Goal: Task Accomplishment & Management: Manage account settings

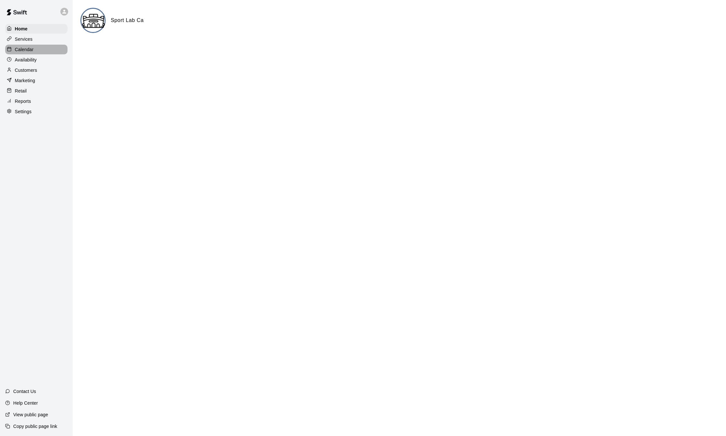
click at [19, 53] on p "Calendar" at bounding box center [24, 49] width 19 height 6
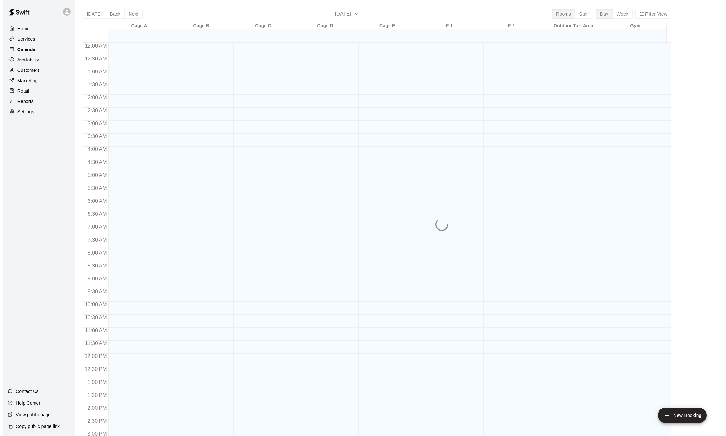
scroll to position [201, 0]
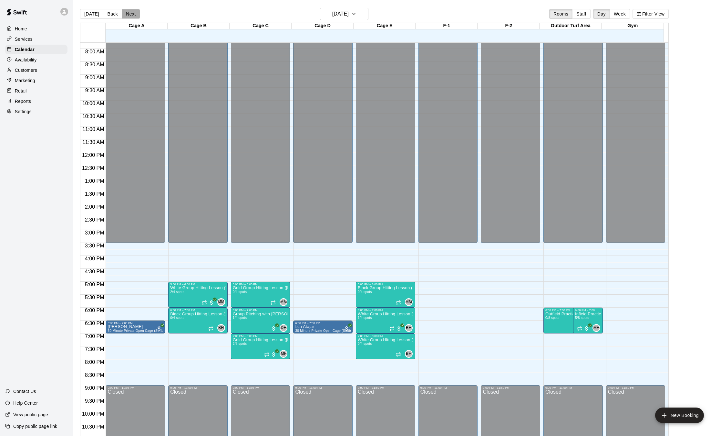
click at [134, 14] on button "Next" at bounding box center [131, 14] width 18 height 10
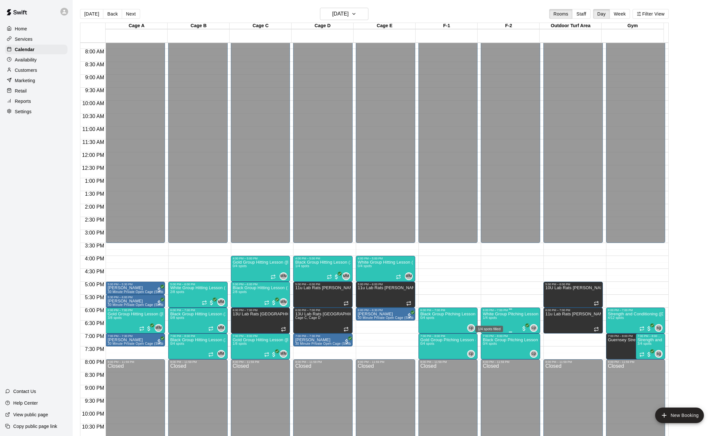
click at [496, 319] on span "1/4 spots" at bounding box center [490, 318] width 14 height 4
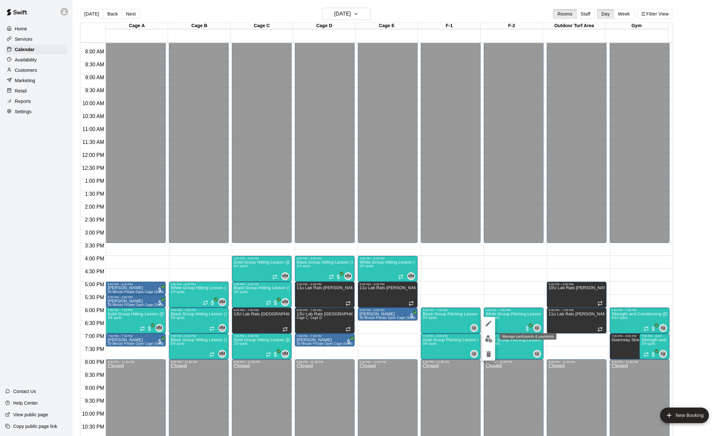
click at [490, 337] on img "edit" at bounding box center [488, 338] width 7 height 7
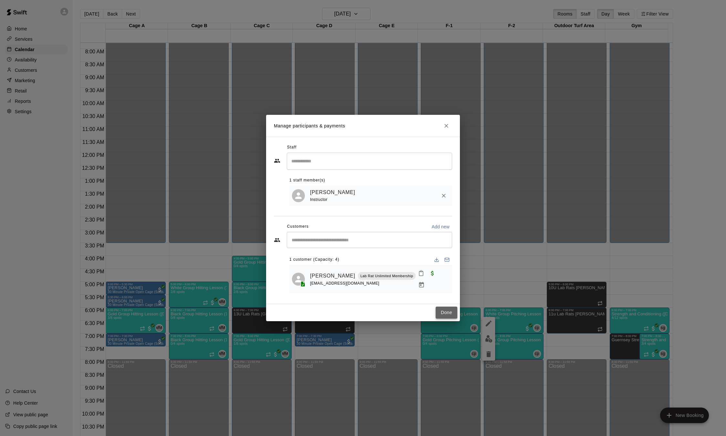
click at [448, 309] on button "Done" at bounding box center [447, 312] width 22 height 12
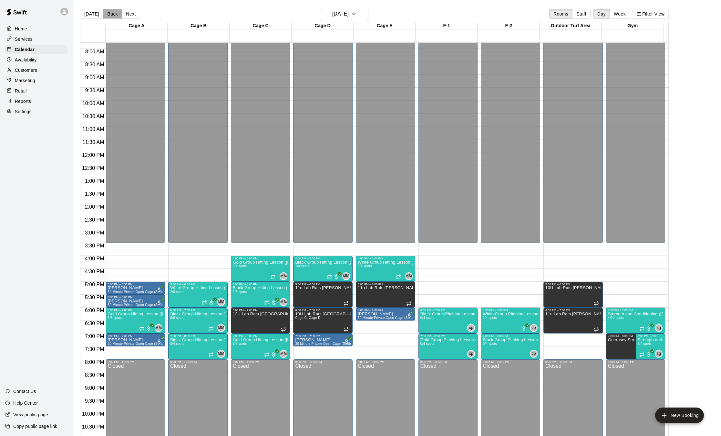
click at [111, 13] on button "Back" at bounding box center [112, 14] width 19 height 10
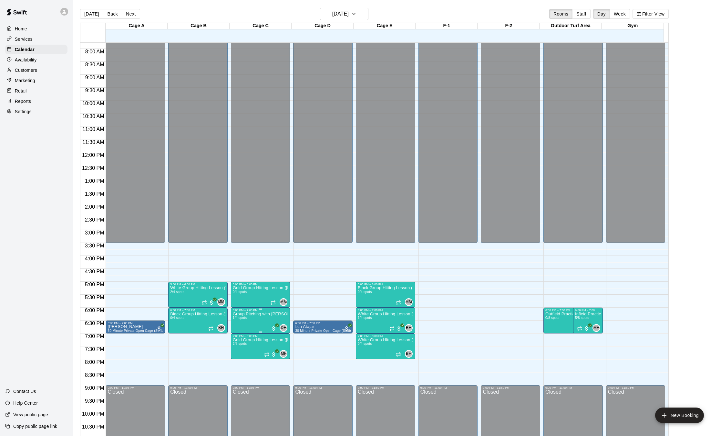
click at [241, 336] on img "edit" at bounding box center [238, 334] width 7 height 7
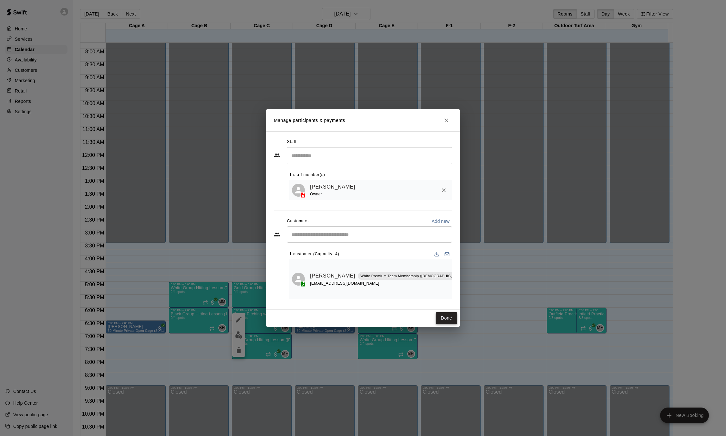
click at [440, 315] on button "Done" at bounding box center [447, 318] width 22 height 12
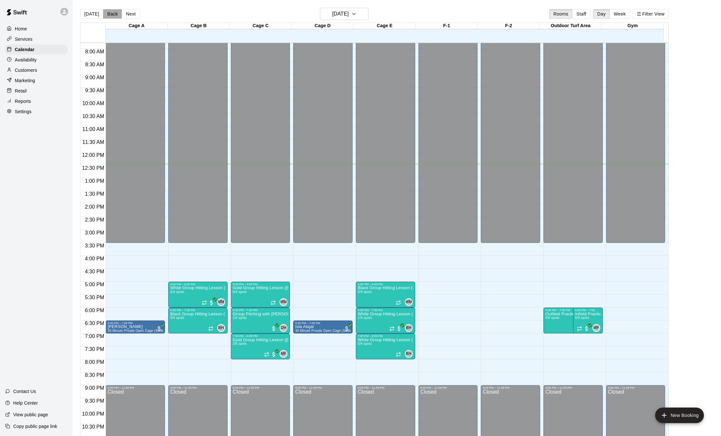
click at [111, 15] on button "Back" at bounding box center [112, 14] width 19 height 10
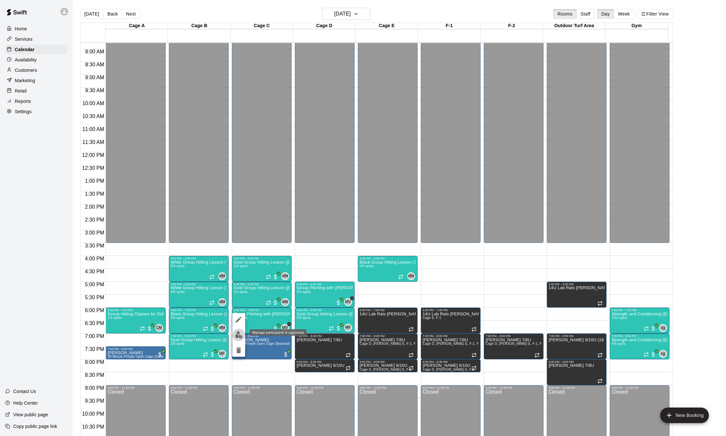
click at [239, 337] on img "edit" at bounding box center [238, 334] width 7 height 7
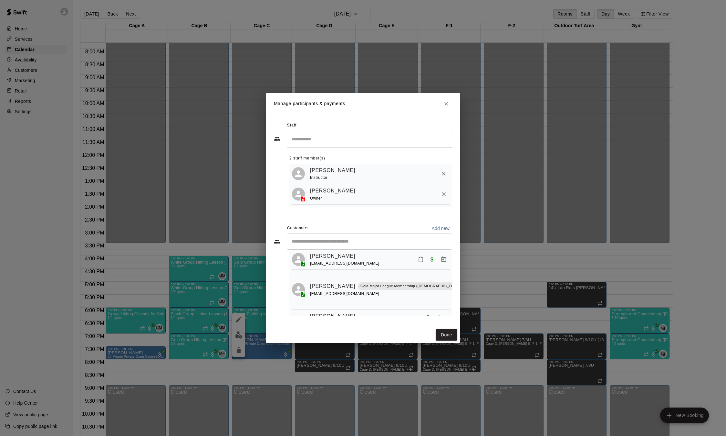
scroll to position [84, 0]
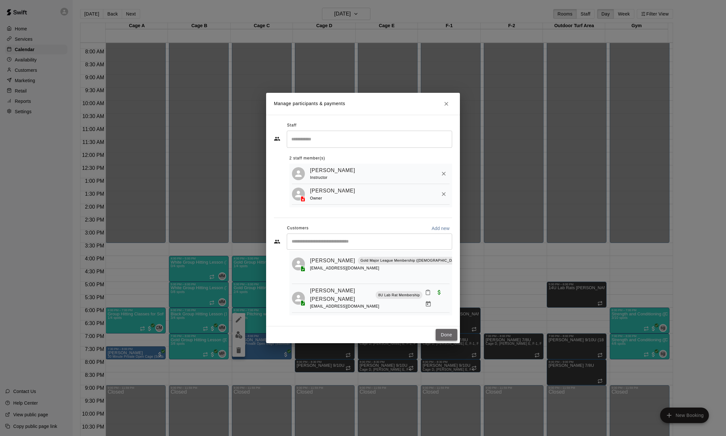
click at [447, 336] on button "Done" at bounding box center [447, 335] width 22 height 12
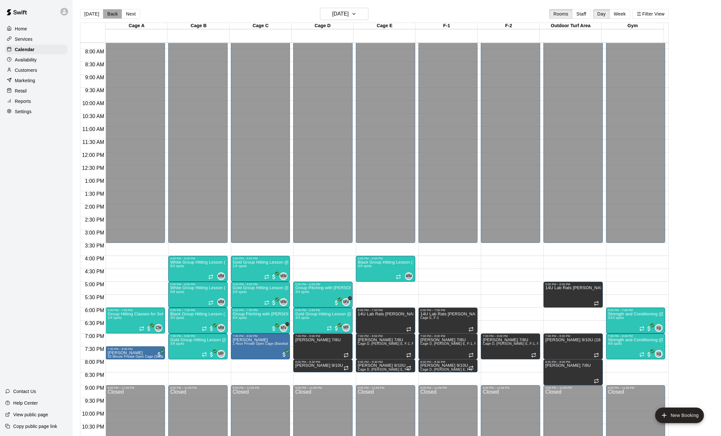
click at [112, 12] on button "Back" at bounding box center [112, 14] width 19 height 10
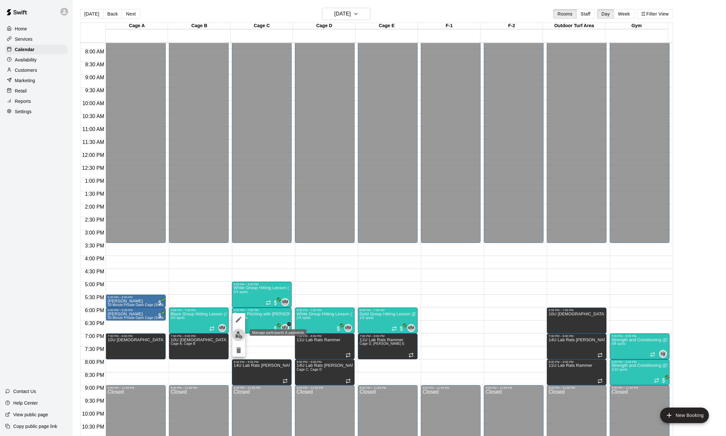
click at [238, 333] on img "edit" at bounding box center [238, 334] width 7 height 7
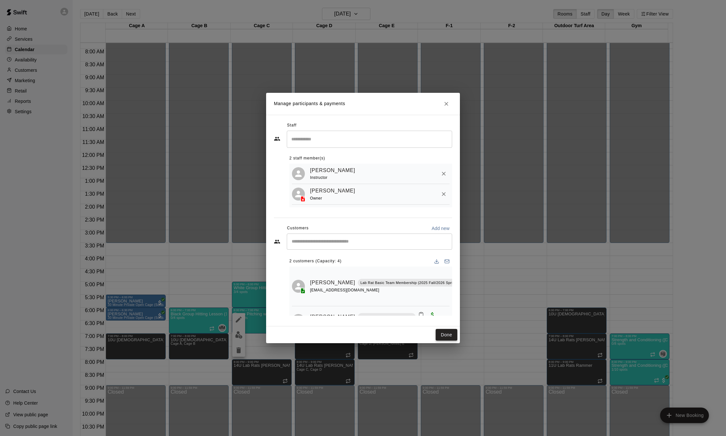
click at [445, 336] on button "Done" at bounding box center [447, 335] width 22 height 12
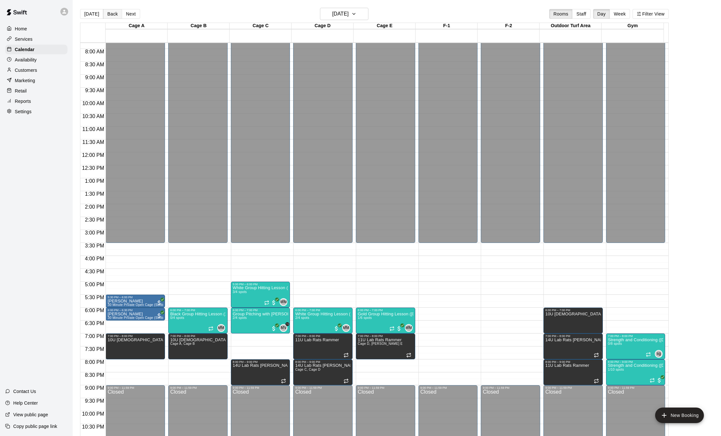
click at [111, 14] on button "Back" at bounding box center [112, 14] width 19 height 10
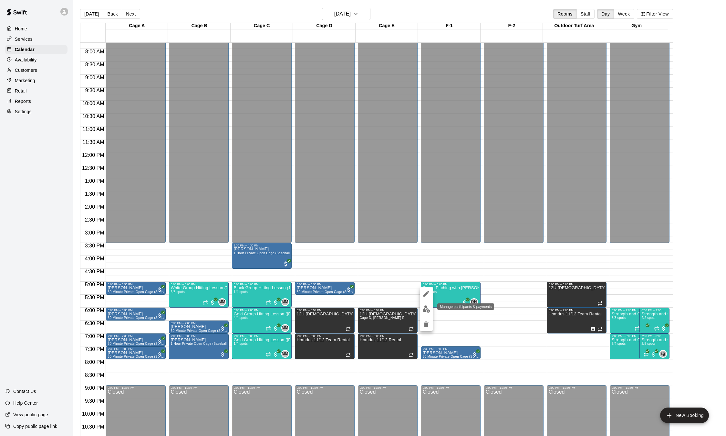
click at [429, 309] on img "edit" at bounding box center [426, 308] width 7 height 7
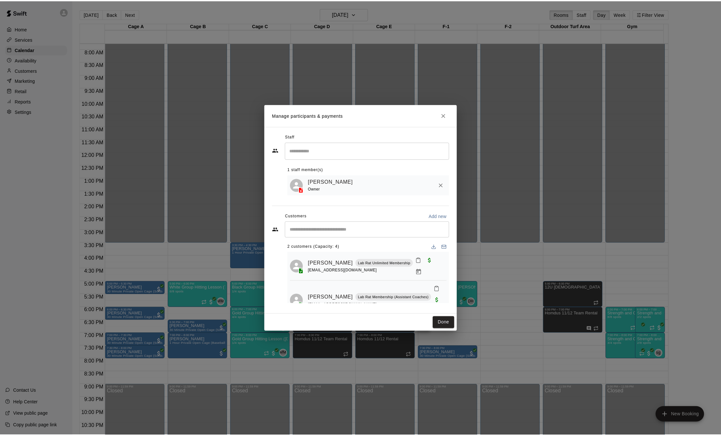
scroll to position [5, 0]
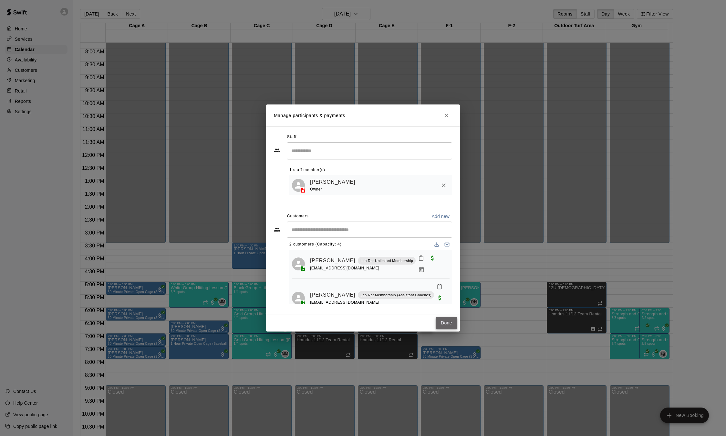
click at [441, 324] on button "Done" at bounding box center [447, 323] width 22 height 12
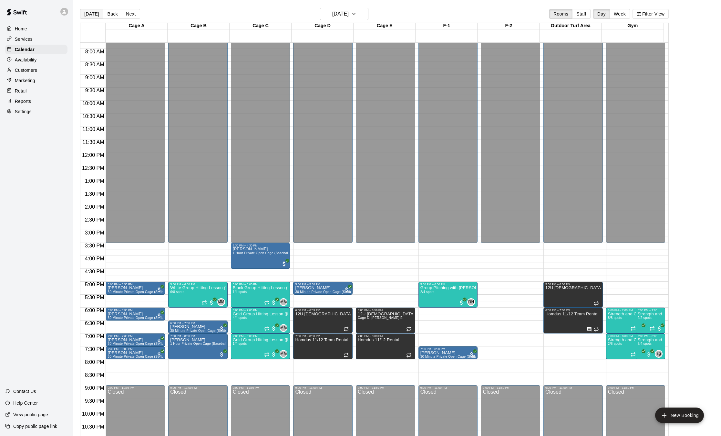
click at [95, 16] on button "[DATE]" at bounding box center [91, 14] width 23 height 10
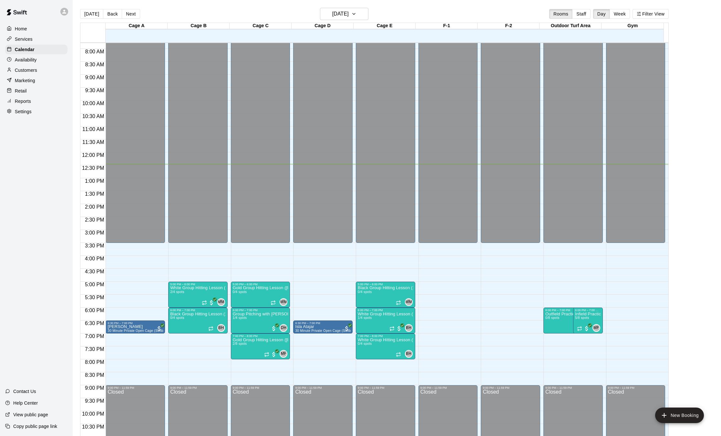
click at [31, 36] on div "Services" at bounding box center [36, 39] width 62 height 10
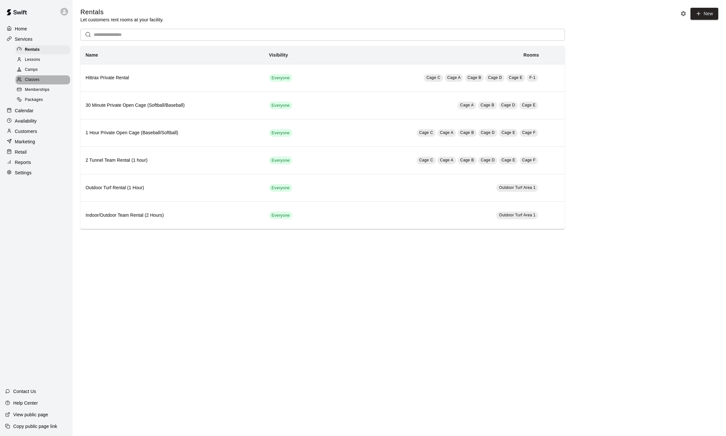
click at [36, 80] on span "Classes" at bounding box center [32, 80] width 15 height 6
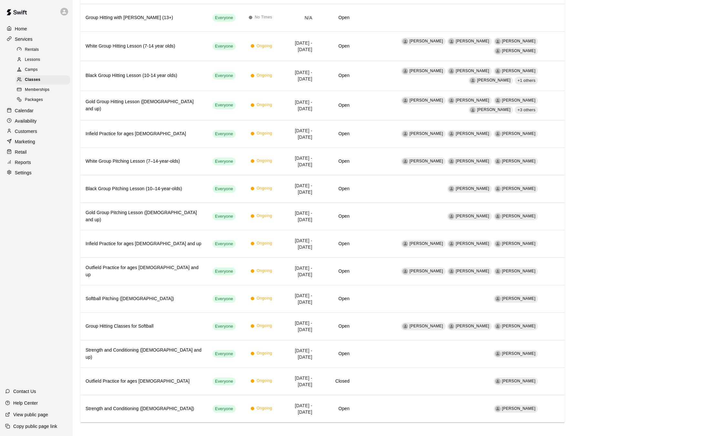
scroll to position [190, 0]
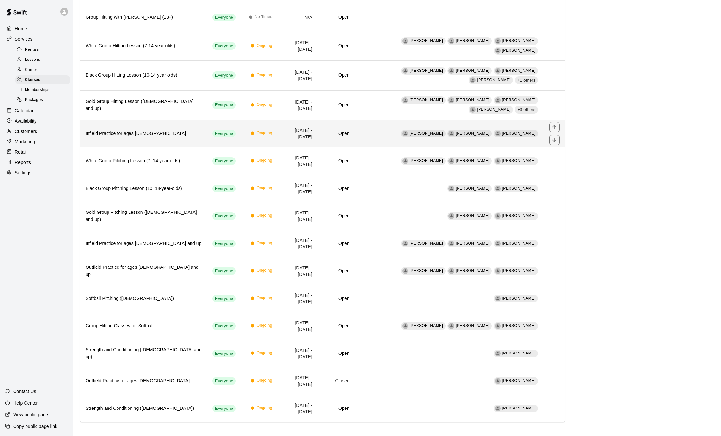
click at [172, 130] on h6 "Infield Practice for ages [DEMOGRAPHIC_DATA]" at bounding box center [144, 133] width 117 height 7
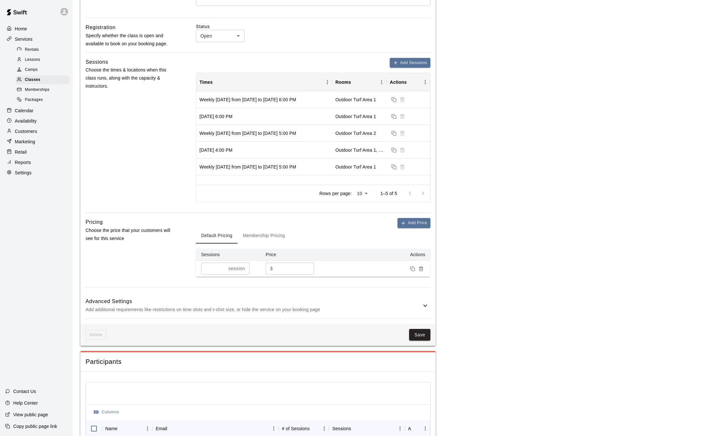
scroll to position [195, 0]
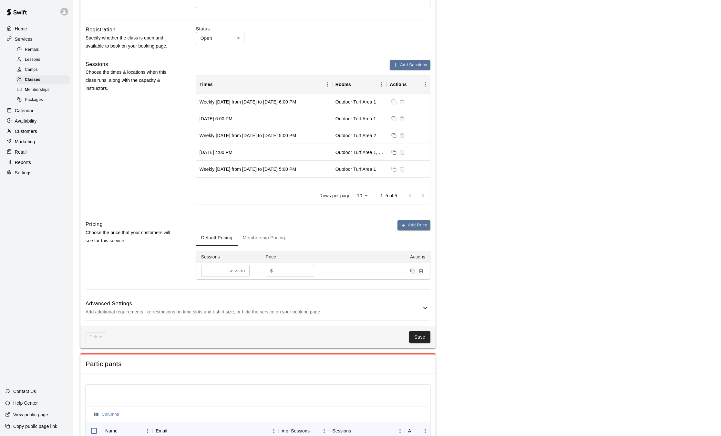
click at [293, 272] on input "**" at bounding box center [295, 271] width 39 height 12
type input "**"
click at [418, 337] on button "Save" at bounding box center [419, 337] width 21 height 12
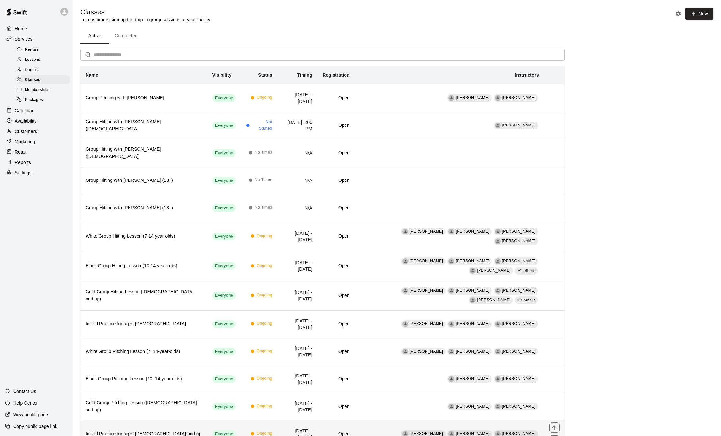
click at [139, 430] on h6 "Infield Practice for ages [DEMOGRAPHIC_DATA] and up" at bounding box center [144, 433] width 117 height 7
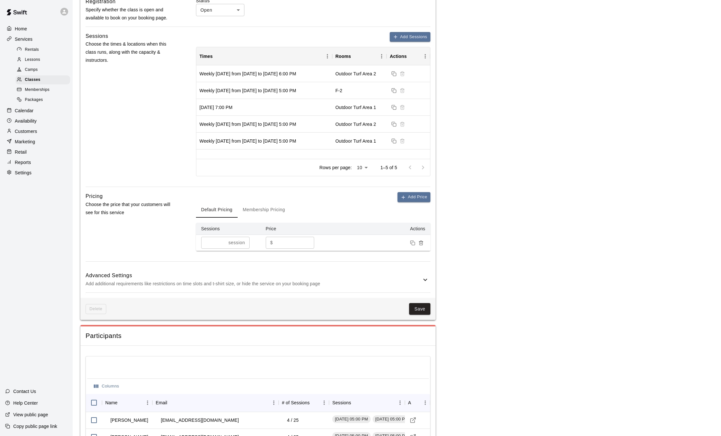
scroll to position [221, 0]
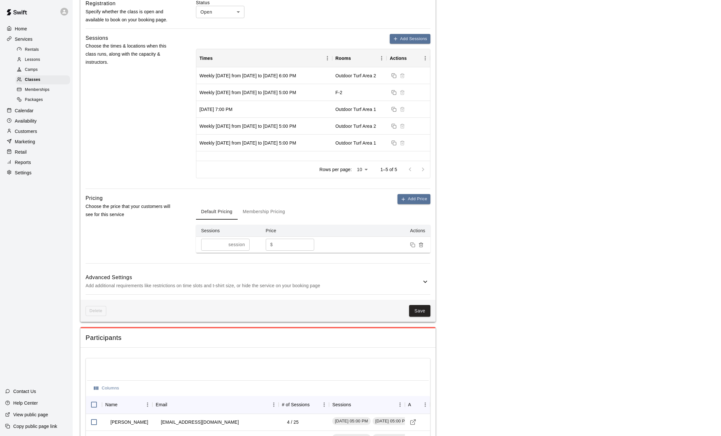
click at [287, 249] on input "**" at bounding box center [295, 244] width 39 height 12
type input "**"
click at [419, 314] on button "Save" at bounding box center [419, 311] width 21 height 12
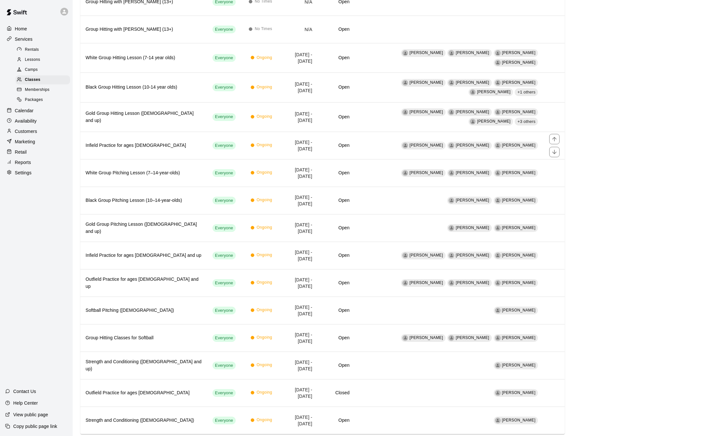
scroll to position [190, 0]
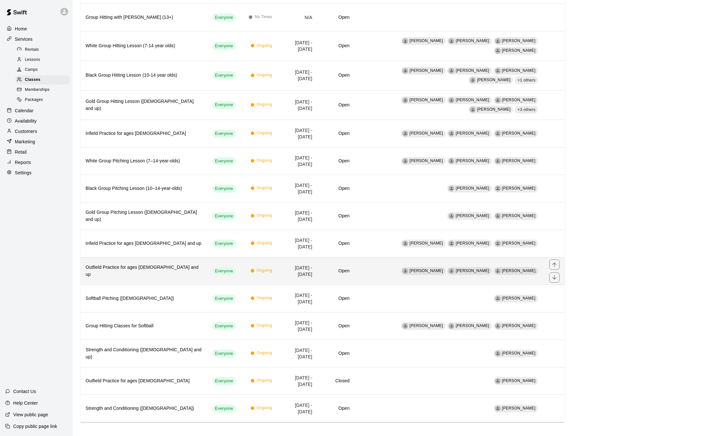
click at [183, 269] on h6 "Outfield Practice for ages [DEMOGRAPHIC_DATA] and up" at bounding box center [144, 271] width 117 height 14
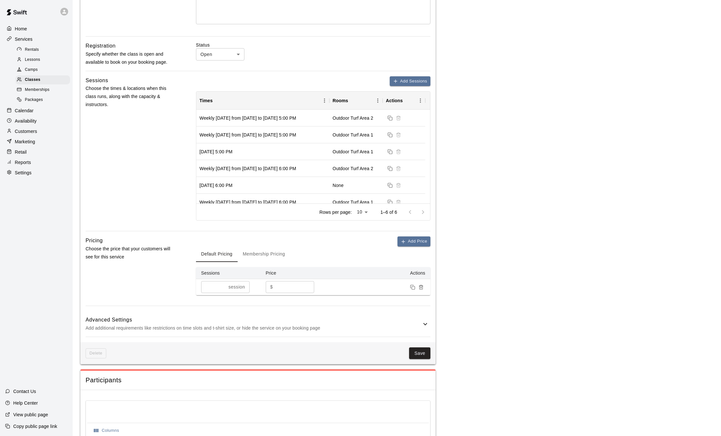
scroll to position [177, 0]
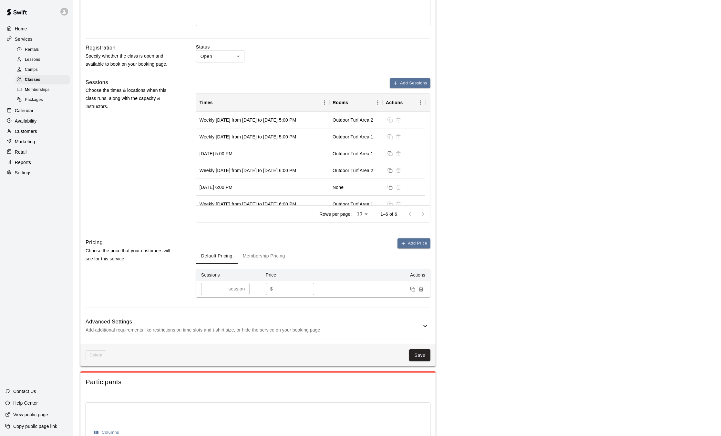
click at [289, 288] on input "**" at bounding box center [295, 289] width 39 height 12
type input "**"
click at [427, 355] on button "Save" at bounding box center [419, 355] width 21 height 12
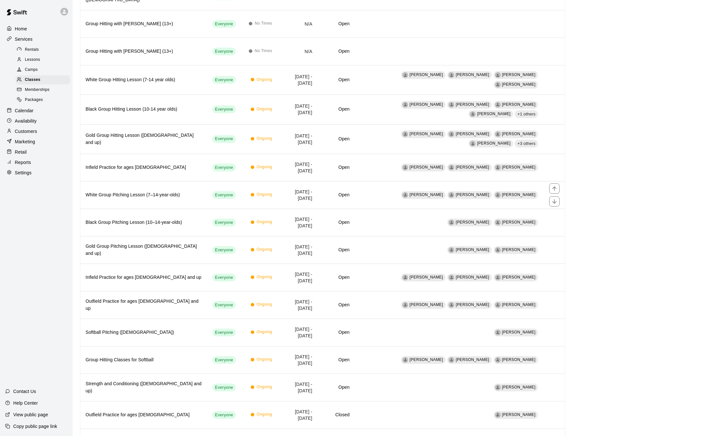
scroll to position [155, 0]
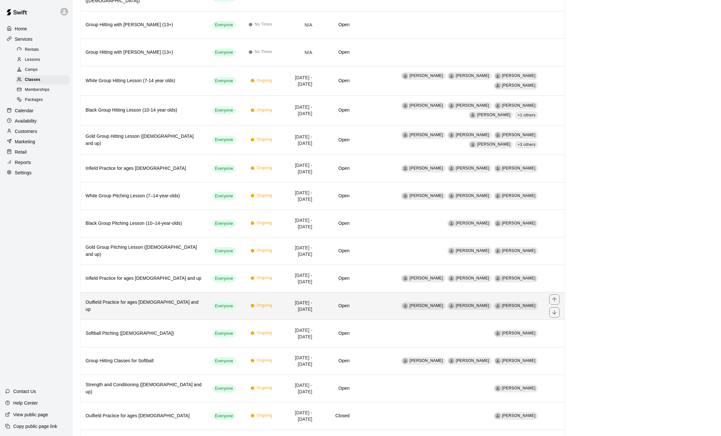
click at [162, 301] on h6 "Outfield Practice for ages [DEMOGRAPHIC_DATA] and up" at bounding box center [144, 306] width 117 height 14
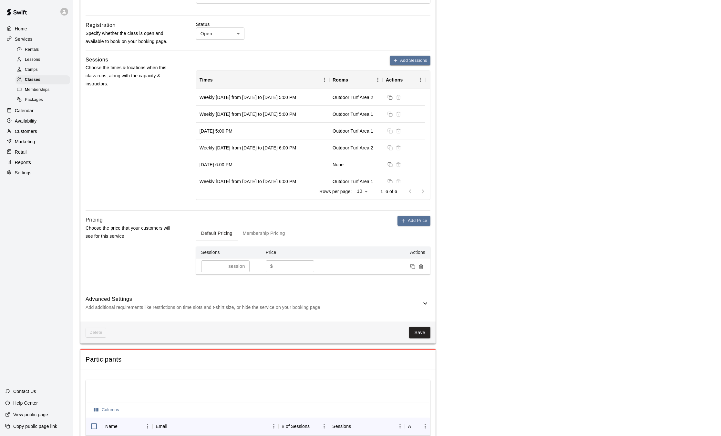
scroll to position [204, 0]
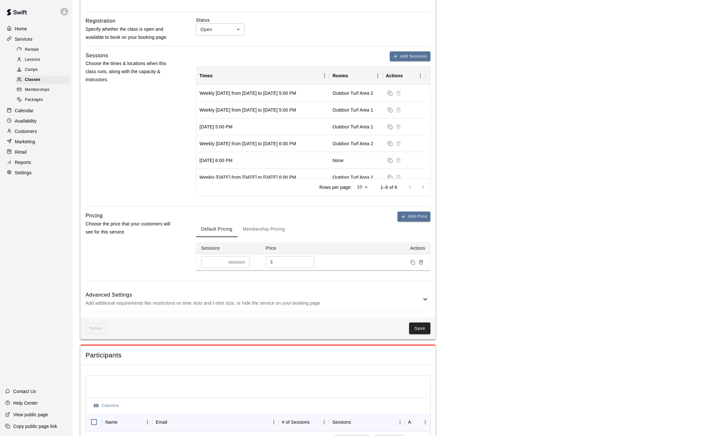
click at [274, 231] on button "Membership Pricing" at bounding box center [264, 229] width 53 height 16
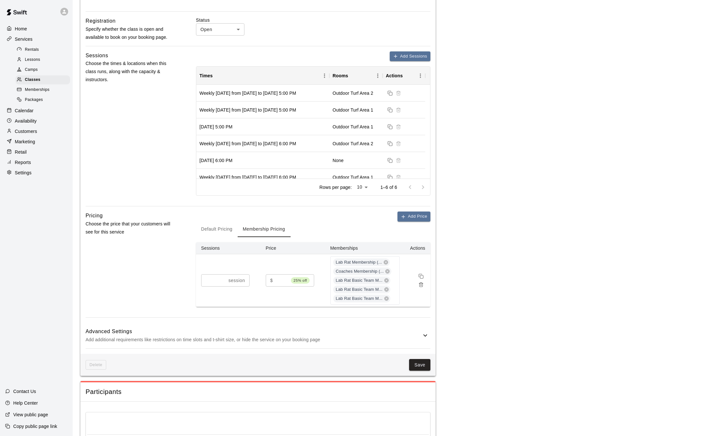
click at [281, 282] on input "**" at bounding box center [282, 280] width 13 height 12
type input "**"
click at [420, 363] on button "Save" at bounding box center [419, 365] width 21 height 12
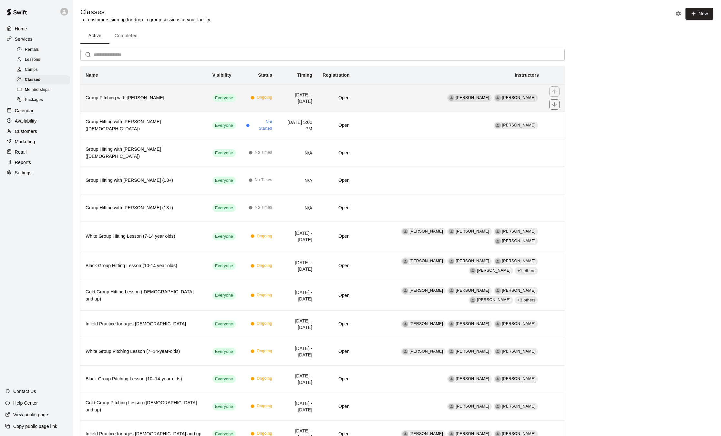
click at [148, 96] on h6 "Group Pitching with [PERSON_NAME]" at bounding box center [144, 97] width 117 height 7
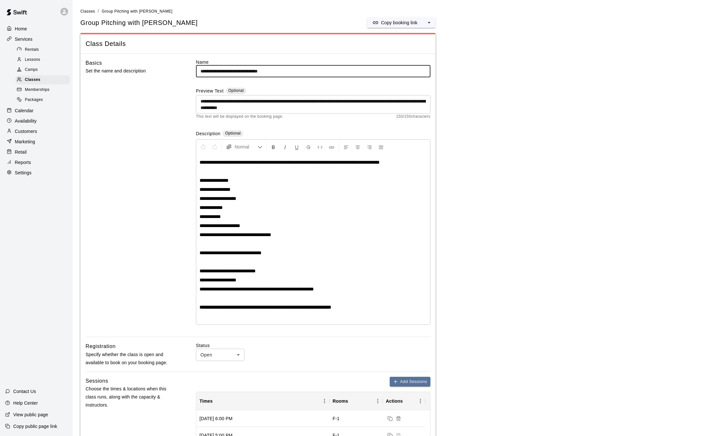
click at [292, 70] on input "**********" at bounding box center [313, 71] width 235 height 12
type input "**********"
click at [35, 83] on span "Classes" at bounding box center [33, 80] width 16 height 6
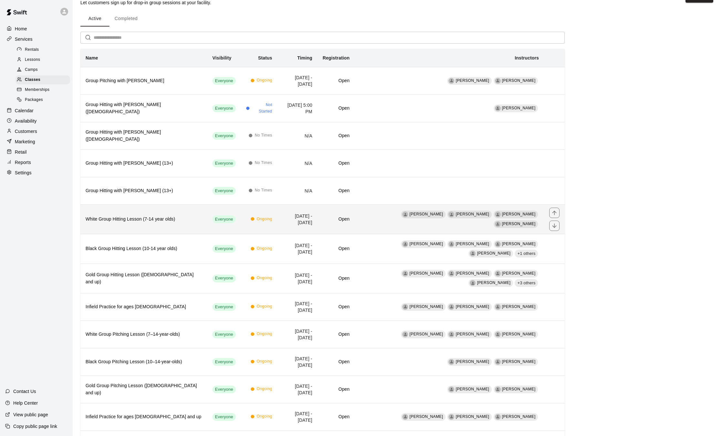
scroll to position [14, 0]
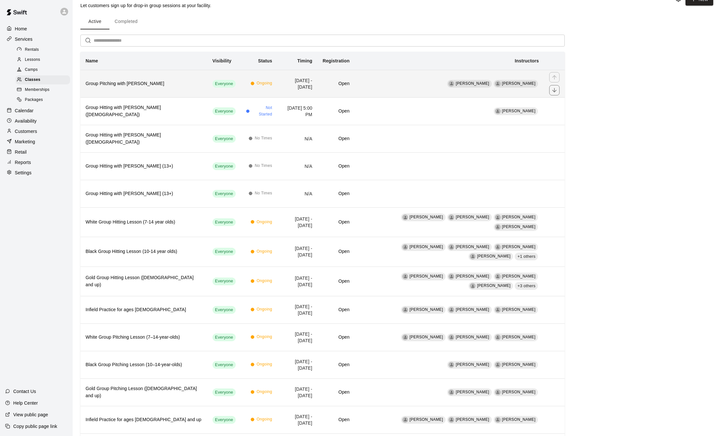
click at [145, 84] on h6 "Group Pitching with [PERSON_NAME]" at bounding box center [144, 83] width 117 height 7
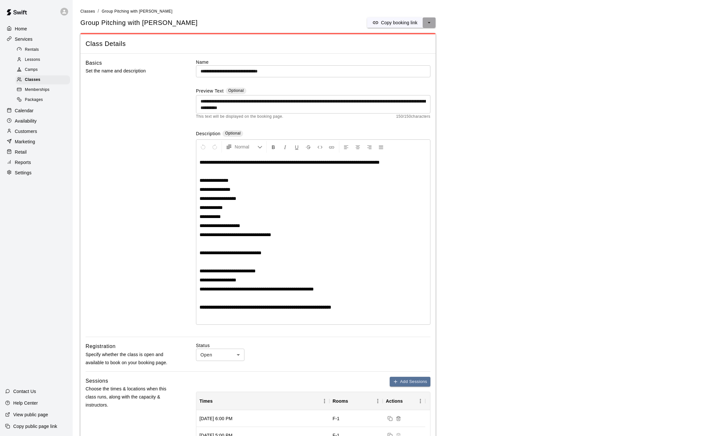
click at [428, 25] on icon "select merge strategy" at bounding box center [429, 22] width 6 height 6
click at [405, 46] on h6 "Duplicate class" at bounding box center [403, 46] width 31 height 7
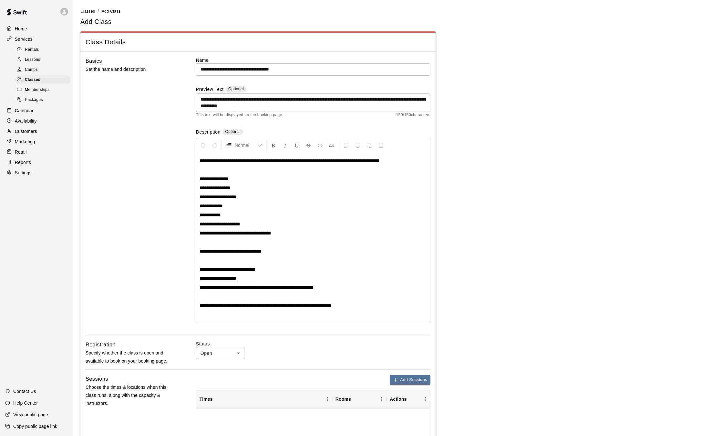
click at [311, 66] on input "**********" at bounding box center [313, 69] width 235 height 12
type input "**********"
drag, startPoint x: 314, startPoint y: 109, endPoint x: 215, endPoint y: 110, distance: 99.2
click at [215, 110] on div "**********" at bounding box center [313, 102] width 235 height 18
drag, startPoint x: 321, startPoint y: 104, endPoint x: 178, endPoint y: 81, distance: 144.6
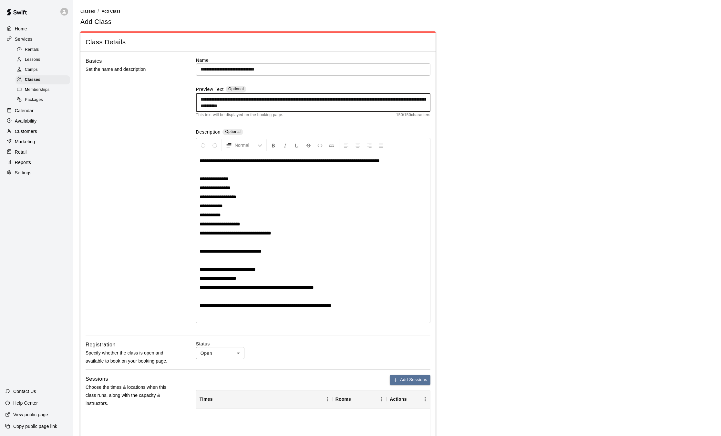
click at [178, 81] on div "**********" at bounding box center [258, 196] width 345 height 278
click at [405, 100] on textarea "**********" at bounding box center [314, 102] width 226 height 13
type textarea "**********"
click at [403, 161] on p "**********" at bounding box center [313, 160] width 227 height 6
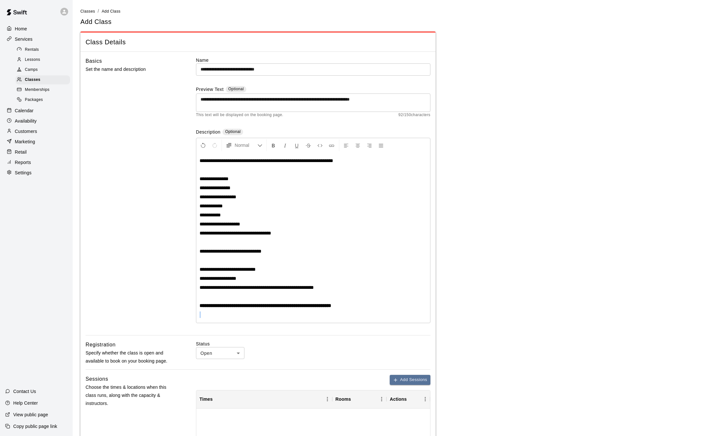
drag, startPoint x: 355, startPoint y: 305, endPoint x: 340, endPoint y: 351, distance: 48.1
click at [340, 351] on div "**********" at bounding box center [257, 346] width 355 height 588
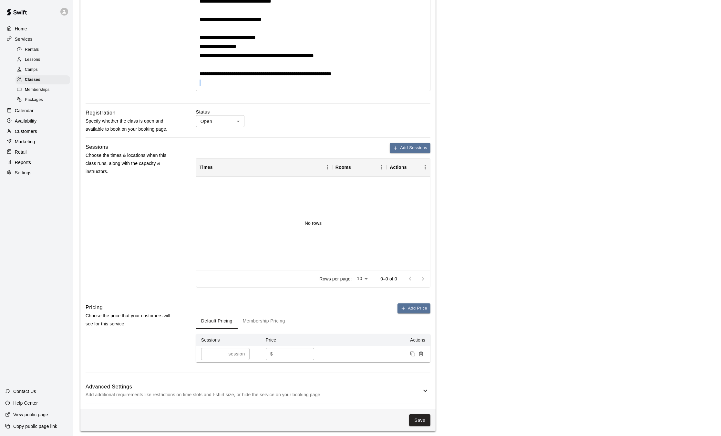
scroll to position [233, 0]
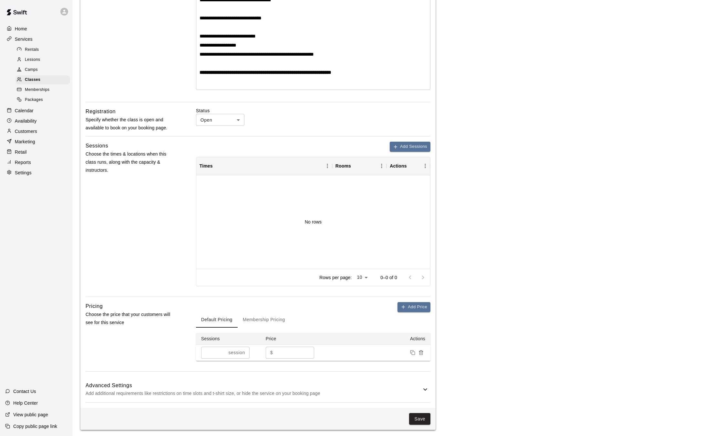
click at [289, 355] on input "**" at bounding box center [295, 352] width 39 height 12
type input "*"
type input "**"
click at [257, 317] on button "Membership Pricing" at bounding box center [264, 320] width 53 height 16
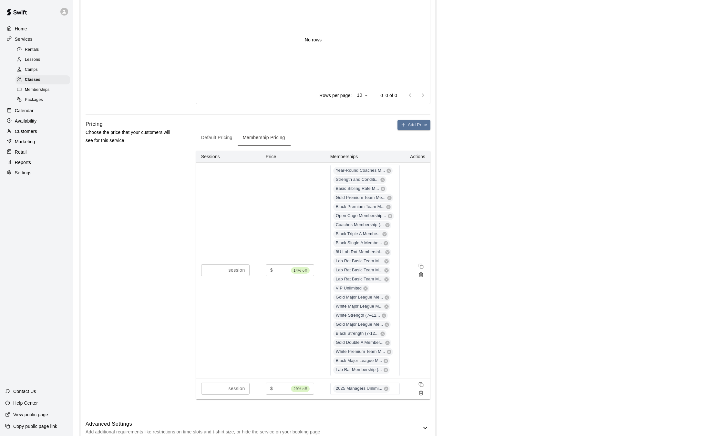
scroll to position [427, 0]
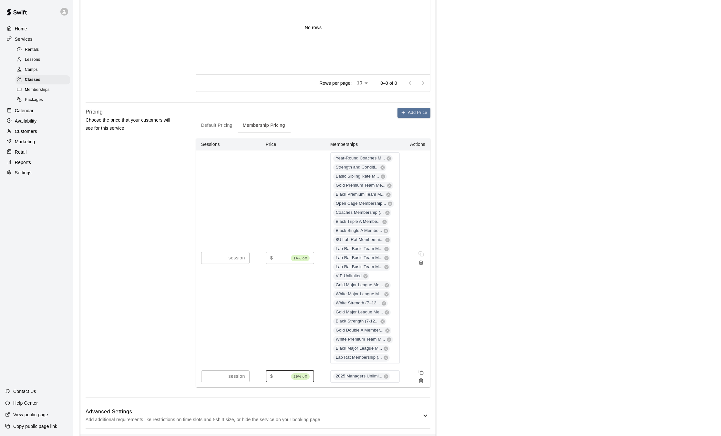
click at [283, 377] on input "**" at bounding box center [282, 376] width 13 height 12
type input "**"
click at [280, 258] on input "**" at bounding box center [282, 258] width 13 height 12
type input "*"
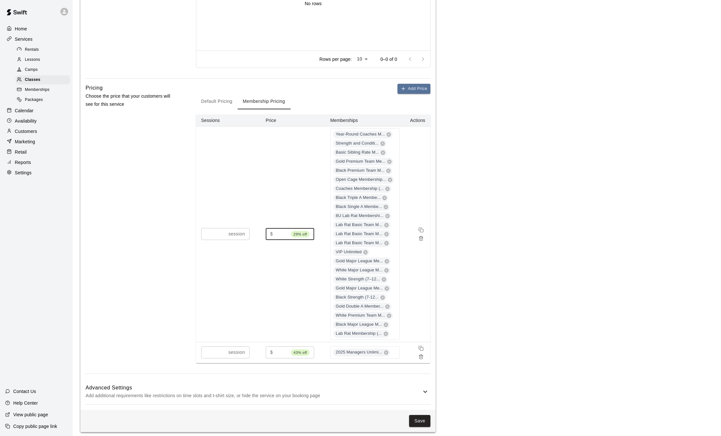
scroll to position [455, 0]
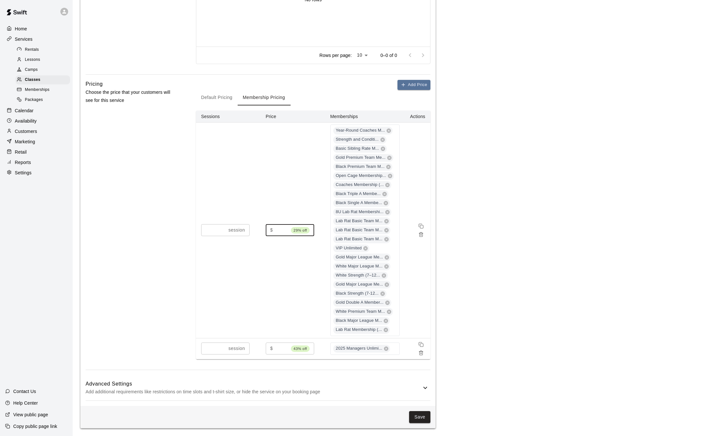
type input "**"
click at [414, 417] on button "Save" at bounding box center [419, 417] width 21 height 12
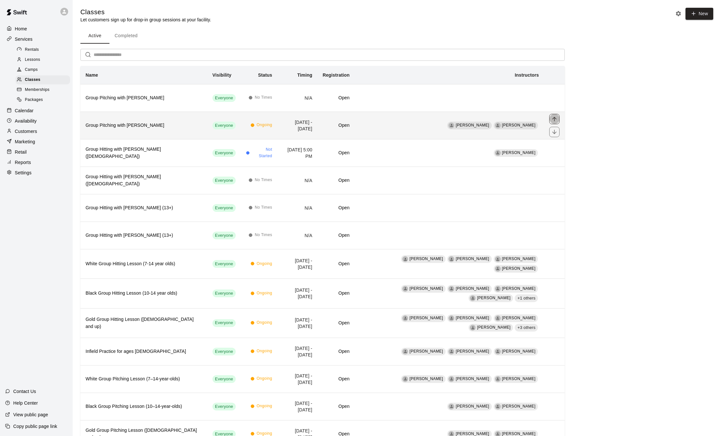
click at [556, 122] on icon "move item up" at bounding box center [555, 119] width 6 height 6
click at [283, 126] on td "N/A" at bounding box center [298, 124] width 40 height 27
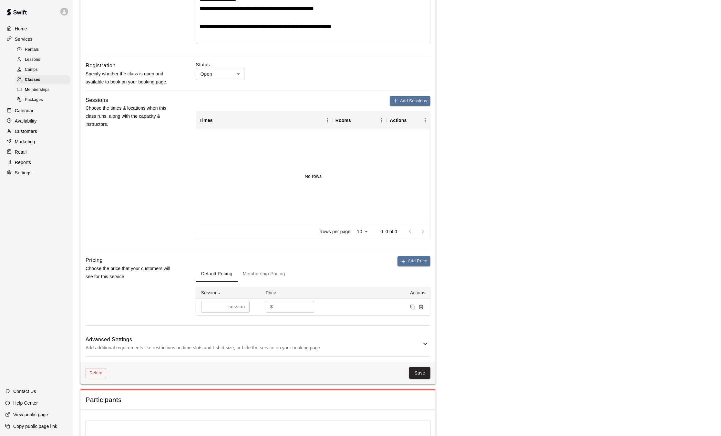
scroll to position [283, 0]
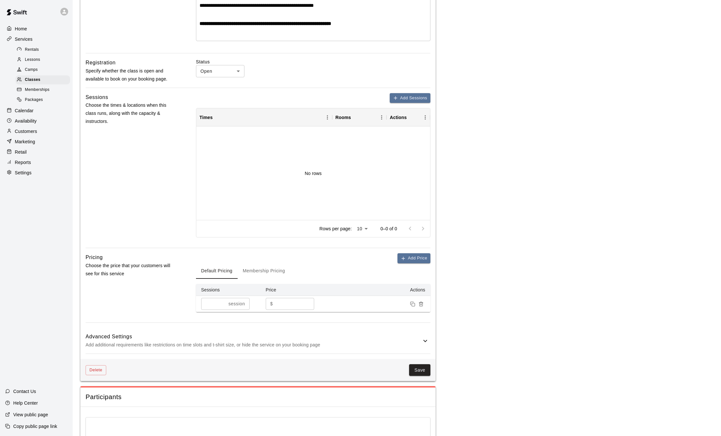
click at [425, 341] on icon at bounding box center [426, 340] width 4 height 2
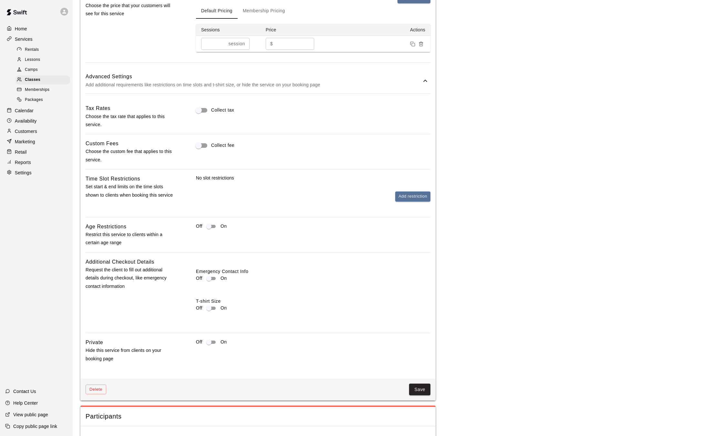
scroll to position [538, 0]
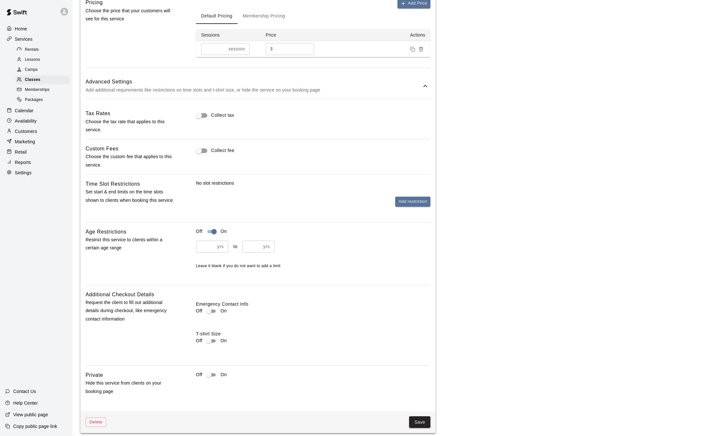
click at [209, 246] on input "number" at bounding box center [205, 246] width 19 height 12
type input "*"
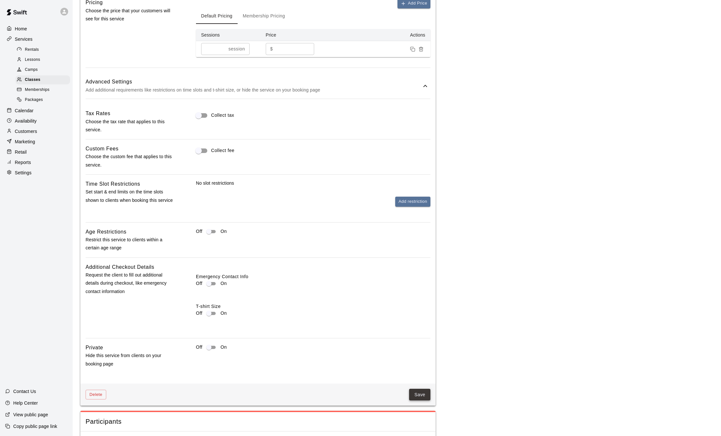
click at [419, 394] on button "Save" at bounding box center [419, 394] width 21 height 12
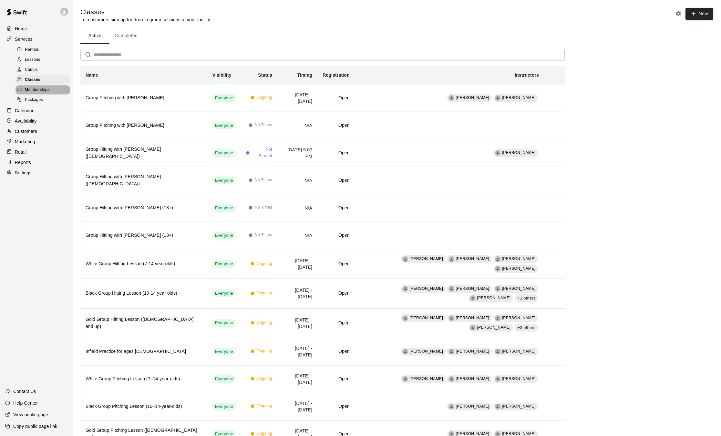
click at [27, 93] on span "Memberships" at bounding box center [37, 90] width 25 height 6
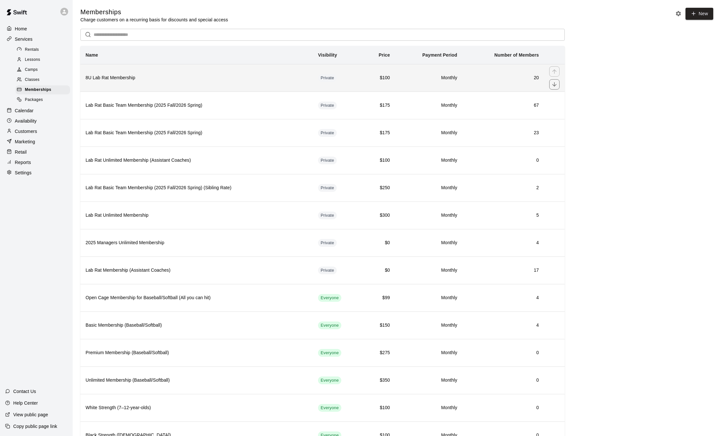
click at [198, 82] on th "8U Lab Rat Membership" at bounding box center [196, 77] width 233 height 27
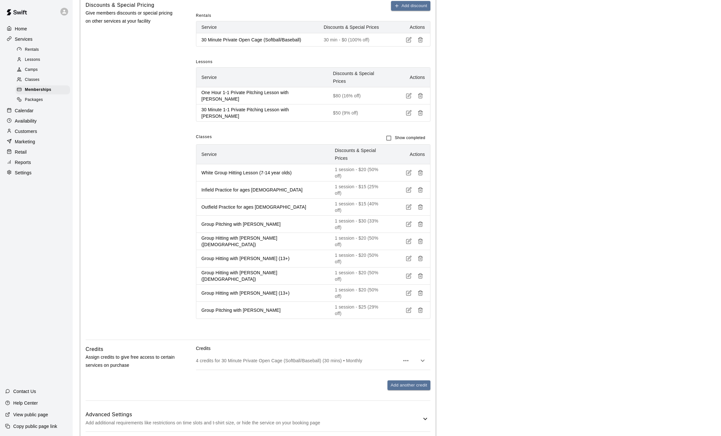
scroll to position [294, 0]
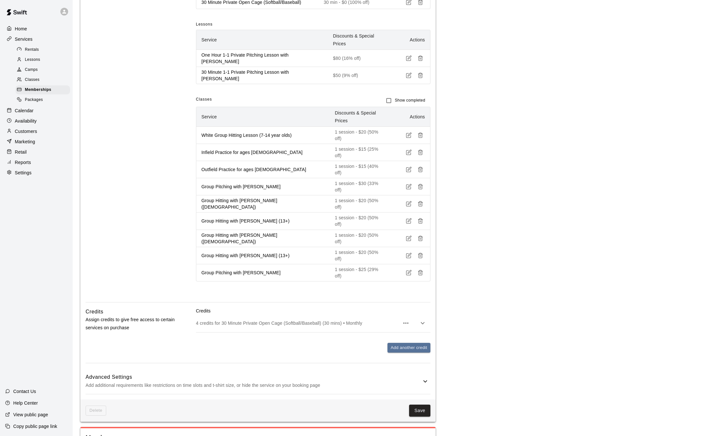
click at [38, 80] on span "Classes" at bounding box center [32, 80] width 15 height 6
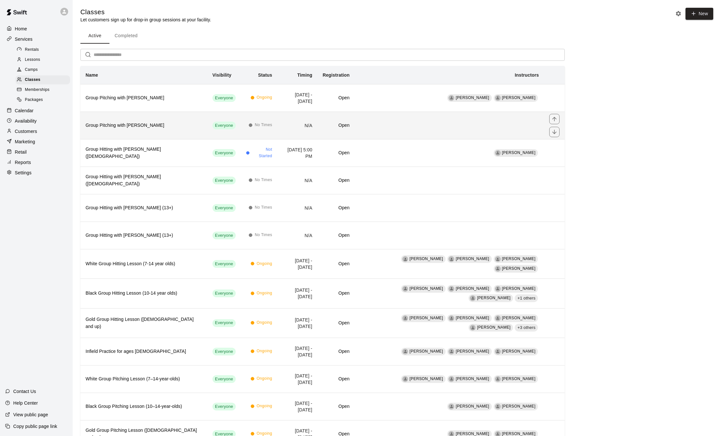
click at [130, 117] on th "Group Pitching with [PERSON_NAME]" at bounding box center [143, 124] width 127 height 27
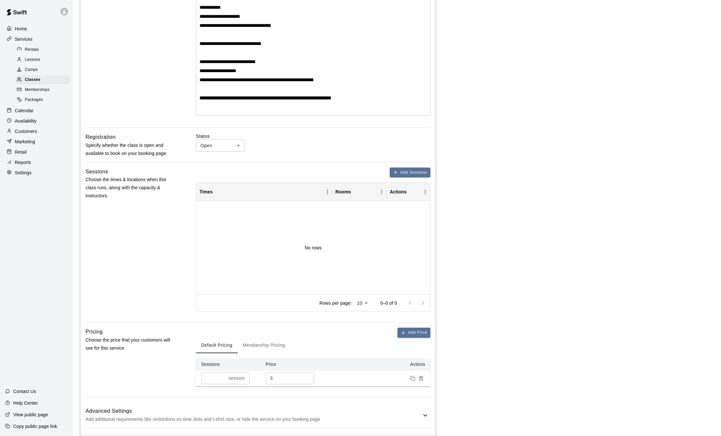
scroll to position [212, 0]
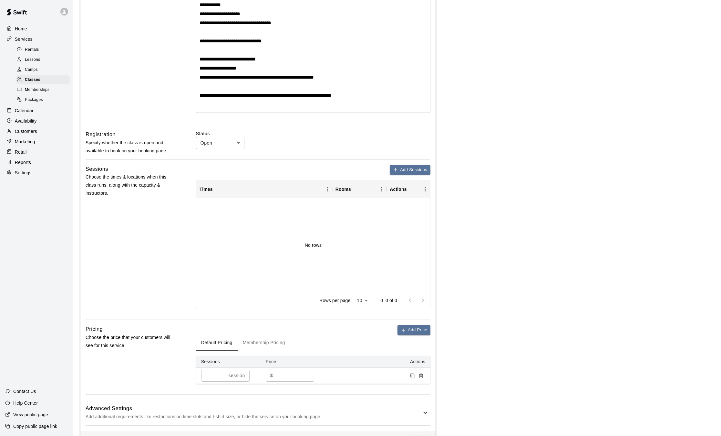
click at [294, 376] on input "**" at bounding box center [295, 375] width 39 height 12
type input "*"
type input "**"
click at [270, 343] on button "Membership Pricing" at bounding box center [264, 343] width 53 height 16
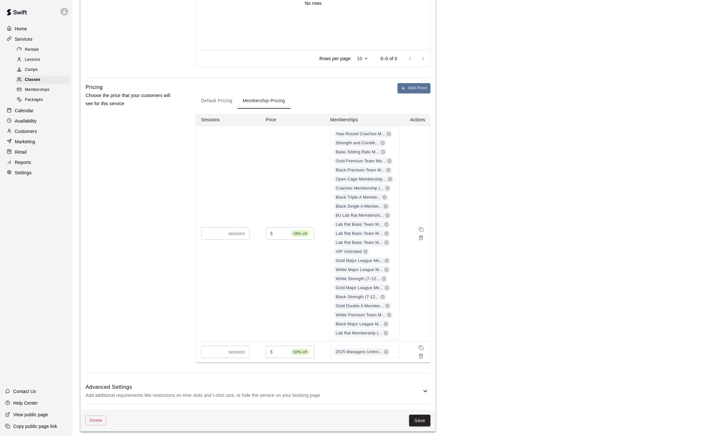
scroll to position [449, 0]
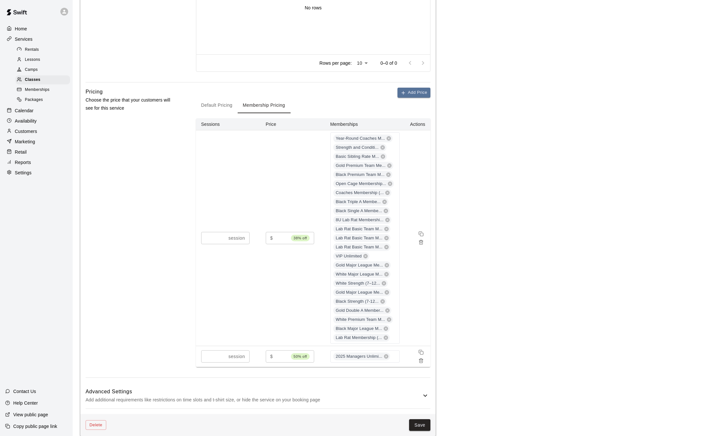
click at [282, 238] on input "**" at bounding box center [282, 238] width 13 height 12
type input "**"
click at [417, 425] on button "Save" at bounding box center [419, 425] width 21 height 12
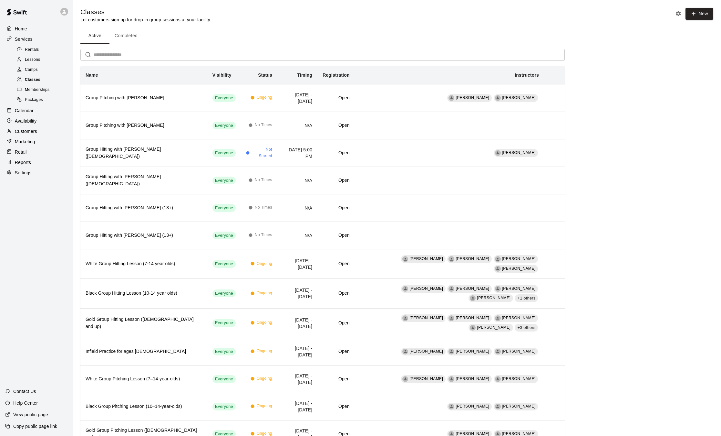
click at [38, 81] on span "Classes" at bounding box center [33, 80] width 16 height 6
click at [38, 90] on span "Memberships" at bounding box center [37, 90] width 25 height 6
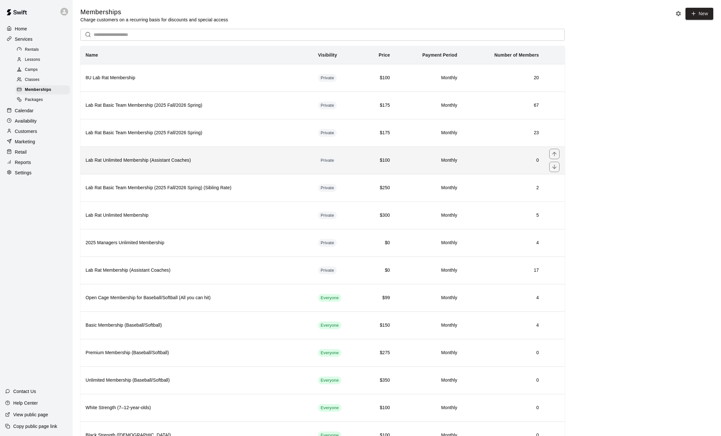
click at [143, 162] on h6 "Lab Rat Unlimited Membership (Assistant Coaches)" at bounding box center [197, 160] width 222 height 7
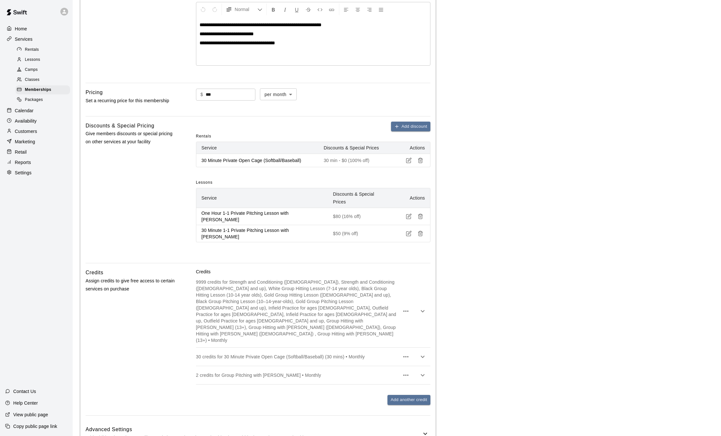
scroll to position [201, 0]
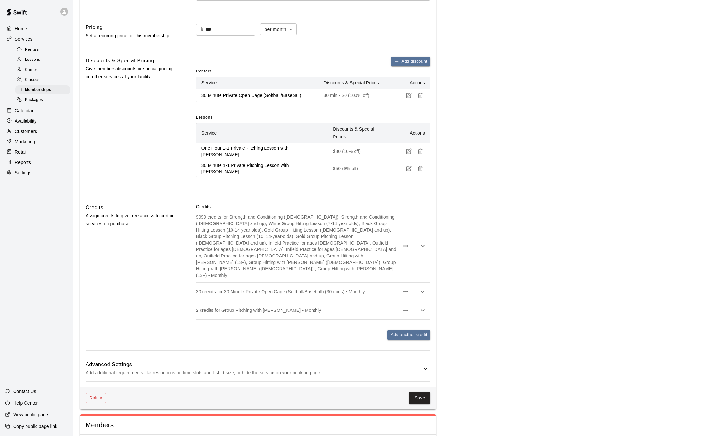
click at [372, 254] on p "9999 credits for Strength and Conditioning ([DEMOGRAPHIC_DATA]), Strength and C…" at bounding box center [298, 246] width 204 height 65
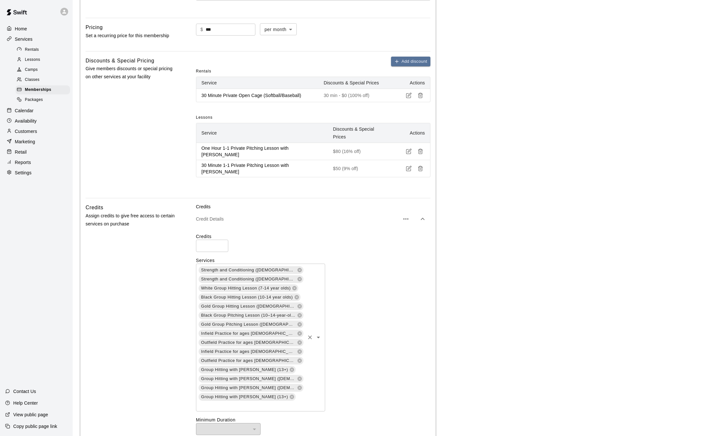
click at [298, 353] on div "Strength and Conditioning ([DEMOGRAPHIC_DATA]) Strength and Conditioning ([DEMO…" at bounding box center [260, 337] width 129 height 148
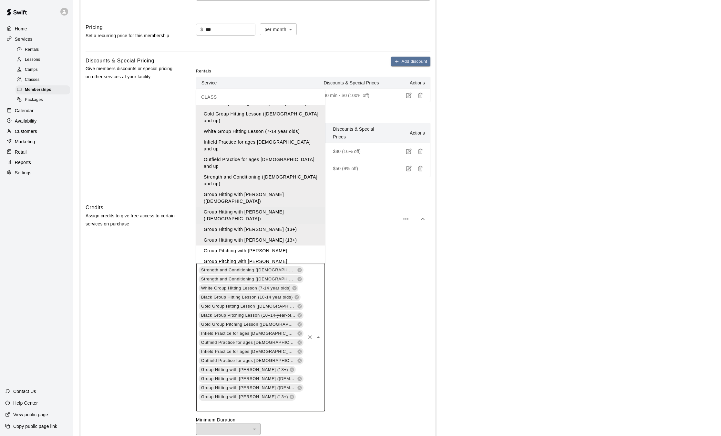
scroll to position [53, 0]
click at [143, 317] on div "Credits Assign credits to give free access to certain services on purchase" at bounding box center [131, 388] width 90 height 371
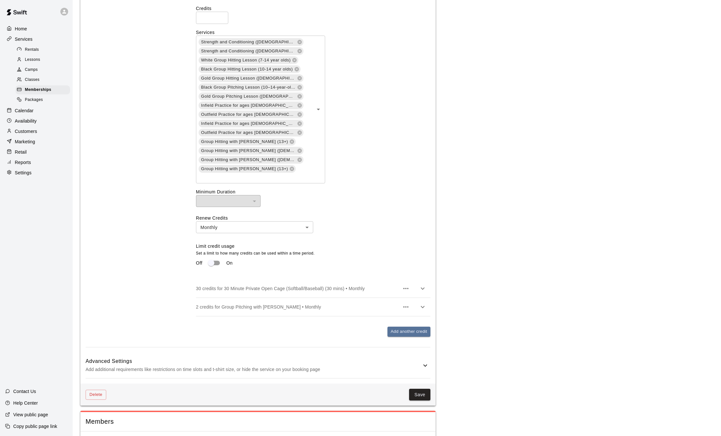
scroll to position [429, 0]
click at [402, 306] on div "2 credits for Group Pitching with [PERSON_NAME] • Monthly" at bounding box center [313, 306] width 235 height 18
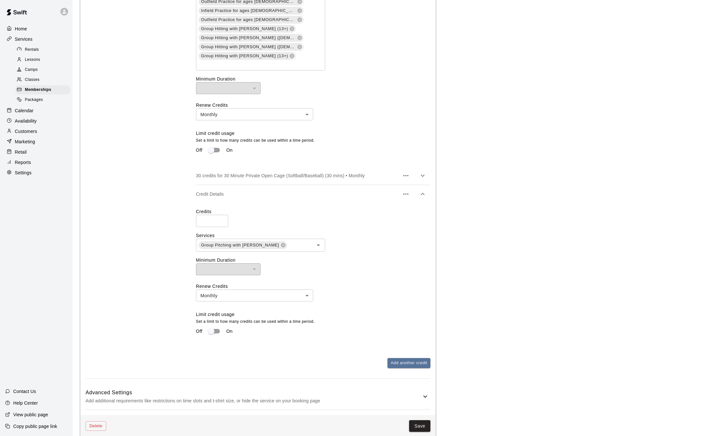
scroll to position [538, 0]
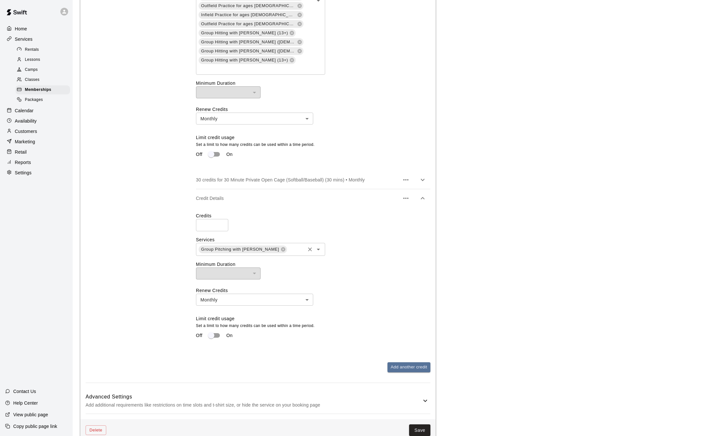
click at [298, 245] on input "text" at bounding box center [296, 249] width 16 height 8
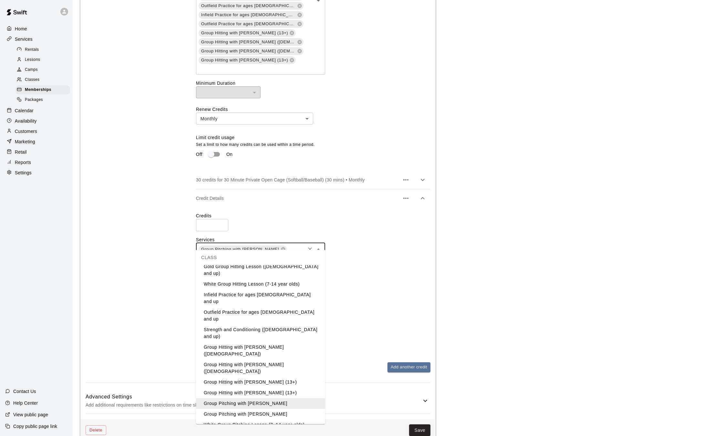
scroll to position [58, 0]
click at [262, 410] on li "Group Pitching with [PERSON_NAME]" at bounding box center [260, 415] width 129 height 11
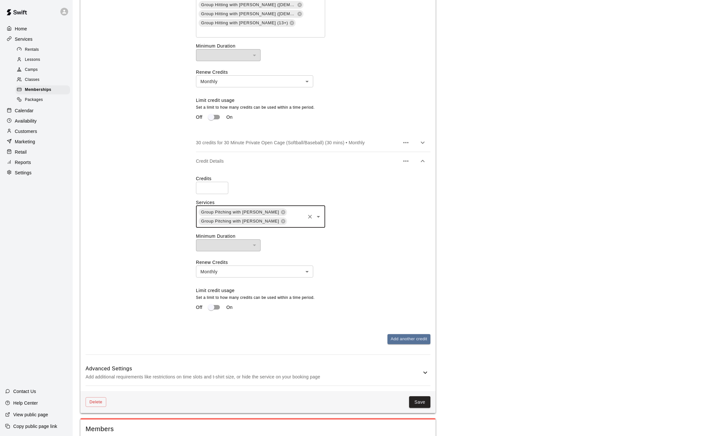
scroll to position [574, 0]
click at [424, 401] on button "Save" at bounding box center [419, 402] width 21 height 12
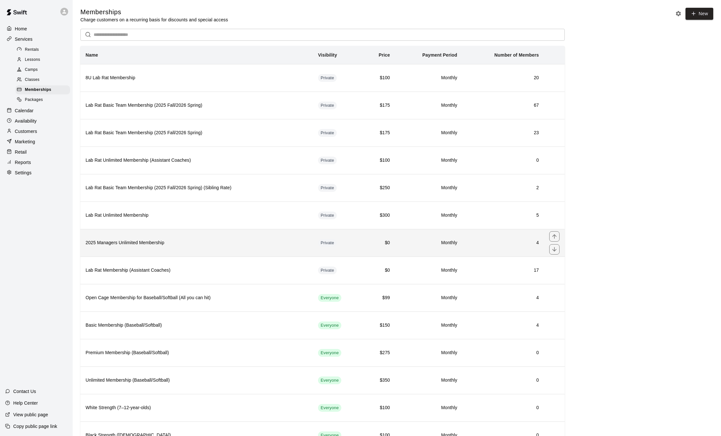
click at [178, 249] on th "2025 Managers Unlimited Membership" at bounding box center [196, 242] width 233 height 27
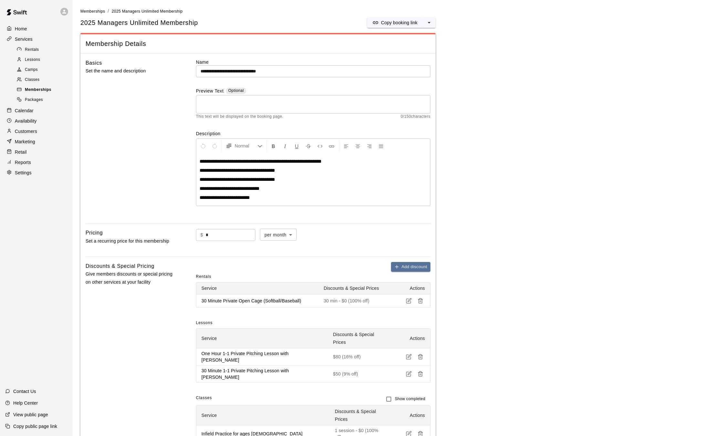
click at [40, 93] on span "Memberships" at bounding box center [38, 90] width 26 height 6
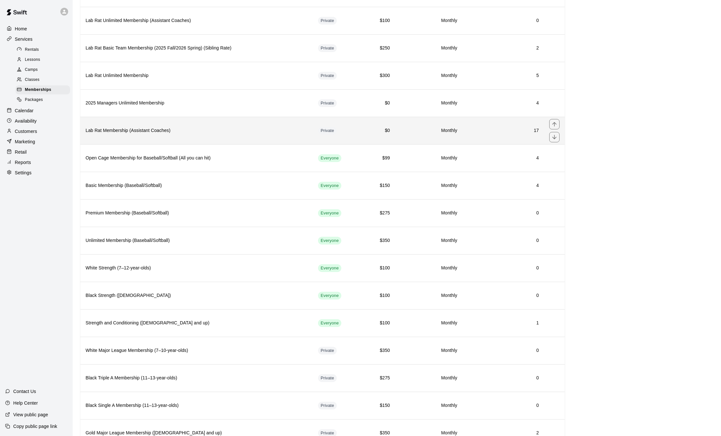
scroll to position [140, 0]
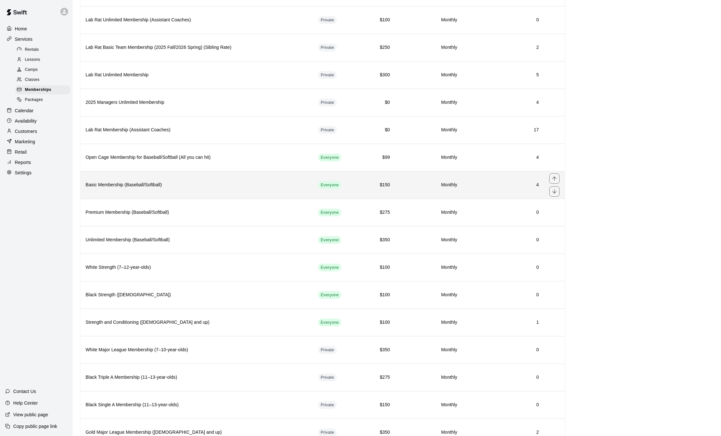
click at [187, 188] on h6 "Basic Membership (Baseball/Softball)" at bounding box center [197, 184] width 222 height 7
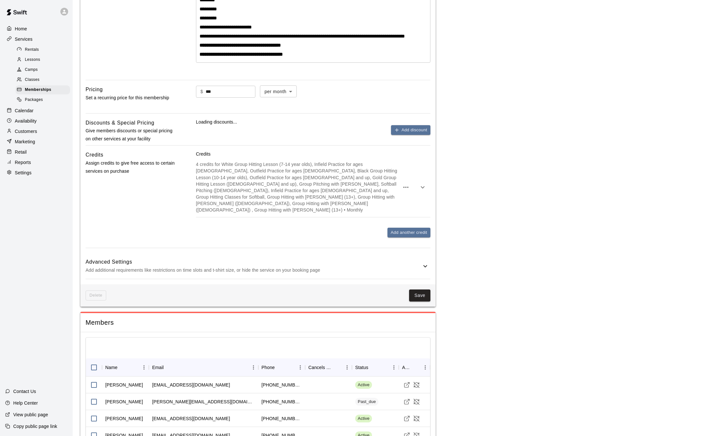
scroll to position [221, 0]
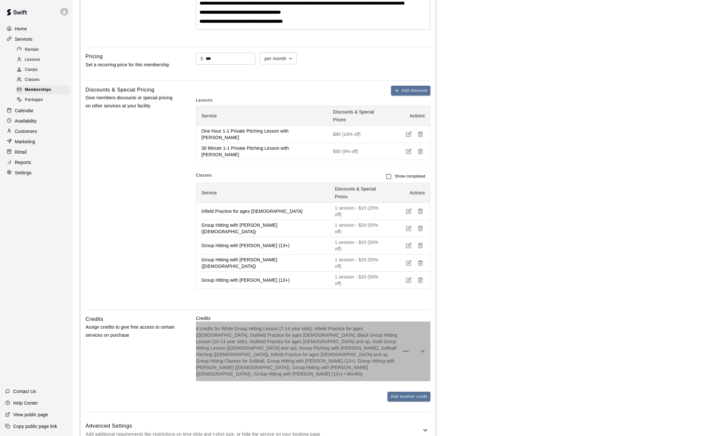
click at [312, 337] on div "4 credits for White Group Hitting Lesson (7-14 year olds), Infield Practice for…" at bounding box center [313, 350] width 235 height 59
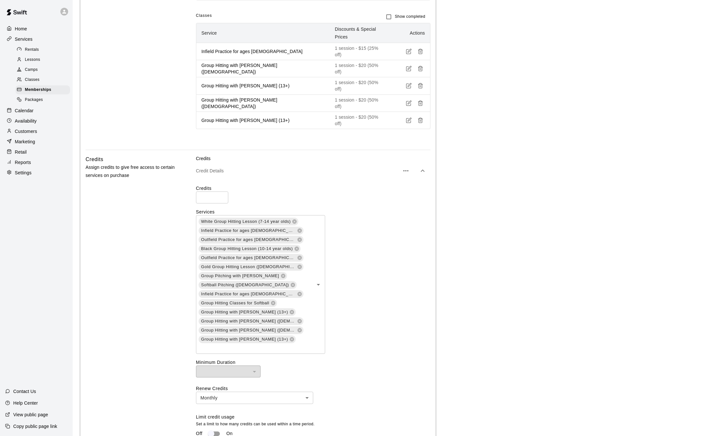
scroll to position [381, 0]
click at [294, 276] on div "White Group Hitting Lesson (7-14 year olds) Infield Practice for ages [DEMOGRAP…" at bounding box center [260, 284] width 129 height 139
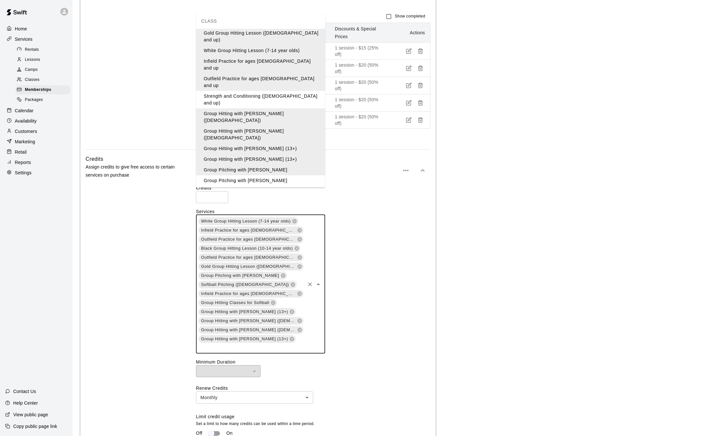
scroll to position [58, 0]
click at [253, 174] on li "Group Pitching with [PERSON_NAME]" at bounding box center [260, 179] width 129 height 11
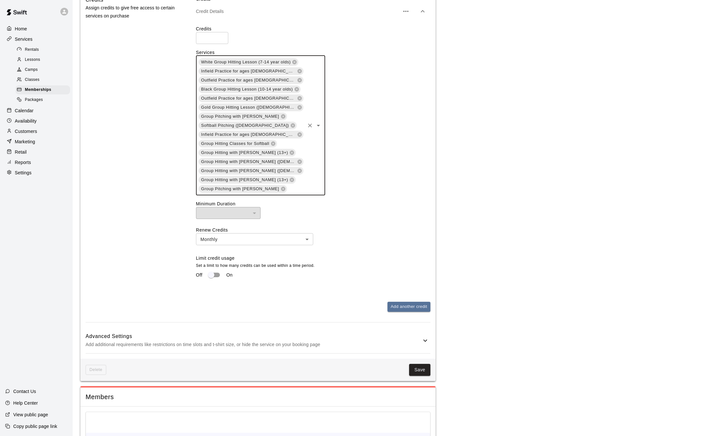
scroll to position [541, 0]
click at [421, 363] on button "Save" at bounding box center [419, 369] width 21 height 12
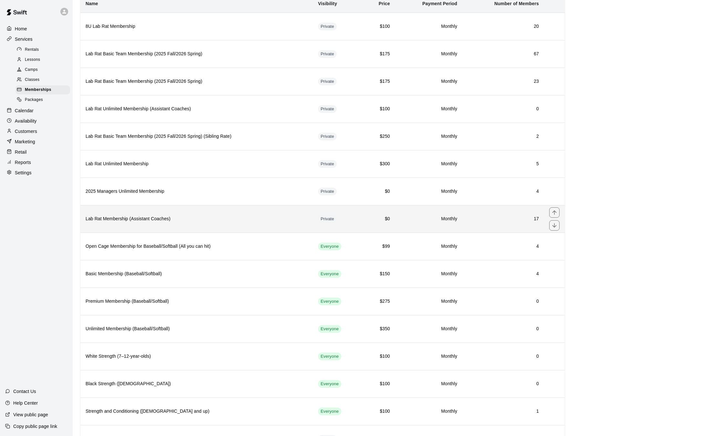
scroll to position [52, 0]
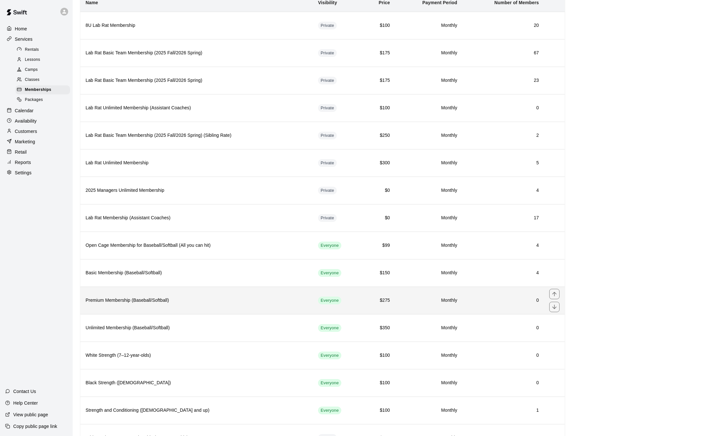
click at [239, 303] on h6 "Premium Membership (Baseball/Softball)" at bounding box center [197, 300] width 222 height 7
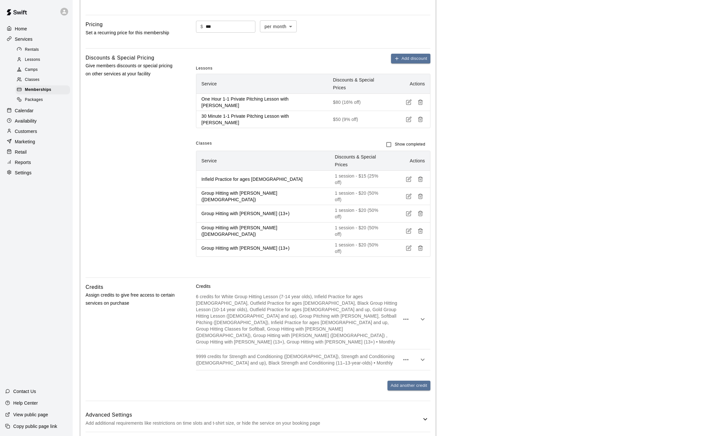
scroll to position [292, 0]
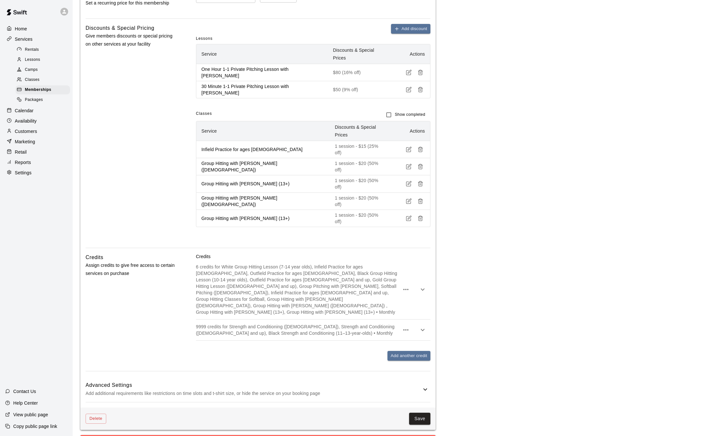
click at [353, 273] on p "6 credits for White Group Hitting Lesson (7-14 year olds), Infield Practice for…" at bounding box center [298, 289] width 204 height 52
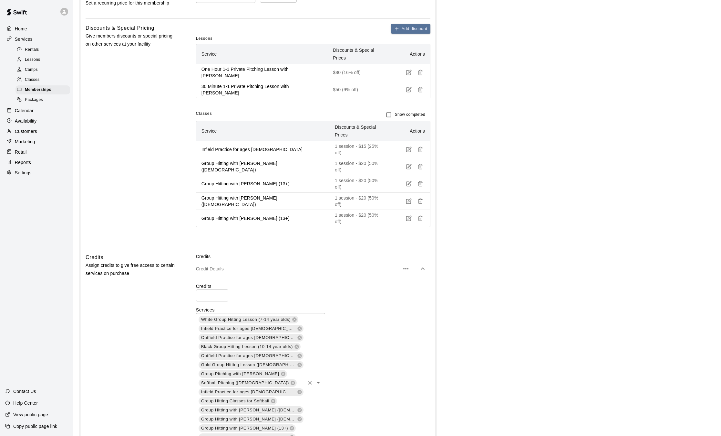
click at [291, 360] on div "White Group Hitting Lesson (7-14 year olds) Infield Practice for ages [DEMOGRAP…" at bounding box center [260, 382] width 129 height 139
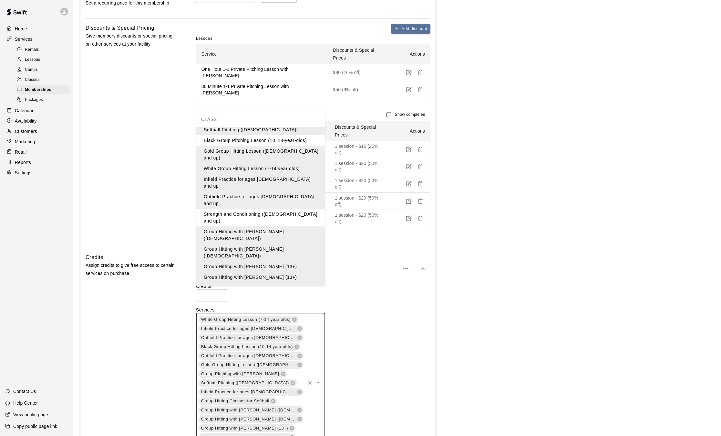
scroll to position [37, 0]
click at [243, 293] on li "Group Pitching with [PERSON_NAME]" at bounding box center [260, 298] width 129 height 11
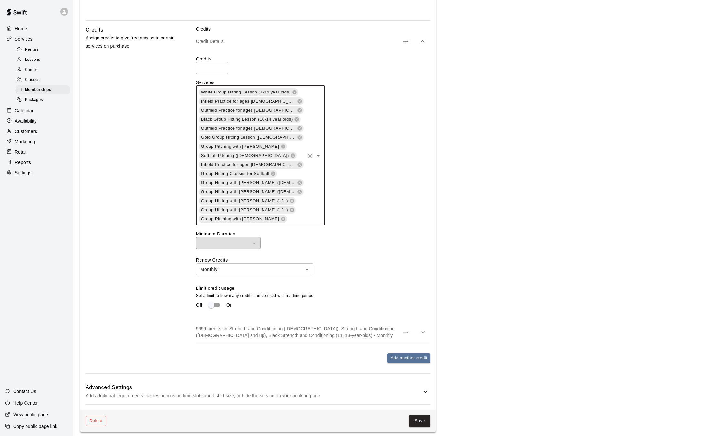
scroll to position [536, 0]
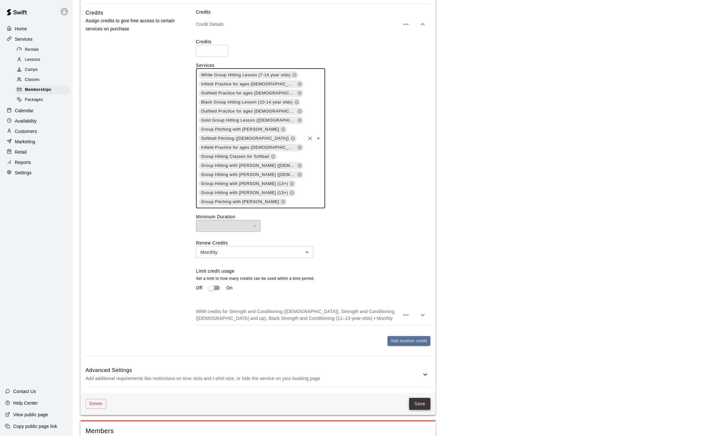
click at [426, 397] on button "Save" at bounding box center [419, 403] width 21 height 12
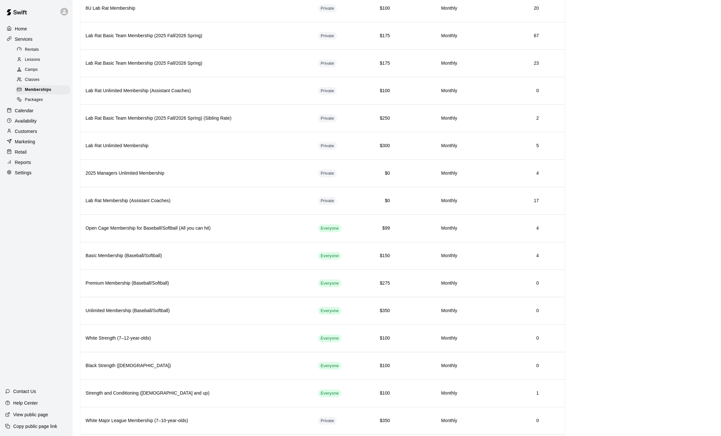
scroll to position [70, 0]
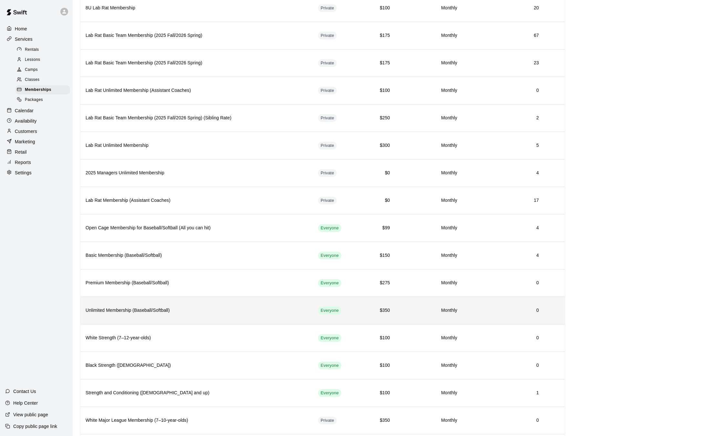
click at [214, 314] on h6 "Unlimited Membership (Baseball/Softball)" at bounding box center [197, 310] width 222 height 7
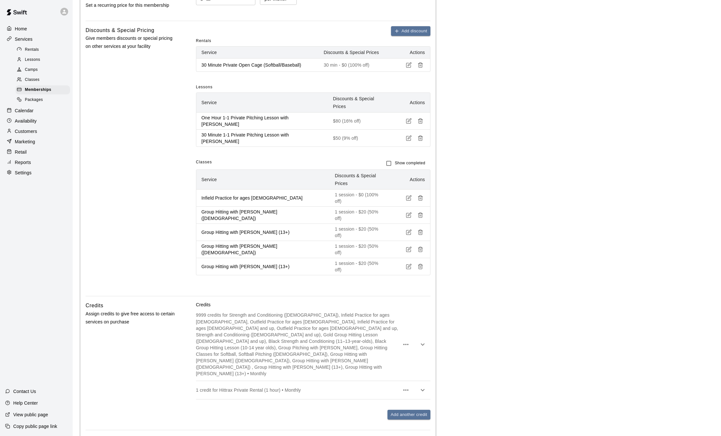
scroll to position [324, 0]
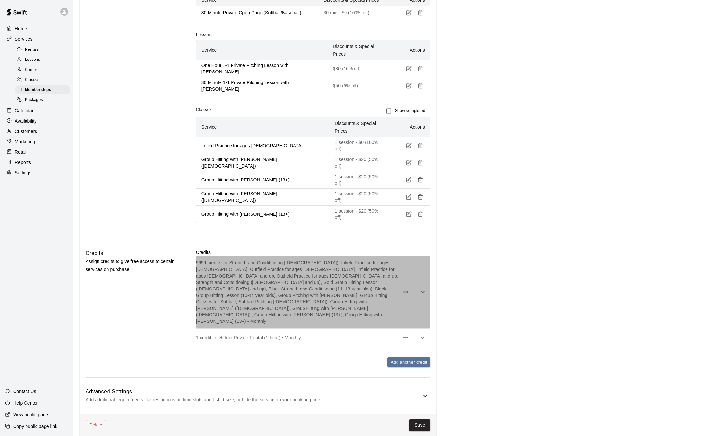
click at [387, 277] on p "9999 credits for Strength and Conditioning ([DEMOGRAPHIC_DATA]), Infield Practi…" at bounding box center [298, 291] width 204 height 65
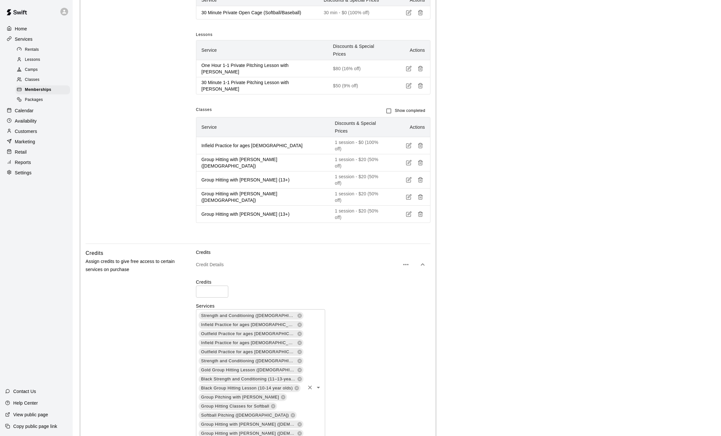
click at [296, 315] on div "Strength and Conditioning ([DEMOGRAPHIC_DATA]) Infield Practice for ages [DEMOG…" at bounding box center [260, 387] width 129 height 157
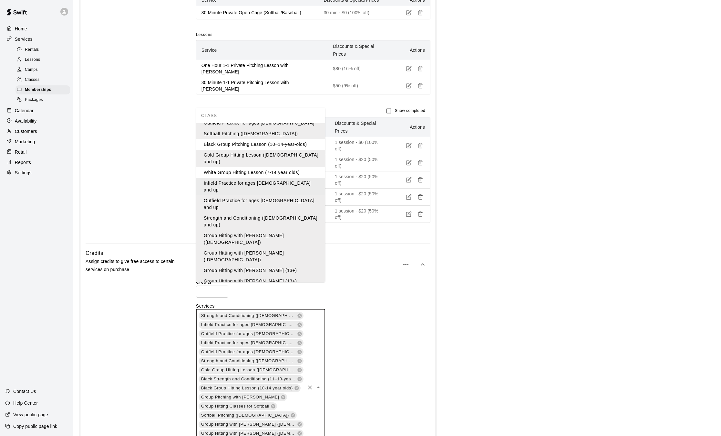
scroll to position [35, 0]
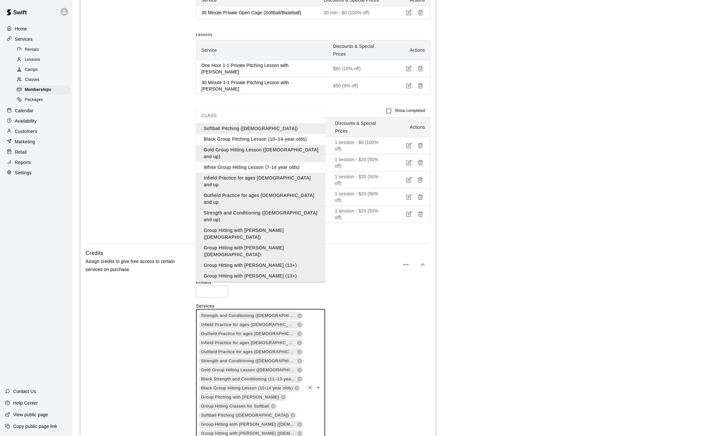
click at [259, 292] on li "Group Pitching with [PERSON_NAME]" at bounding box center [260, 297] width 129 height 11
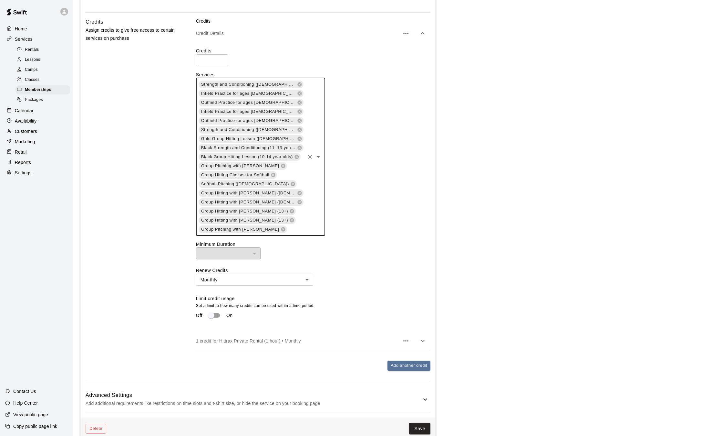
scroll to position [561, 0]
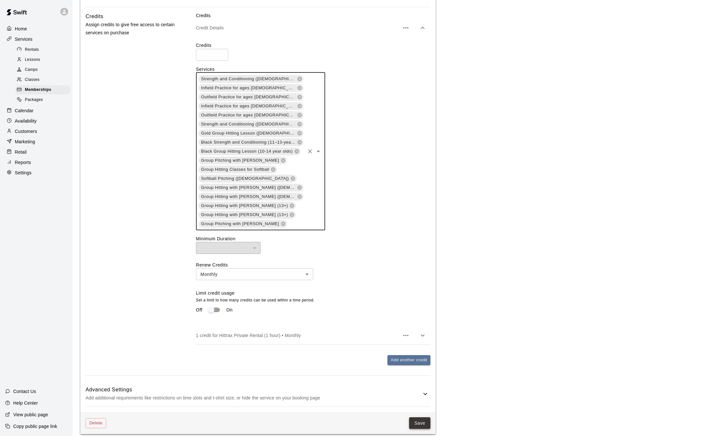
click at [427, 417] on button "Save" at bounding box center [419, 423] width 21 height 12
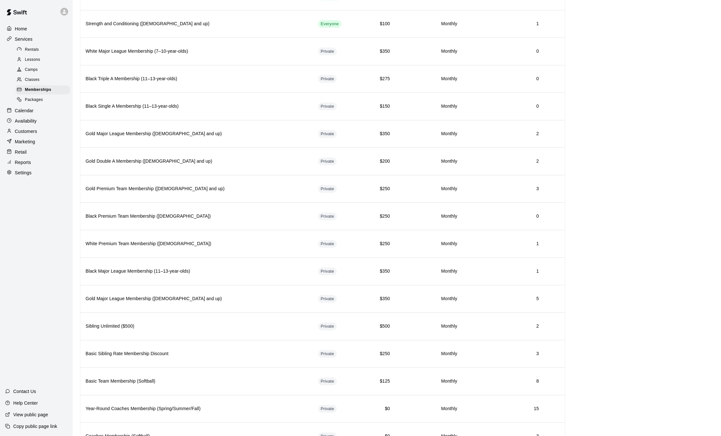
scroll to position [438, 0]
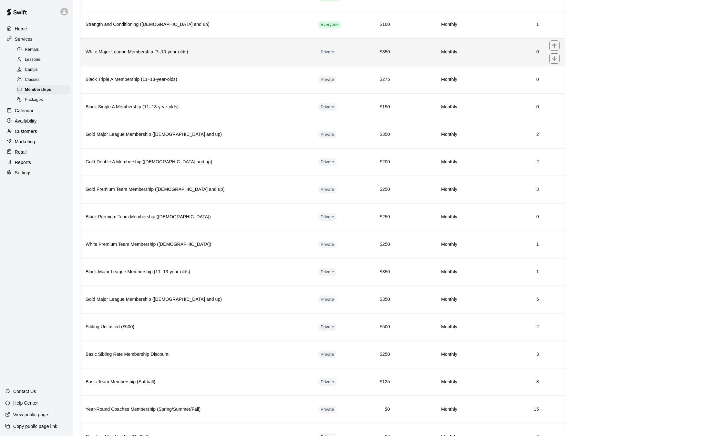
click at [265, 50] on h6 "White Major League Membership (7–10-year-olds)" at bounding box center [197, 51] width 222 height 7
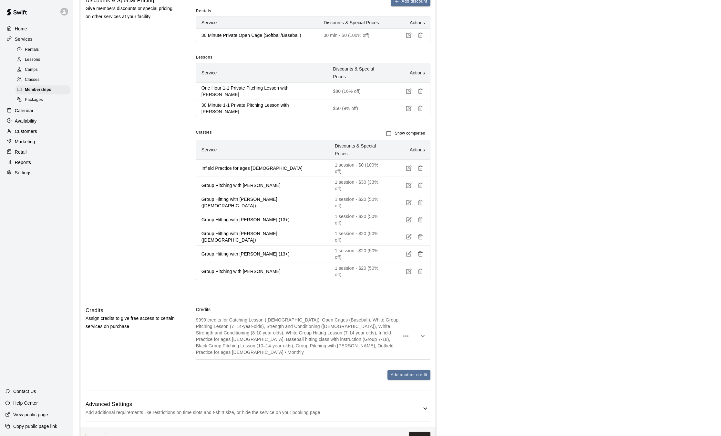
scroll to position [337, 0]
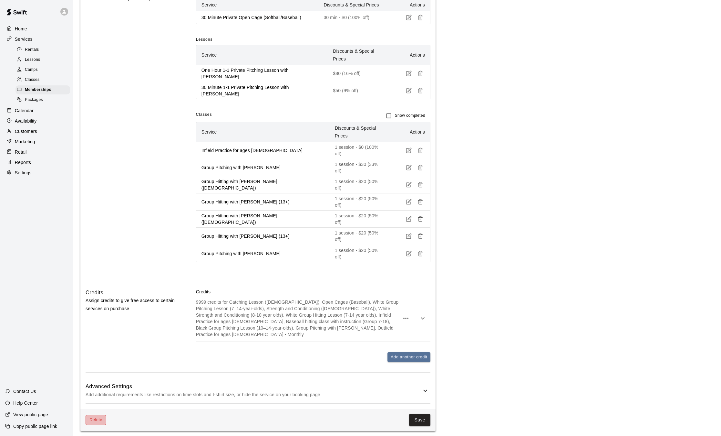
click at [99, 415] on button "Delete" at bounding box center [96, 420] width 21 height 10
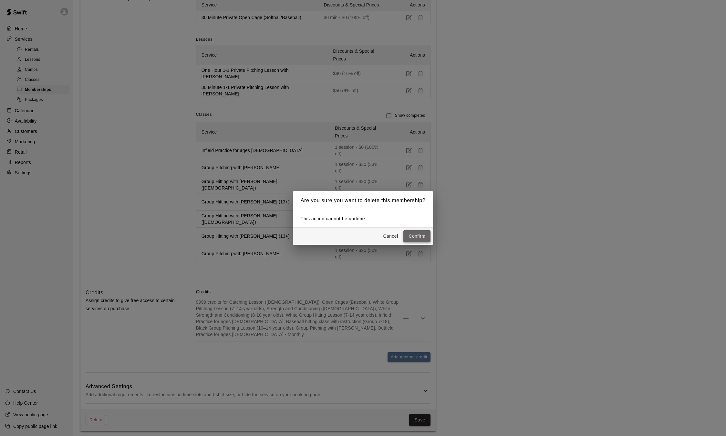
click at [418, 238] on button "Confirm" at bounding box center [417, 236] width 27 height 12
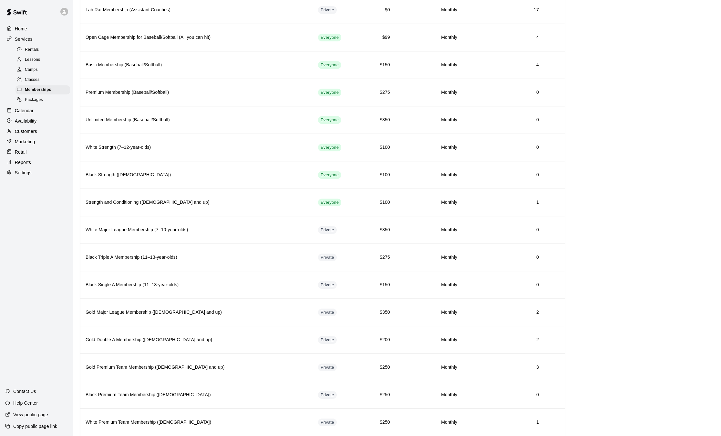
scroll to position [274, 0]
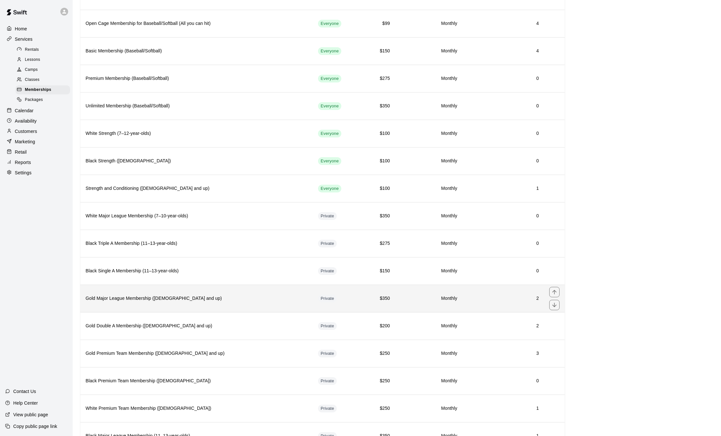
click at [232, 295] on th "Gold Major League Membership ([DEMOGRAPHIC_DATA] and up)" at bounding box center [196, 297] width 233 height 27
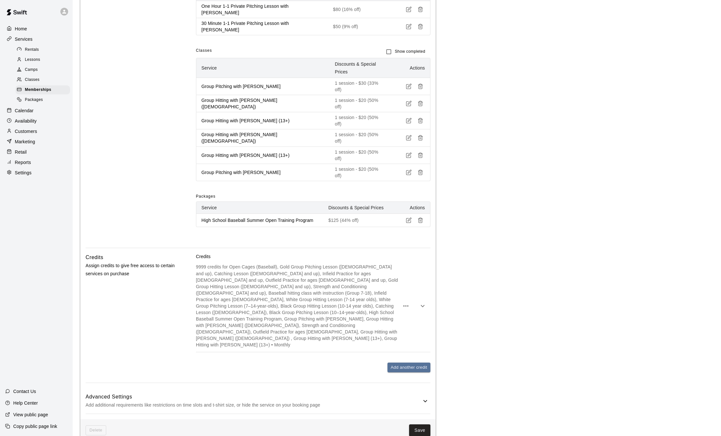
scroll to position [423, 0]
click at [365, 291] on p "9999 credits for Open Cages (Baseball), Gold Group Pitching Lesson ([DEMOGRAPHI…" at bounding box center [298, 304] width 204 height 84
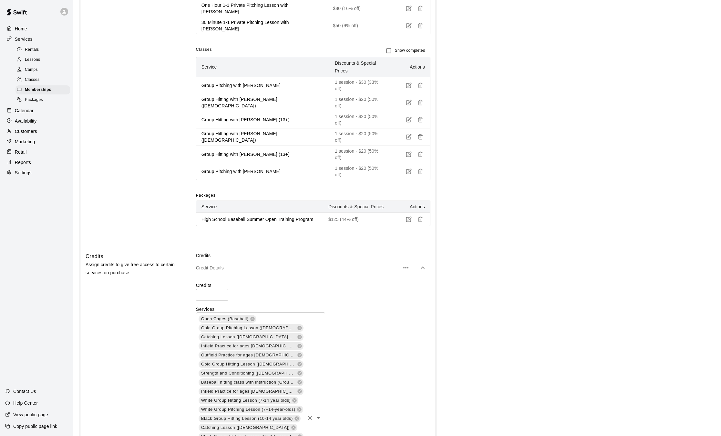
click at [298, 312] on div "Open Cages (Baseball) Gold Group Pitching Lesson ([DEMOGRAPHIC_DATA] and up) Ca…" at bounding box center [260, 417] width 129 height 211
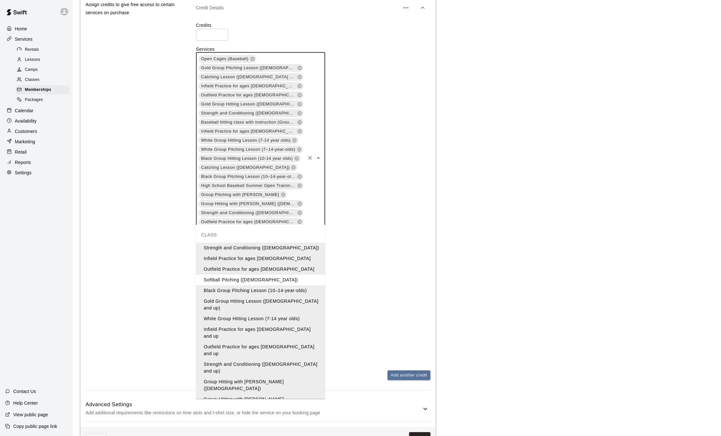
scroll to position [68, 0]
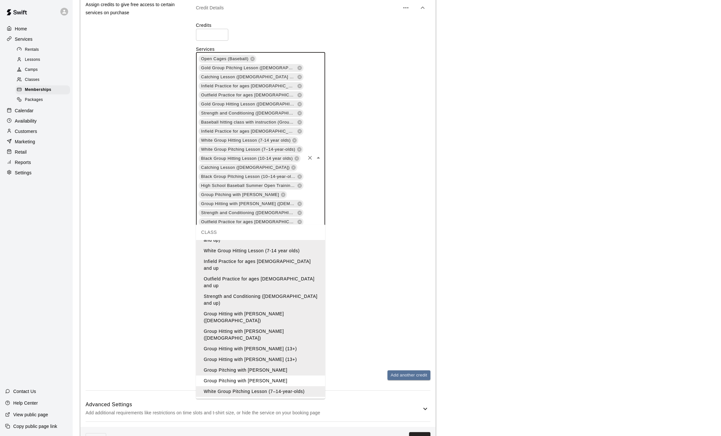
click at [268, 375] on li "Group Pitching with [PERSON_NAME]" at bounding box center [260, 380] width 129 height 11
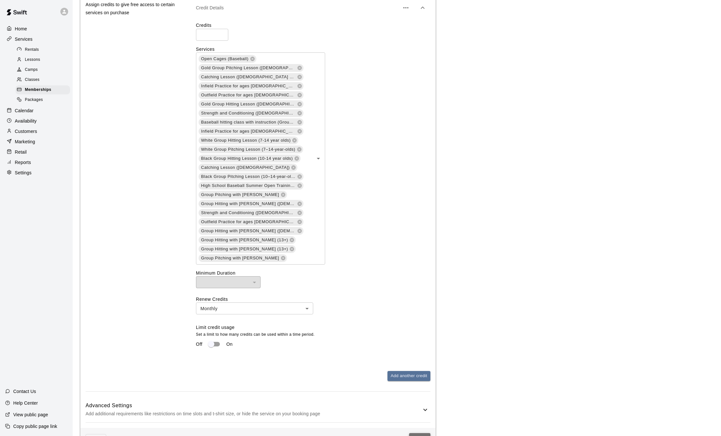
click at [418, 433] on button "Save" at bounding box center [419, 439] width 21 height 12
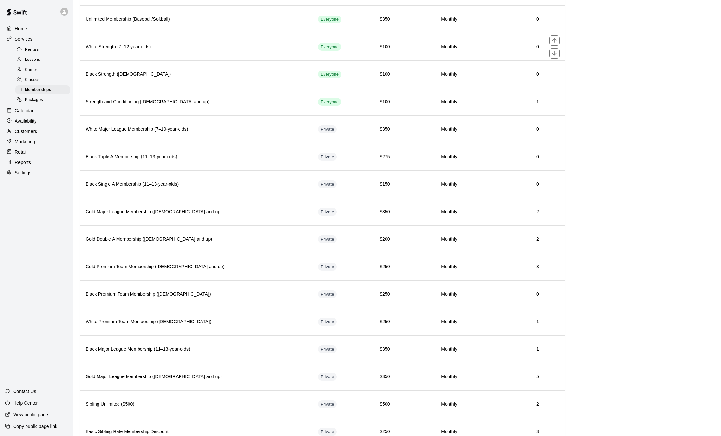
scroll to position [360, 0]
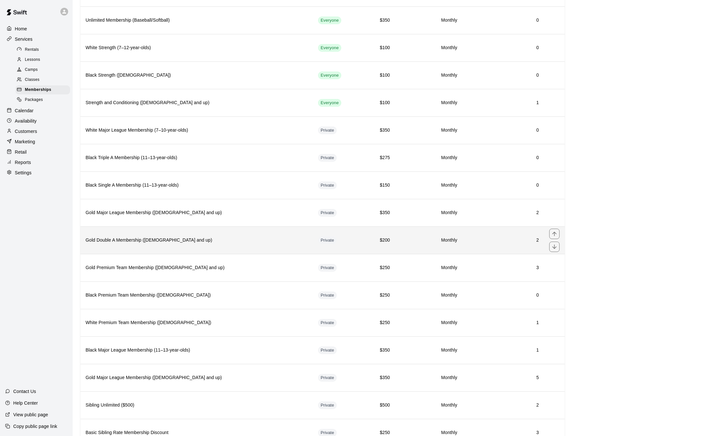
click at [258, 243] on h6 "Gold Double A Membership ([DEMOGRAPHIC_DATA] and up)" at bounding box center [197, 240] width 222 height 7
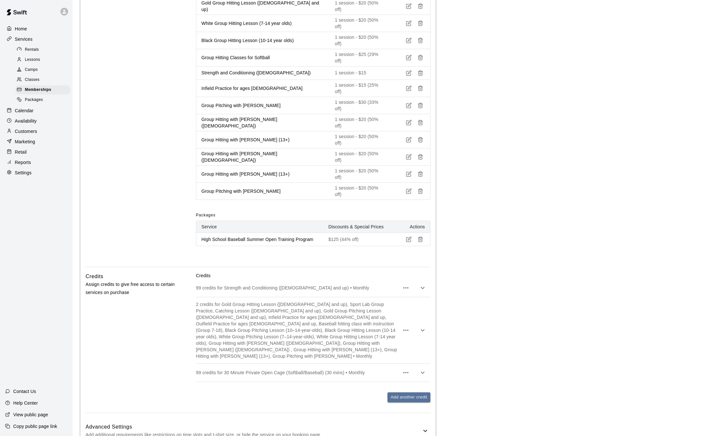
scroll to position [485, 0]
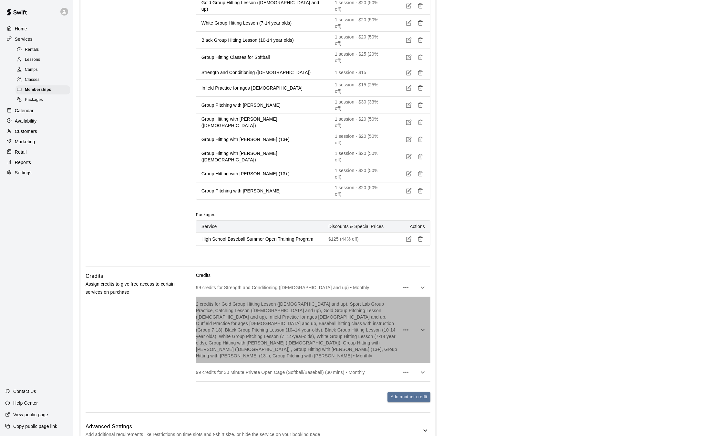
click at [289, 300] on p "2 credits for Gold Group Hitting Lesson ([DEMOGRAPHIC_DATA] and up), Sport Lab …" at bounding box center [298, 329] width 204 height 58
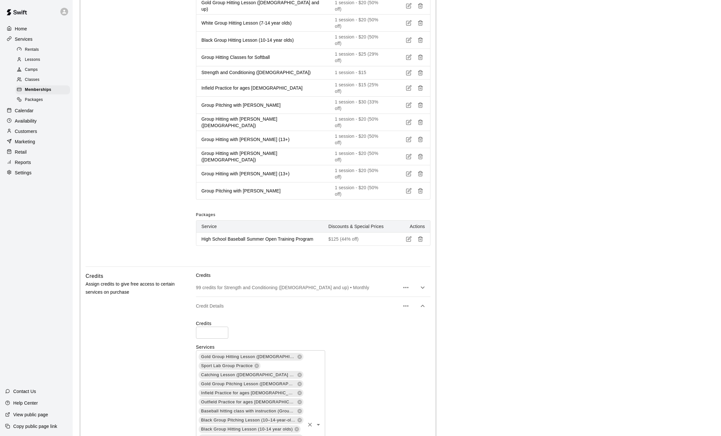
click at [291, 350] on div "Gold Group Hitting Lesson ([DEMOGRAPHIC_DATA] and up) Sport Lab Group Practice …" at bounding box center [260, 424] width 129 height 149
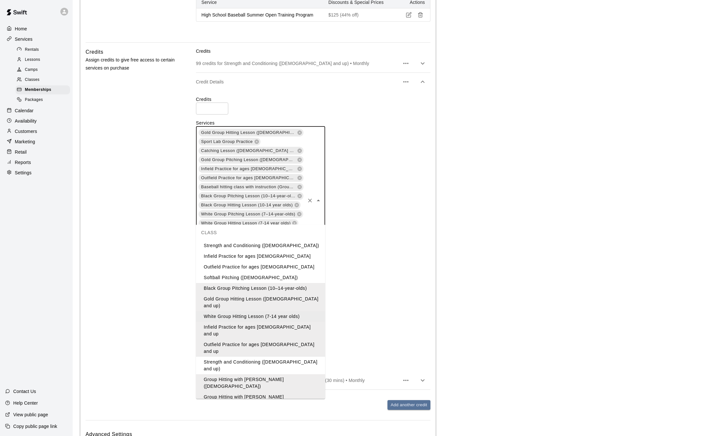
scroll to position [0, 0]
click at [257, 258] on li "Infield Practice for ages [DEMOGRAPHIC_DATA]" at bounding box center [260, 258] width 129 height 11
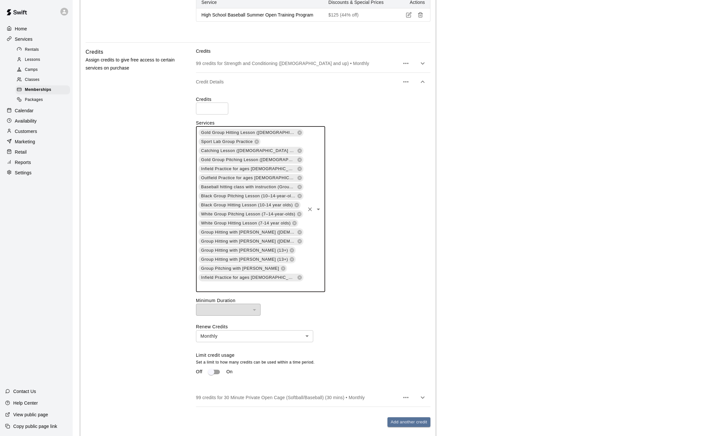
click at [281, 282] on input "text" at bounding box center [251, 286] width 106 height 8
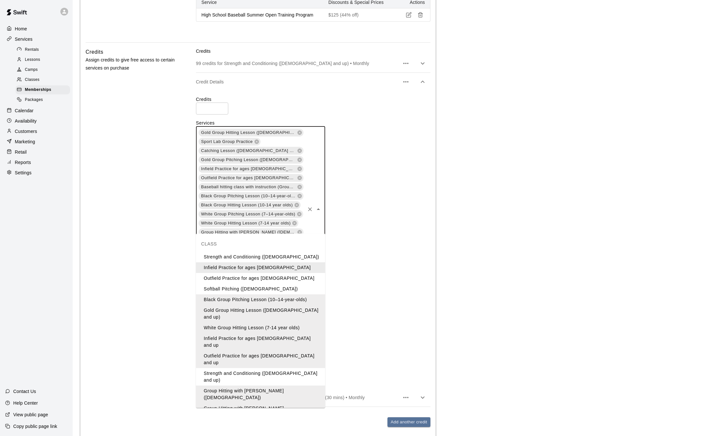
click at [242, 267] on li "Infield Practice for ages [DEMOGRAPHIC_DATA]" at bounding box center [260, 267] width 129 height 11
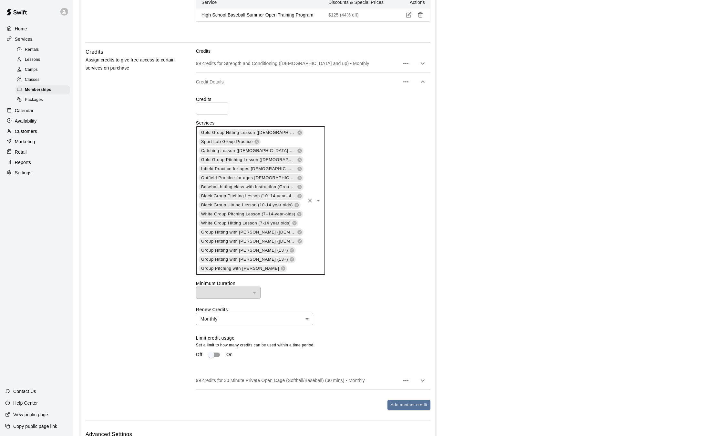
click at [291, 264] on input "text" at bounding box center [296, 268] width 16 height 8
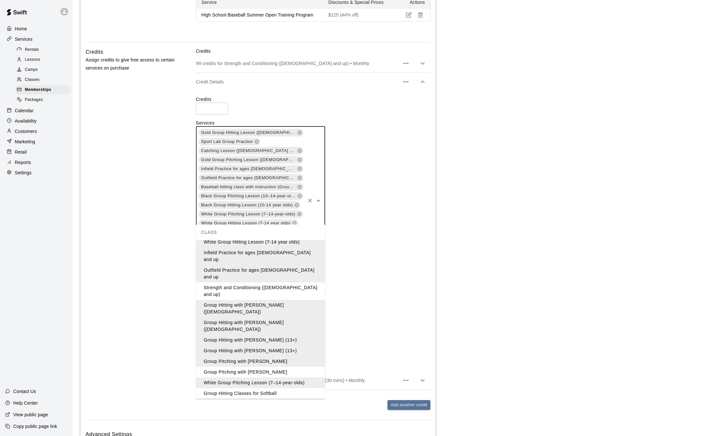
scroll to position [79, 0]
click at [313, 343] on li "Group Hitting with [PERSON_NAME] (13+)" at bounding box center [260, 348] width 129 height 11
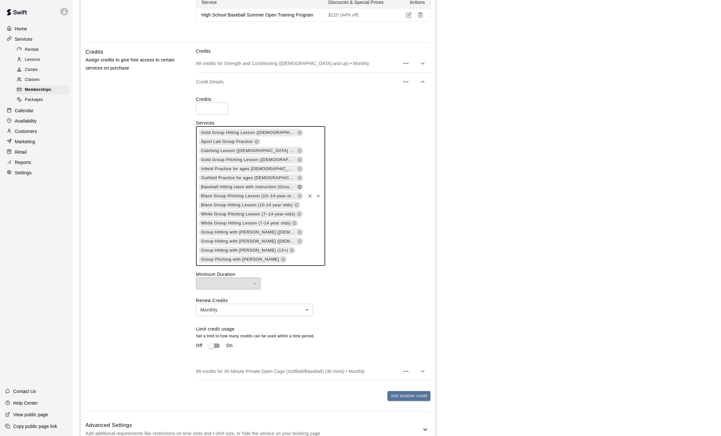
click at [299, 184] on icon at bounding box center [299, 186] width 5 height 5
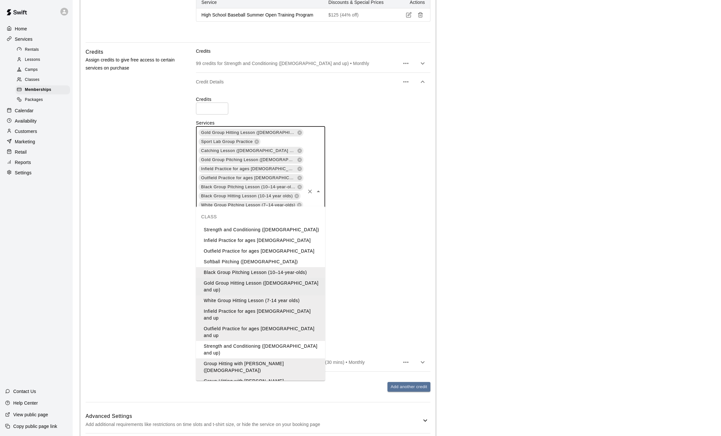
click at [291, 246] on input "text" at bounding box center [296, 250] width 16 height 8
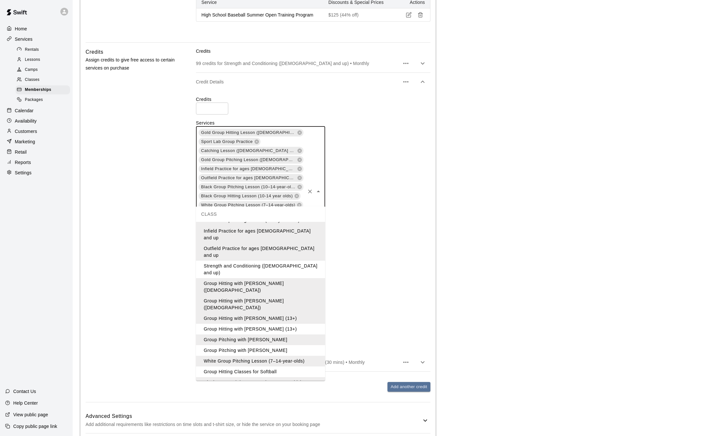
scroll to position [81, 0]
click at [257, 322] on li "Group Hitting with [PERSON_NAME] (13+)" at bounding box center [260, 327] width 129 height 11
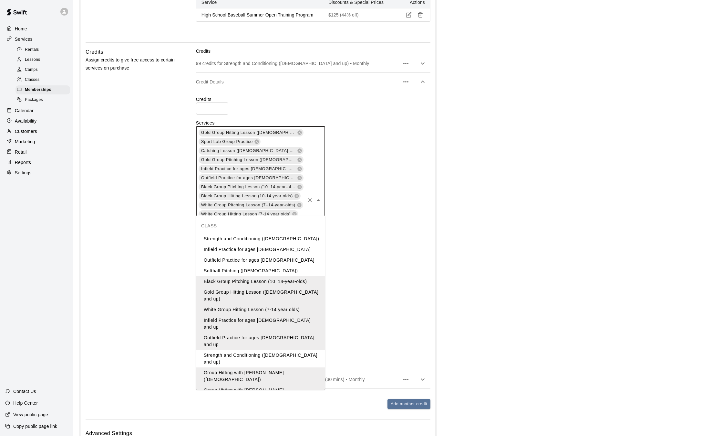
click at [298, 264] on input "text" at bounding box center [251, 268] width 106 height 8
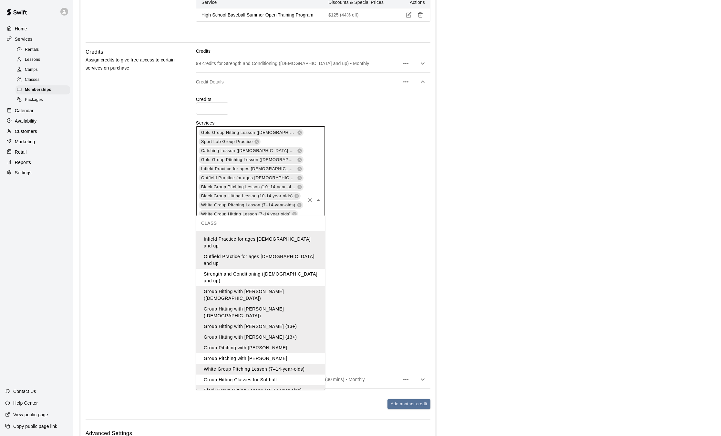
click at [263, 353] on li "Group Pitching with [PERSON_NAME]" at bounding box center [260, 358] width 129 height 11
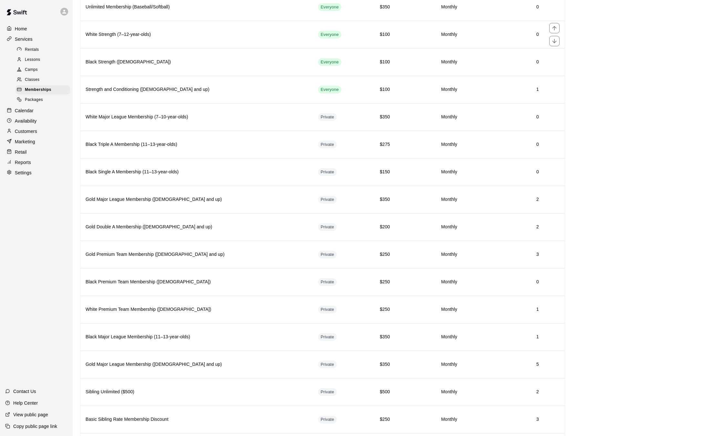
scroll to position [373, 0]
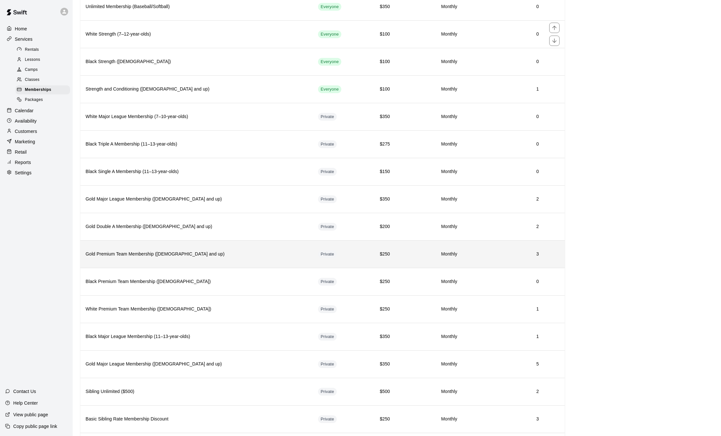
click at [491, 256] on h6 "3" at bounding box center [503, 253] width 71 height 7
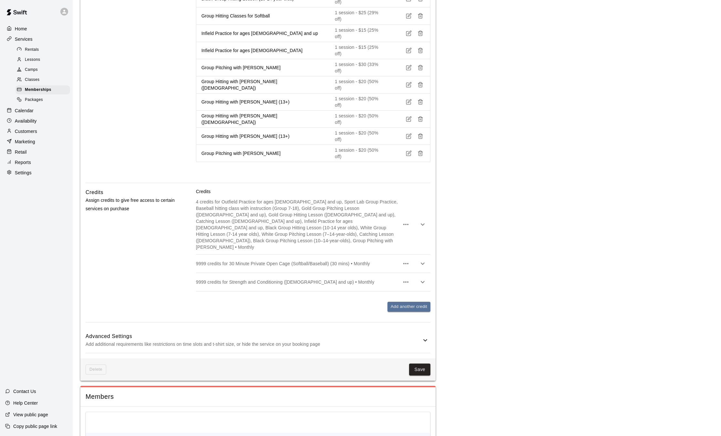
scroll to position [554, 0]
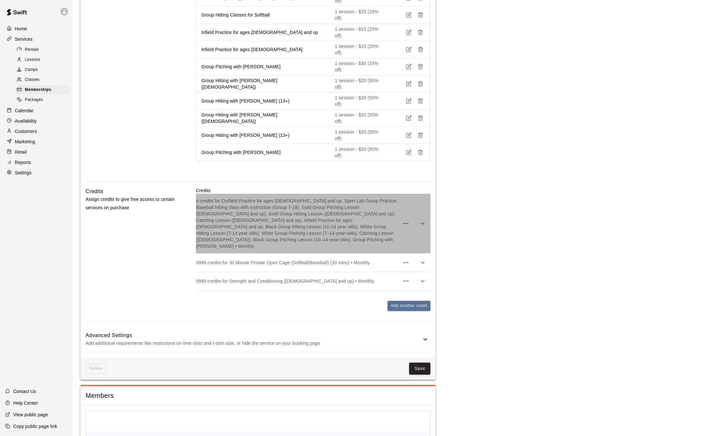
click at [373, 197] on p "4 credits for Outfield Practice for ages [DEMOGRAPHIC_DATA] and up, Sport Lab G…" at bounding box center [298, 223] width 204 height 52
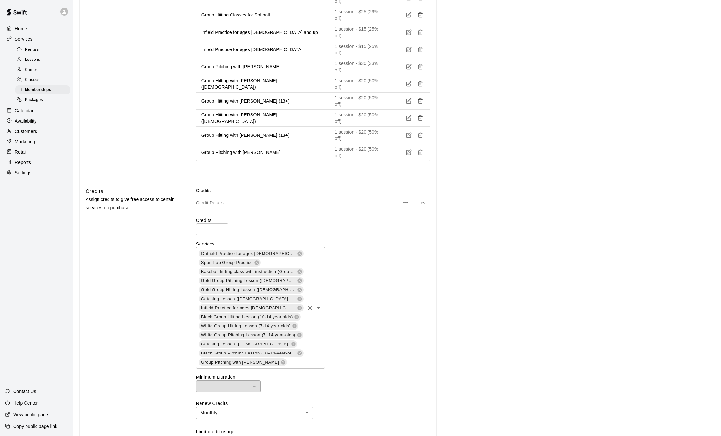
click at [295, 287] on div "Outfield Practice for ages [DEMOGRAPHIC_DATA] and up Sport Lab Group Practice B…" at bounding box center [260, 307] width 129 height 121
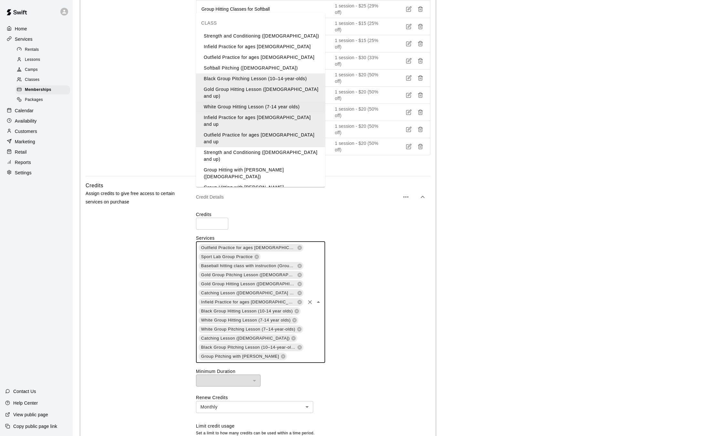
scroll to position [564, 0]
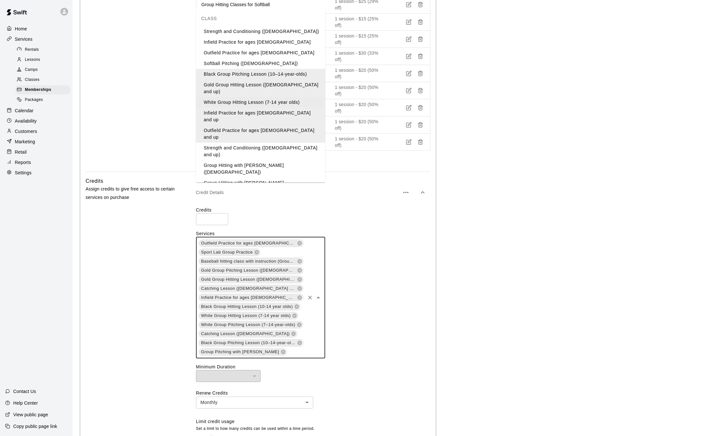
click at [291, 348] on input "text" at bounding box center [296, 352] width 16 height 8
click at [288, 348] on input "text" at bounding box center [296, 352] width 16 height 8
click at [269, 195] on li "Group Hitting with [PERSON_NAME] (13+)" at bounding box center [260, 200] width 129 height 11
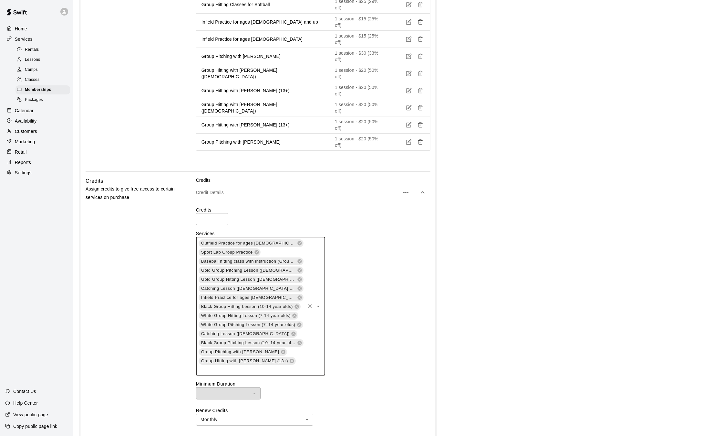
click at [290, 300] on div "Outfield Practice for ages [DEMOGRAPHIC_DATA] and up Sport Lab Group Practice B…" at bounding box center [260, 306] width 129 height 139
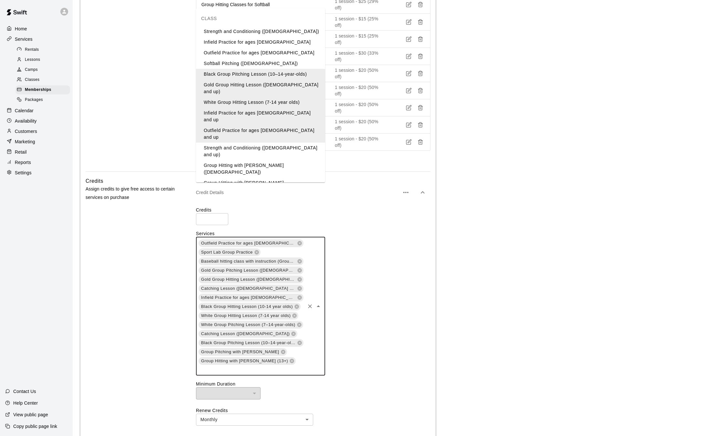
click at [272, 205] on li "Group Hitting with [PERSON_NAME] (13+)" at bounding box center [260, 210] width 129 height 11
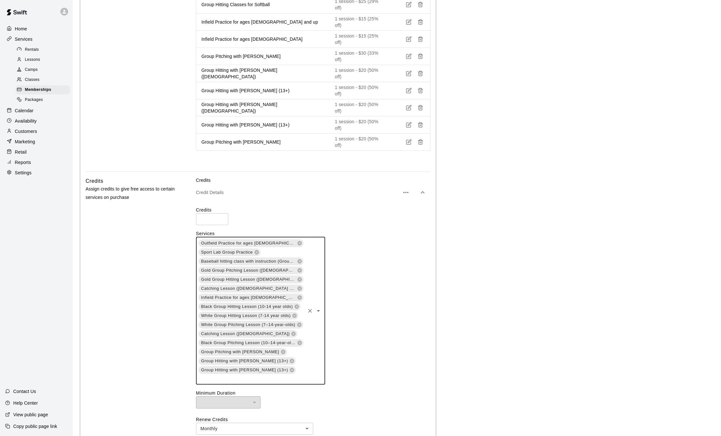
click at [290, 308] on div "Outfield Practice for ages [DEMOGRAPHIC_DATA] and up Sport Lab Group Practice B…" at bounding box center [260, 311] width 129 height 148
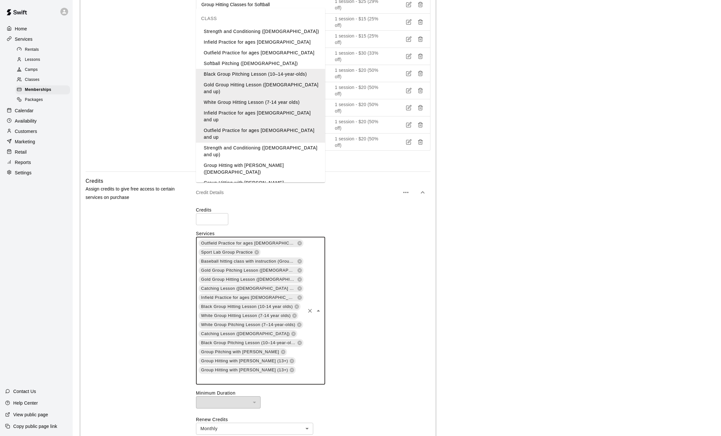
click at [276, 160] on li "Group Hitting with [PERSON_NAME] ([DEMOGRAPHIC_DATA])" at bounding box center [260, 168] width 129 height 17
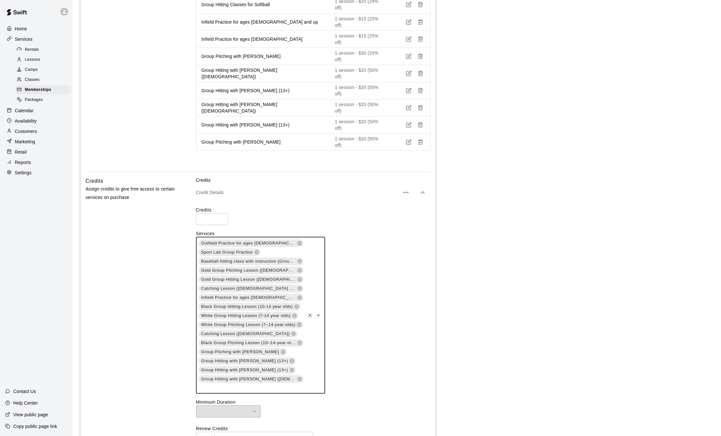
click at [281, 383] on input "text" at bounding box center [251, 387] width 106 height 8
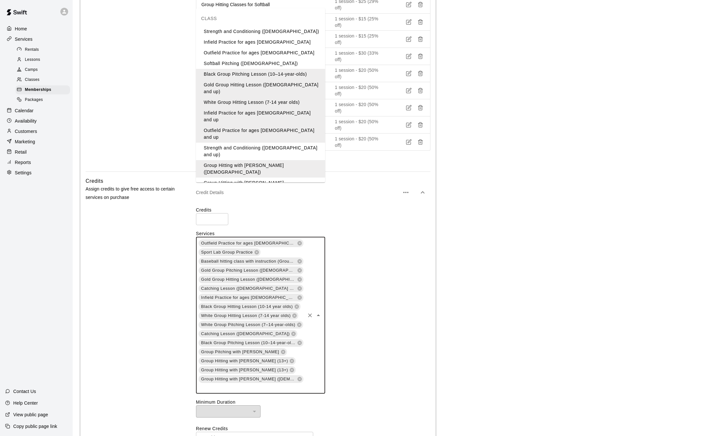
click at [287, 177] on li "Group Hitting with [PERSON_NAME] ([DEMOGRAPHIC_DATA])" at bounding box center [260, 185] width 129 height 17
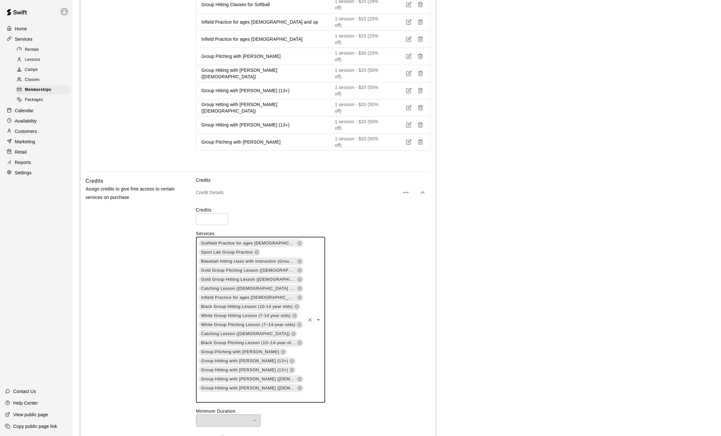
click at [297, 310] on div "Outfield Practice for ages [DEMOGRAPHIC_DATA] and up Sport Lab Group Practice B…" at bounding box center [260, 320] width 129 height 166
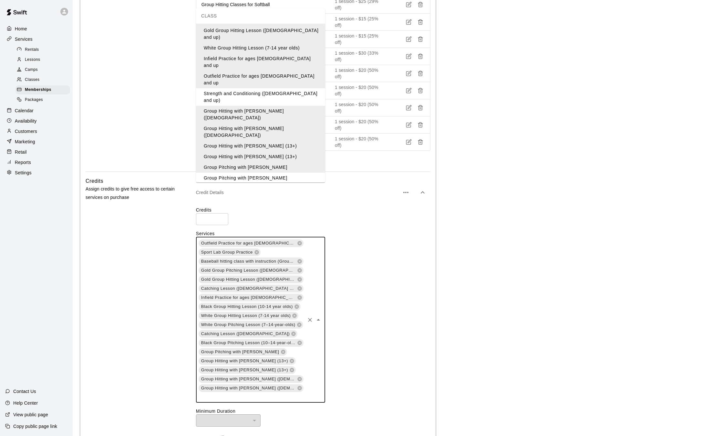
scroll to position [60, 0]
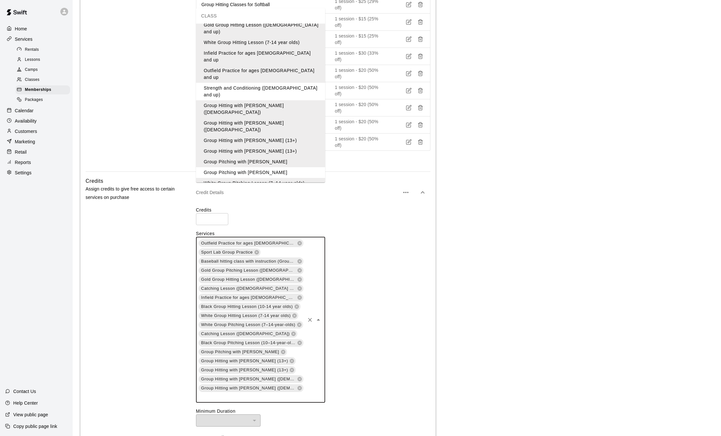
click at [276, 167] on li "Group Pitching with [PERSON_NAME]" at bounding box center [260, 172] width 129 height 11
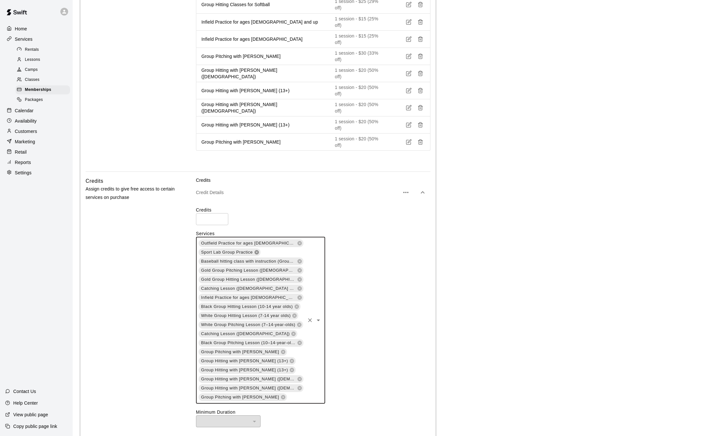
click at [256, 250] on icon at bounding box center [257, 252] width 4 height 4
click at [300, 249] on icon at bounding box center [299, 251] width 5 height 5
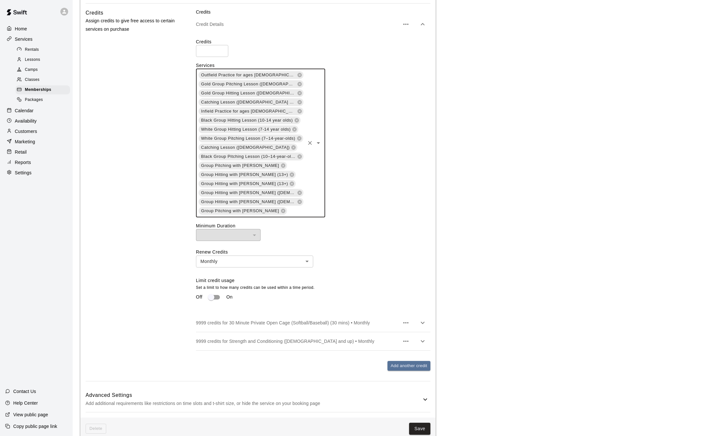
scroll to position [733, 0]
click at [423, 421] on button "Save" at bounding box center [419, 427] width 21 height 12
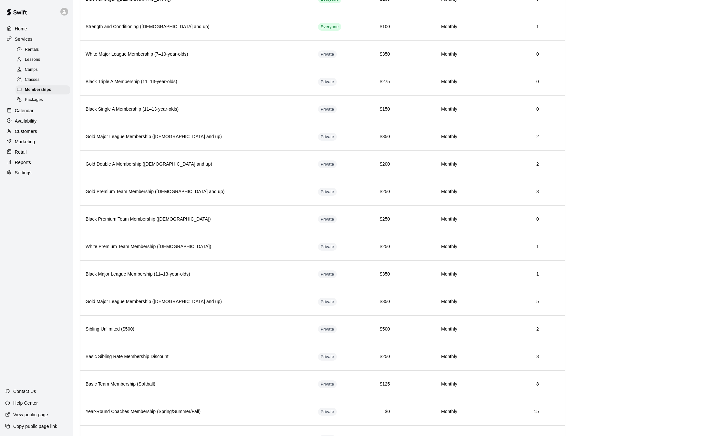
scroll to position [437, 0]
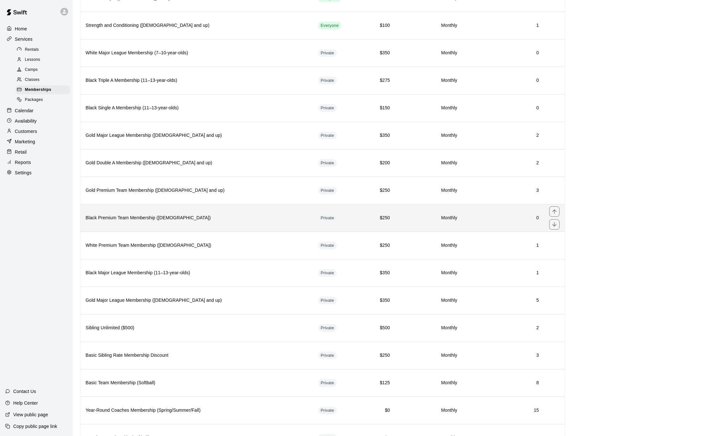
click at [249, 217] on h6 "Black Premium Team Membership ([DEMOGRAPHIC_DATA])" at bounding box center [197, 217] width 222 height 7
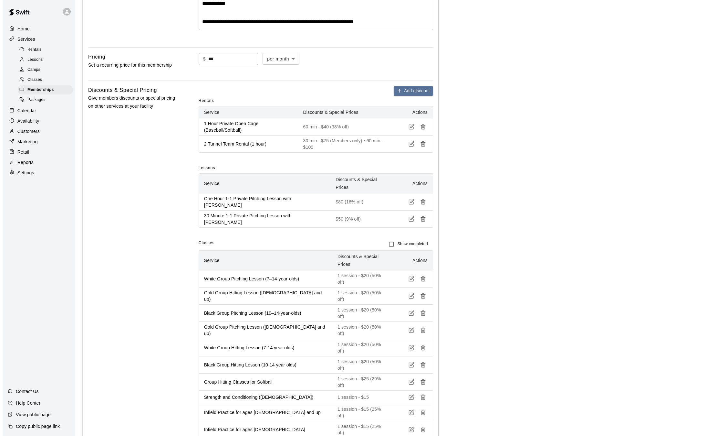
scroll to position [592, 0]
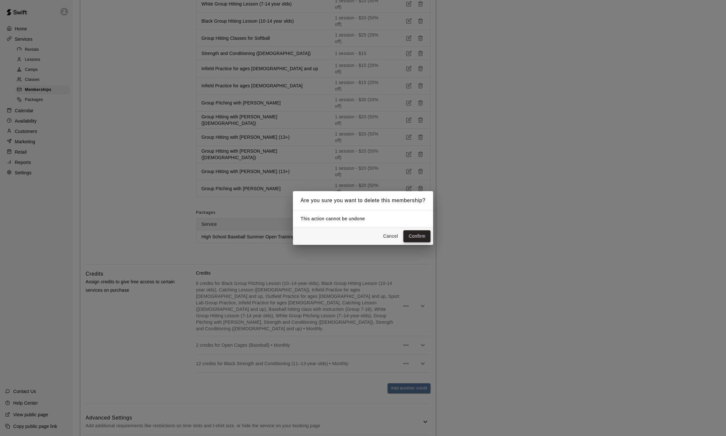
click at [426, 237] on button "Confirm" at bounding box center [417, 236] width 27 height 12
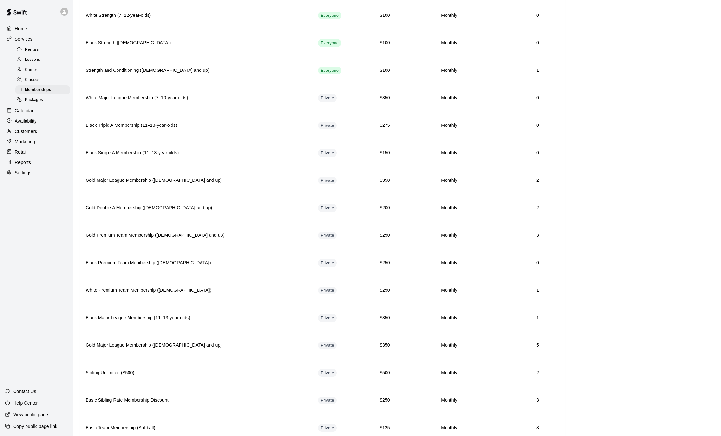
scroll to position [401, 0]
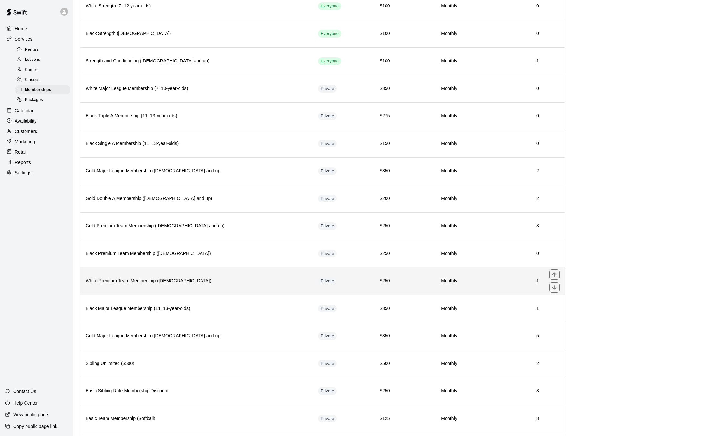
click at [284, 289] on th "White Premium Team Membership ([DEMOGRAPHIC_DATA])" at bounding box center [196, 280] width 233 height 27
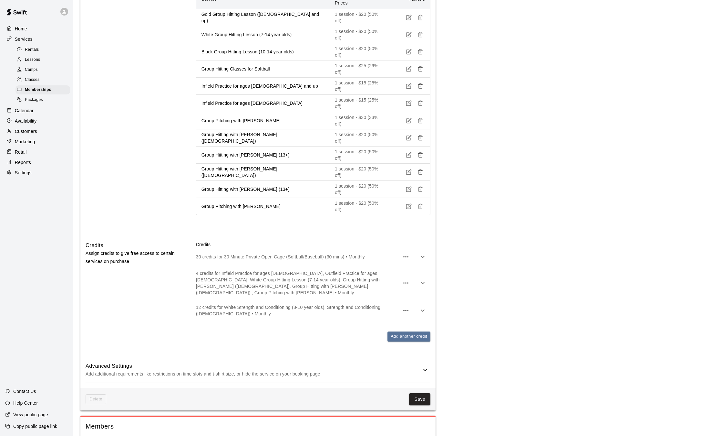
scroll to position [459, 0]
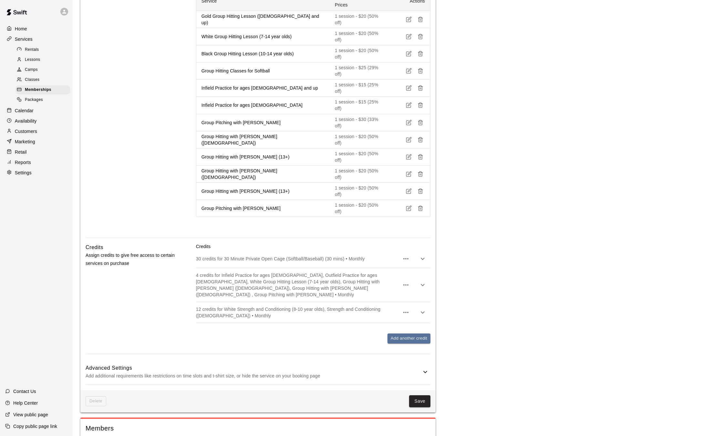
click at [353, 272] on p "4 credits for Infield Practice for ages [DEMOGRAPHIC_DATA], Outfield Practice f…" at bounding box center [298, 285] width 204 height 26
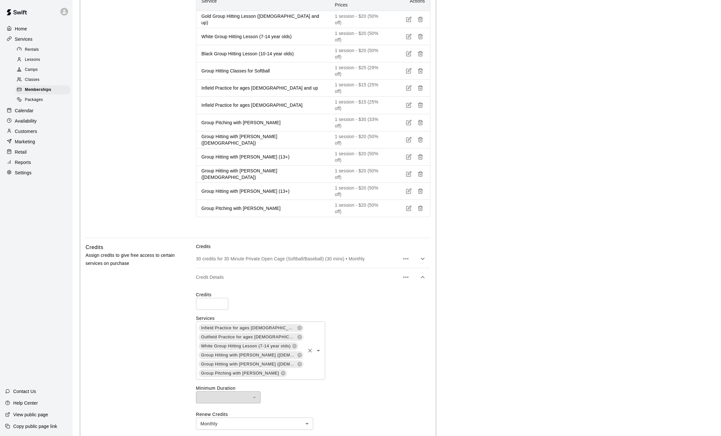
click at [291, 323] on div "Infield Practice for ages [DEMOGRAPHIC_DATA] Outfield Practice for ages [DEMOGR…" at bounding box center [260, 350] width 129 height 58
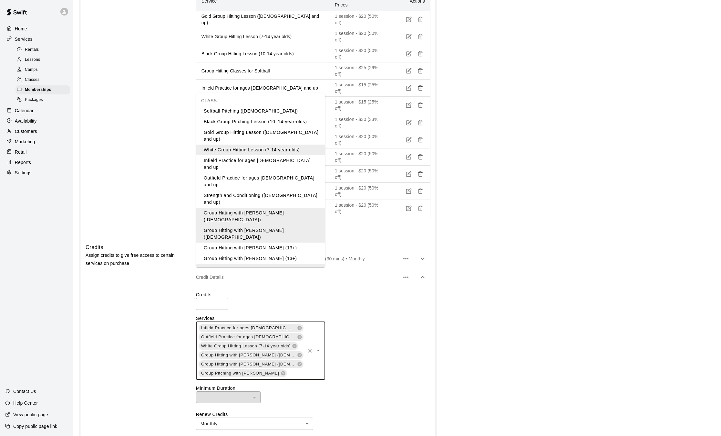
scroll to position [41, 0]
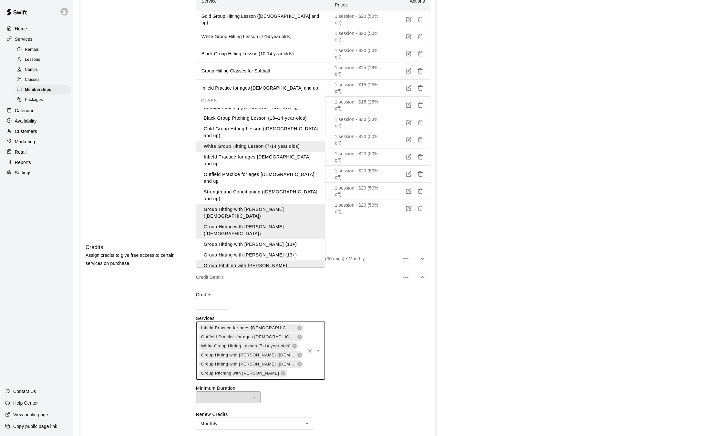
click at [254, 271] on li "Group Pitching with [PERSON_NAME]" at bounding box center [260, 276] width 129 height 11
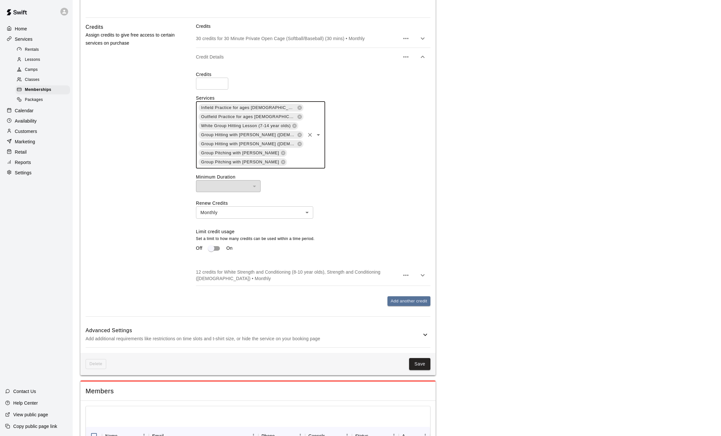
scroll to position [680, 0]
click at [421, 357] on button "Save" at bounding box center [419, 363] width 21 height 12
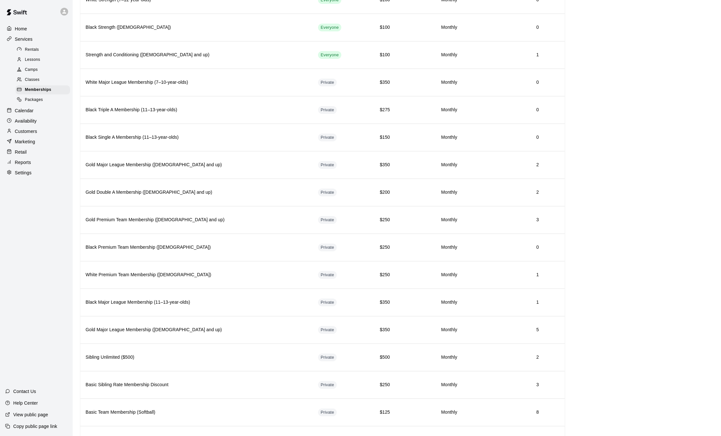
scroll to position [411, 0]
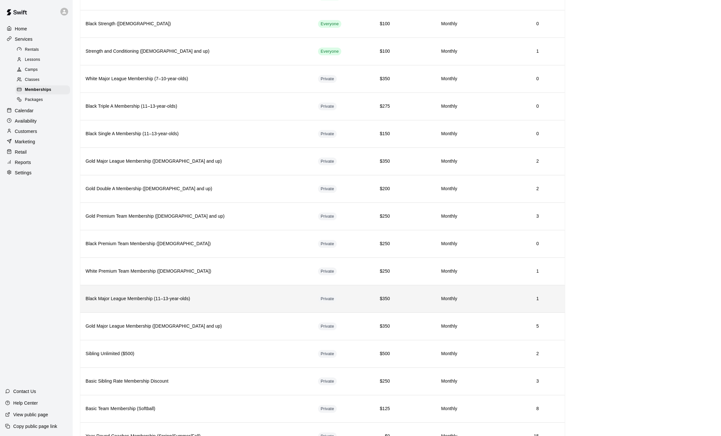
click at [114, 302] on h6 "Black Major League Membership (11–13-year-olds)" at bounding box center [197, 298] width 222 height 7
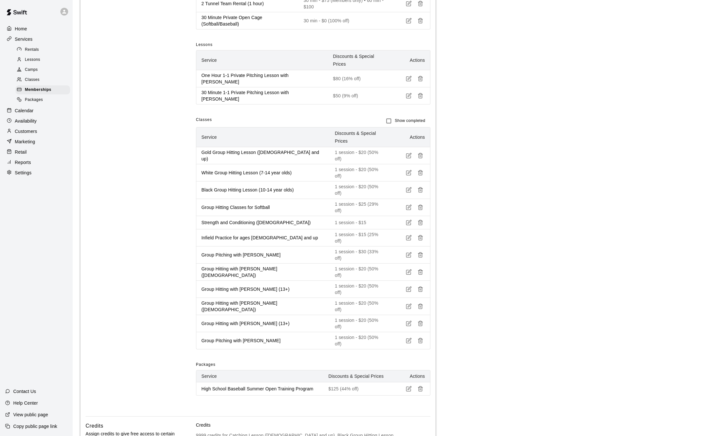
scroll to position [575, 0]
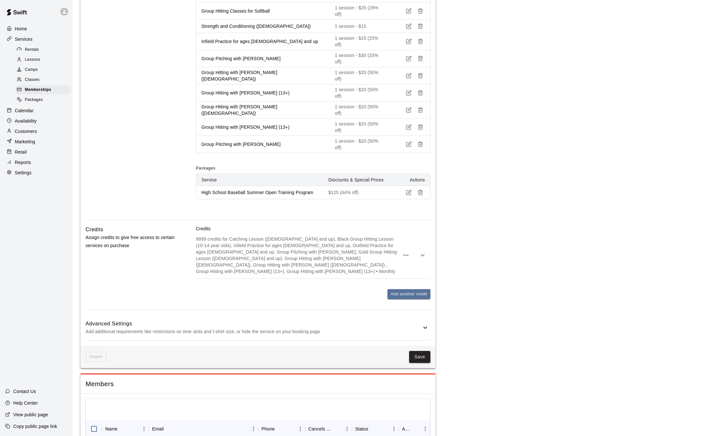
click at [322, 236] on p "9999 credits for Catching Lesson ([DEMOGRAPHIC_DATA] and up), Black Group Hitti…" at bounding box center [298, 255] width 204 height 39
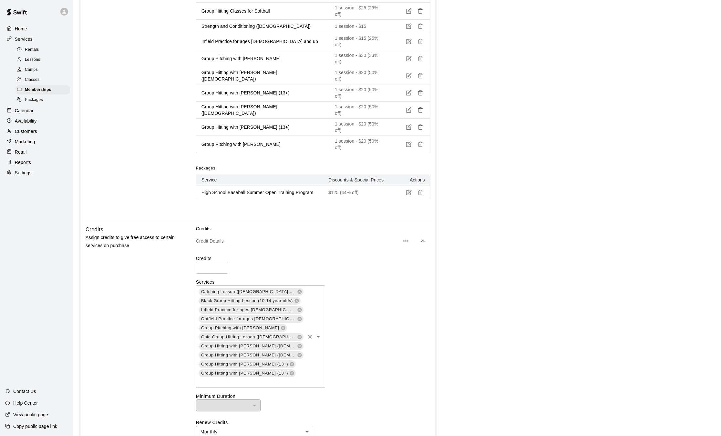
click at [300, 377] on input "text" at bounding box center [251, 381] width 106 height 8
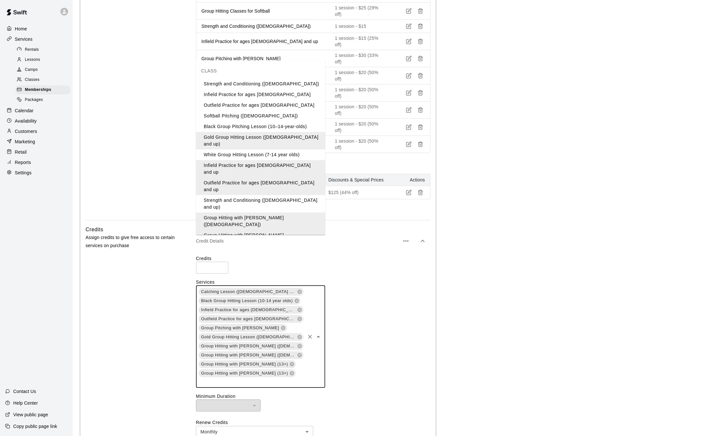
scroll to position [68, 0]
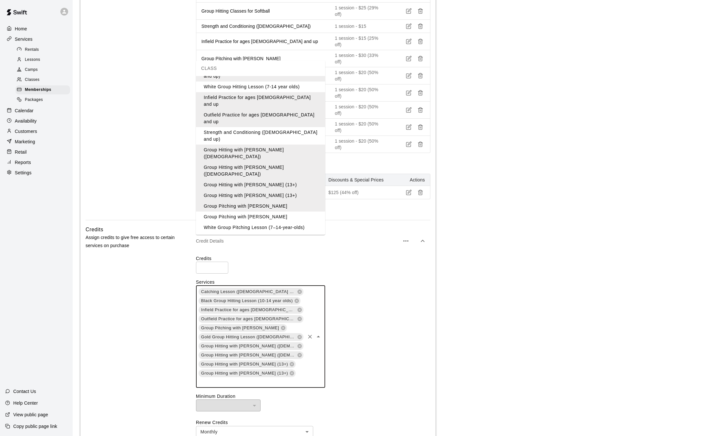
click at [267, 211] on li "Group Pitching with [PERSON_NAME]" at bounding box center [260, 216] width 129 height 11
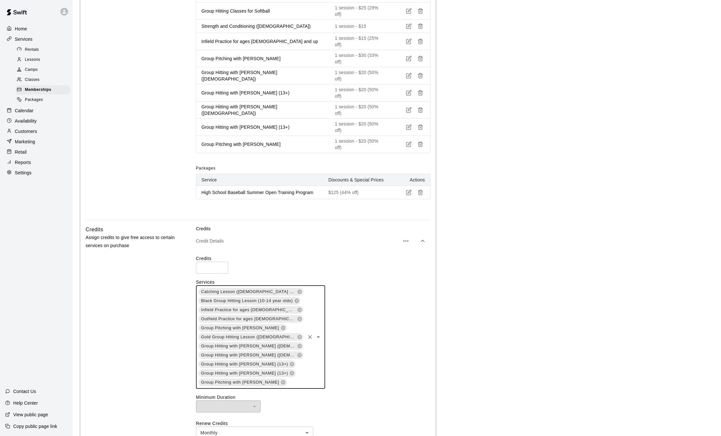
click at [292, 285] on div "Catching Lesson ([DEMOGRAPHIC_DATA] and up) Black Group Hitting Lesson (10-14 y…" at bounding box center [260, 336] width 129 height 103
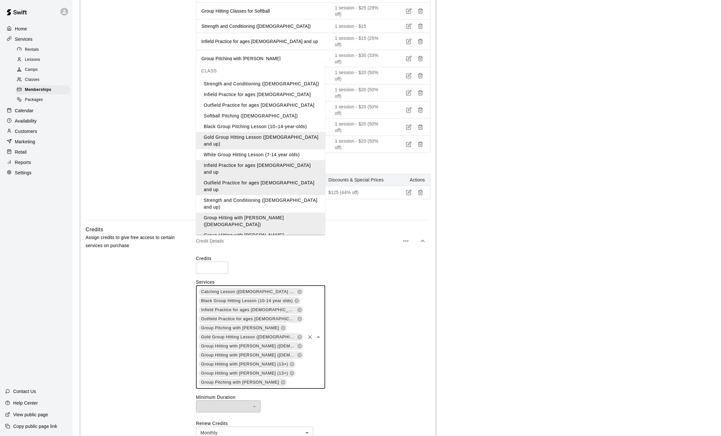
click at [256, 91] on li "Infield Practice for ages [DEMOGRAPHIC_DATA]" at bounding box center [260, 94] width 129 height 11
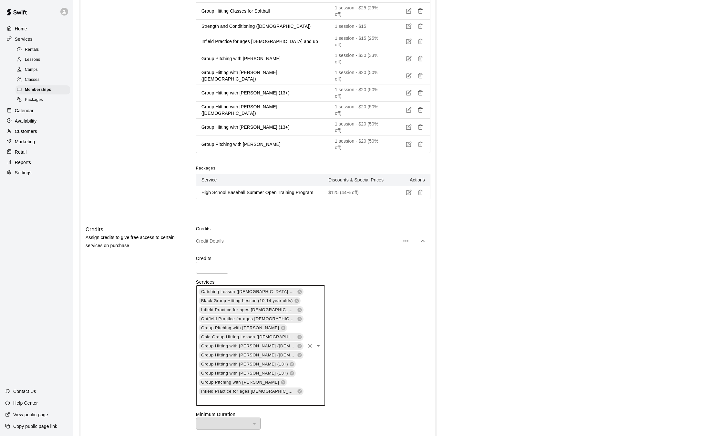
click at [289, 285] on div "Catching Lesson ([DEMOGRAPHIC_DATA] and up) Black Group Hitting Lesson (10-14 y…" at bounding box center [260, 345] width 129 height 121
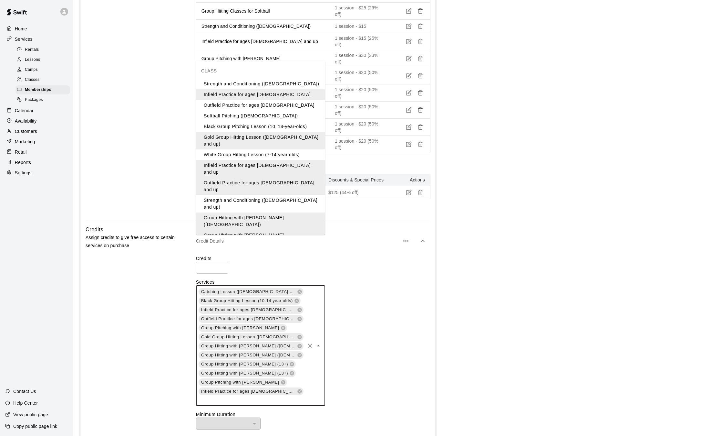
click at [289, 285] on div "Catching Lesson ([DEMOGRAPHIC_DATA] and up) Black Group Hitting Lesson (10-14 y…" at bounding box center [260, 345] width 129 height 121
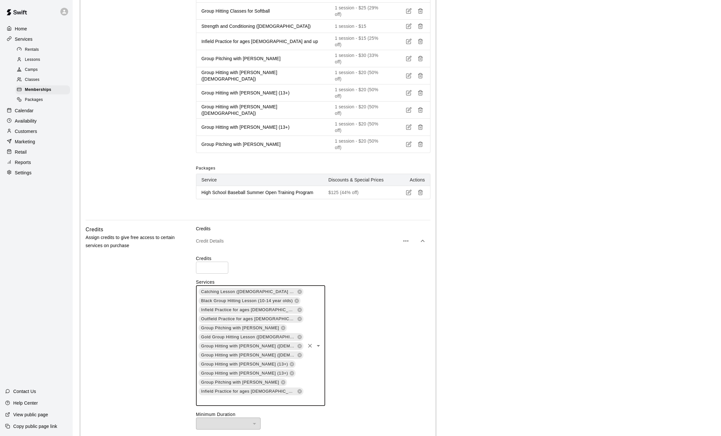
click at [288, 285] on div "Catching Lesson ([DEMOGRAPHIC_DATA] and up) Black Group Hitting Lesson (10-14 y…" at bounding box center [260, 345] width 129 height 121
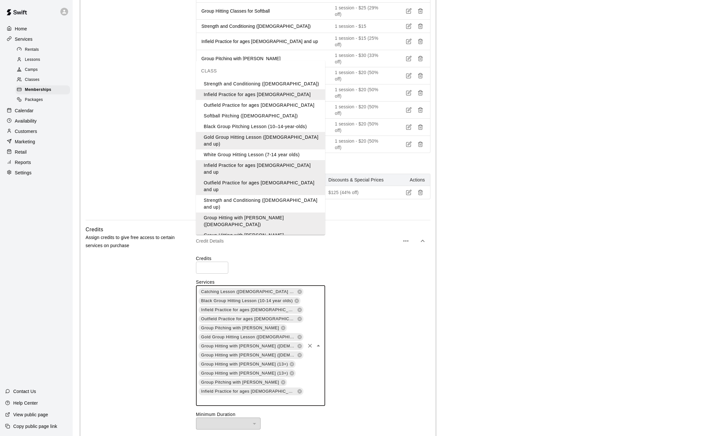
click at [250, 105] on li "Outfield Practice for ages [DEMOGRAPHIC_DATA]" at bounding box center [260, 105] width 129 height 11
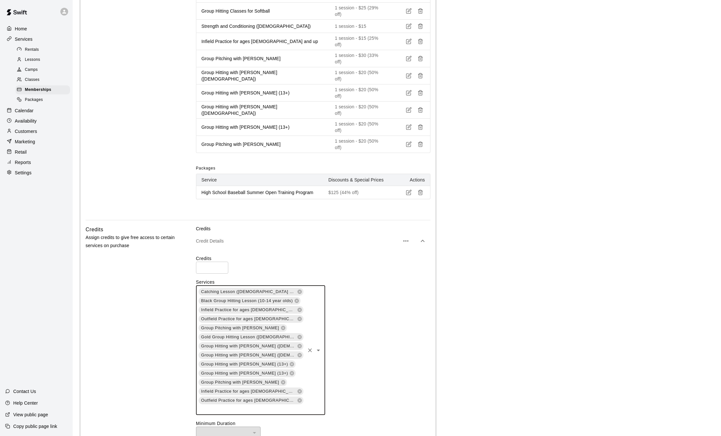
click at [288, 285] on div "Catching Lesson ([DEMOGRAPHIC_DATA] and up) Black Group Hitting Lesson (10-14 y…" at bounding box center [260, 350] width 129 height 130
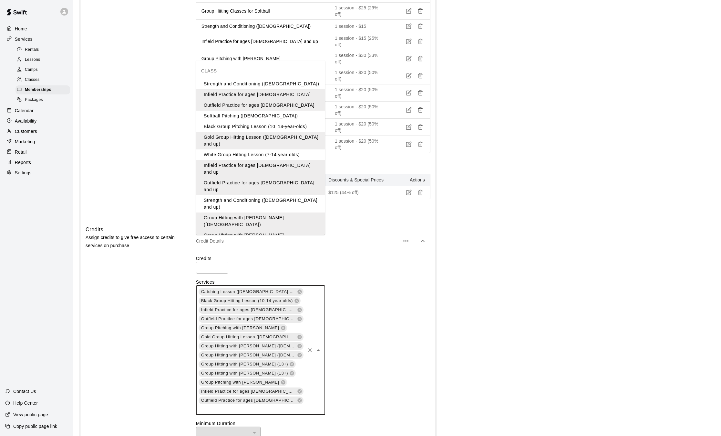
click at [276, 149] on li "White Group Hitting Lesson (7-14 year olds)" at bounding box center [260, 154] width 129 height 11
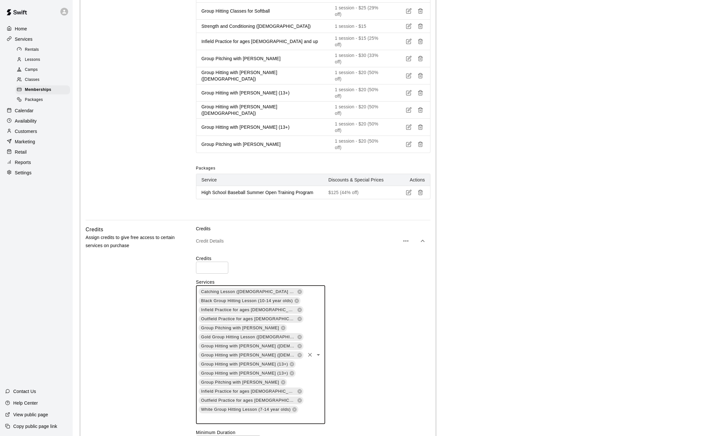
click at [294, 327] on div "Catching Lesson ([DEMOGRAPHIC_DATA] and up) Black Group Hitting Lesson (10-14 y…" at bounding box center [260, 354] width 129 height 139
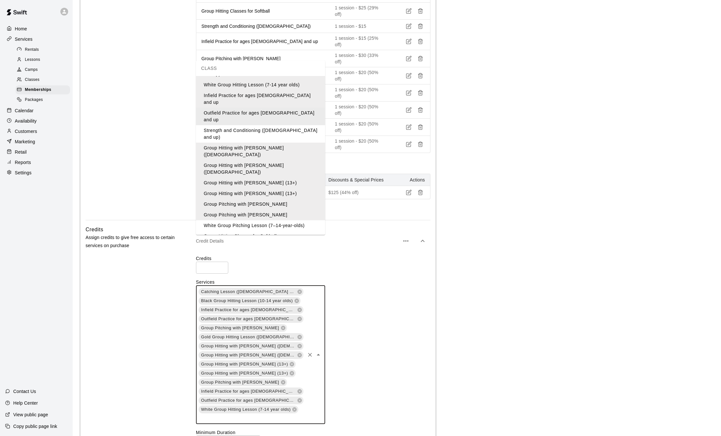
scroll to position [70, 0]
click at [333, 295] on div "Catching Lesson ([DEMOGRAPHIC_DATA] and up) Black Group Hitting Lesson (10-14 y…" at bounding box center [313, 354] width 235 height 139
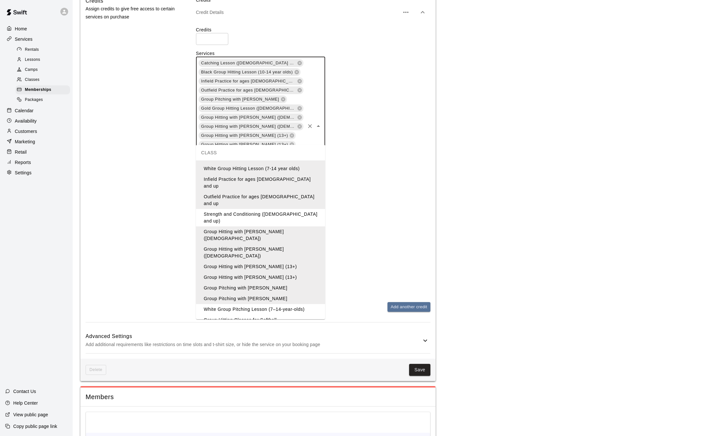
scroll to position [805, 0]
click at [416, 363] on button "Save" at bounding box center [419, 369] width 21 height 12
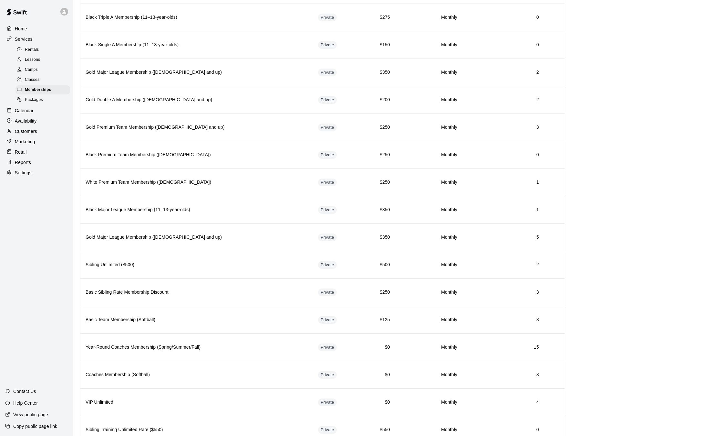
scroll to position [501, 0]
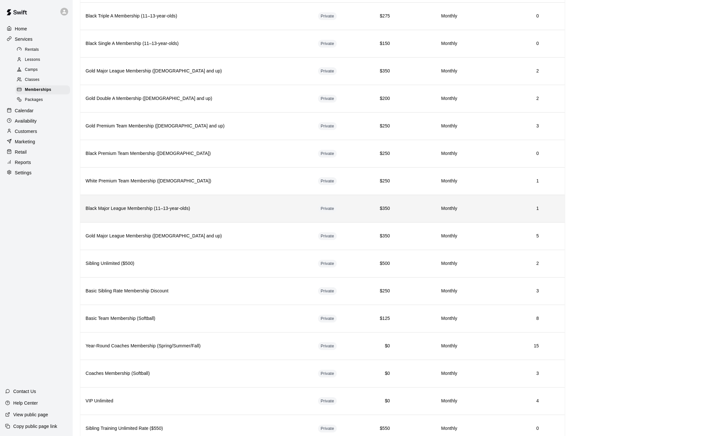
click at [121, 219] on th "Black Major League Membership (11–13-year-olds)" at bounding box center [196, 208] width 233 height 27
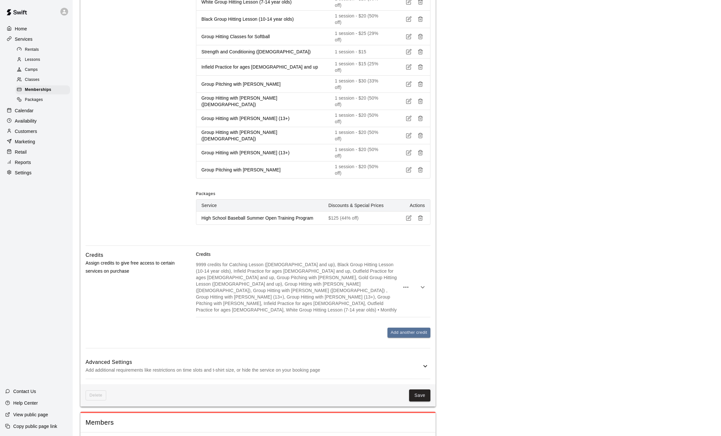
scroll to position [551, 0]
click at [383, 260] on p "9999 credits for Catching Lesson ([DEMOGRAPHIC_DATA] and up), Black Group Hitti…" at bounding box center [298, 286] width 204 height 52
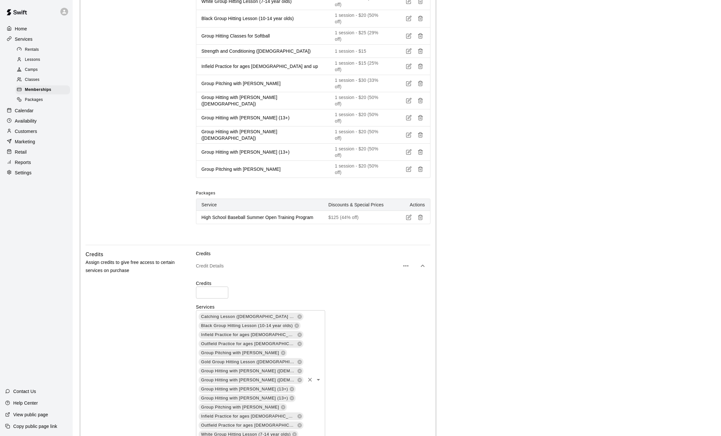
click at [284, 360] on div "Catching Lesson ([DEMOGRAPHIC_DATA] and up) Black Group Hitting Lesson (10-14 y…" at bounding box center [260, 379] width 129 height 139
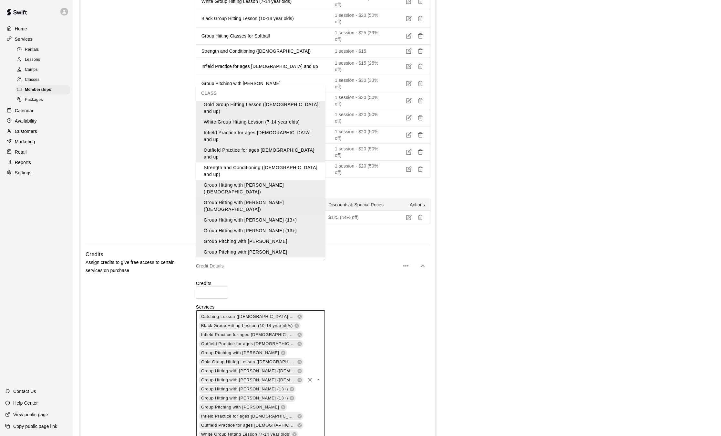
scroll to position [70, 0]
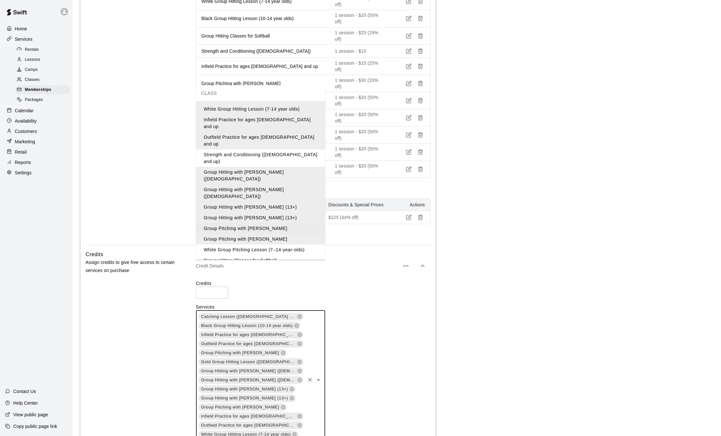
click at [356, 310] on div "Catching Lesson ([DEMOGRAPHIC_DATA] and up) Black Group Hitting Lesson (10-14 y…" at bounding box center [313, 379] width 235 height 139
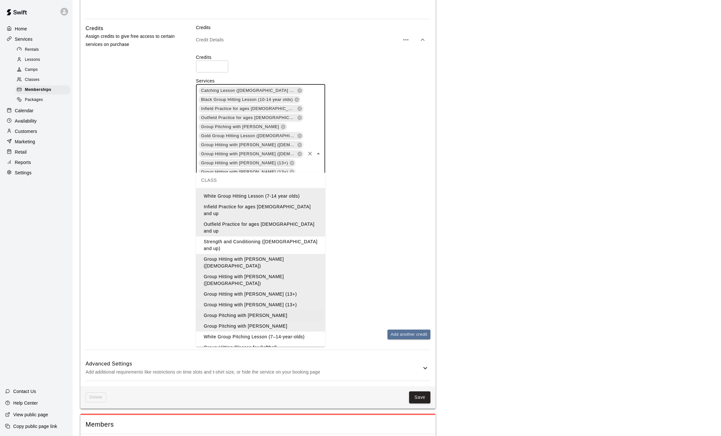
scroll to position [791, 0]
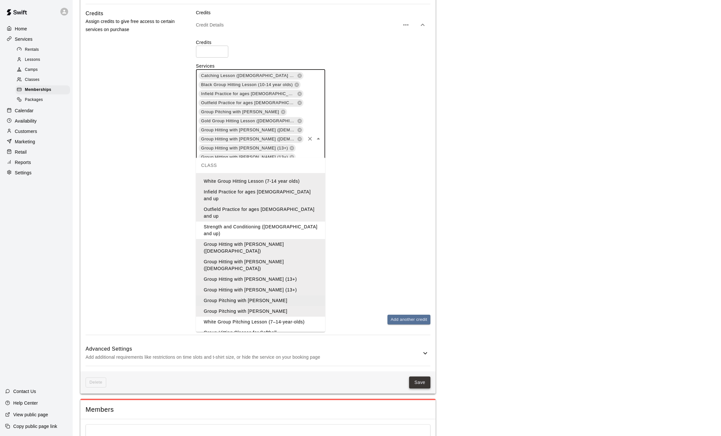
click at [425, 376] on button "Save" at bounding box center [419, 382] width 21 height 12
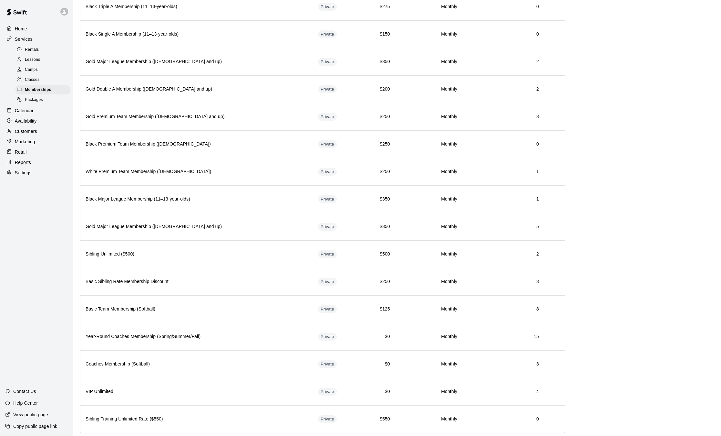
scroll to position [526, 0]
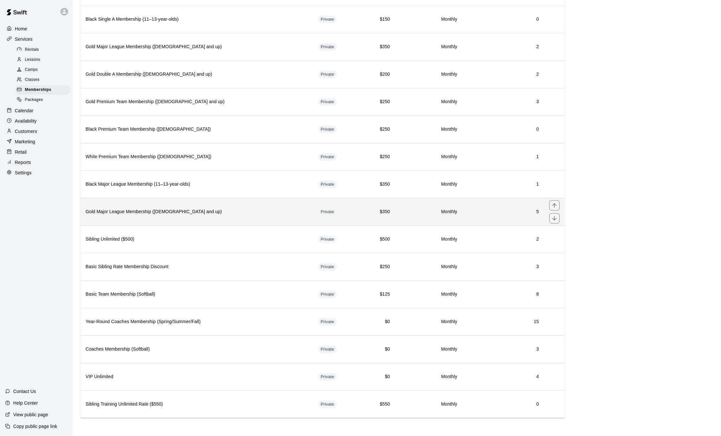
click at [247, 213] on h6 "Gold Major League Membership ([DEMOGRAPHIC_DATA] and up)" at bounding box center [197, 211] width 222 height 7
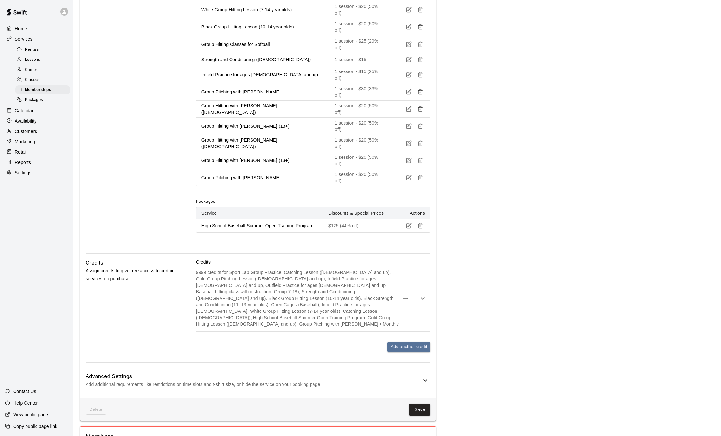
scroll to position [545, 0]
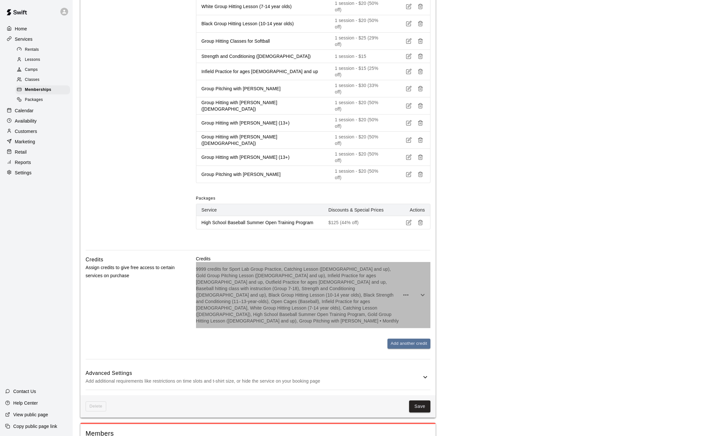
click at [315, 267] on div "9999 credits for Sport Lab Group Practice, Catching Lesson ([DEMOGRAPHIC_DATA] …" at bounding box center [313, 295] width 235 height 66
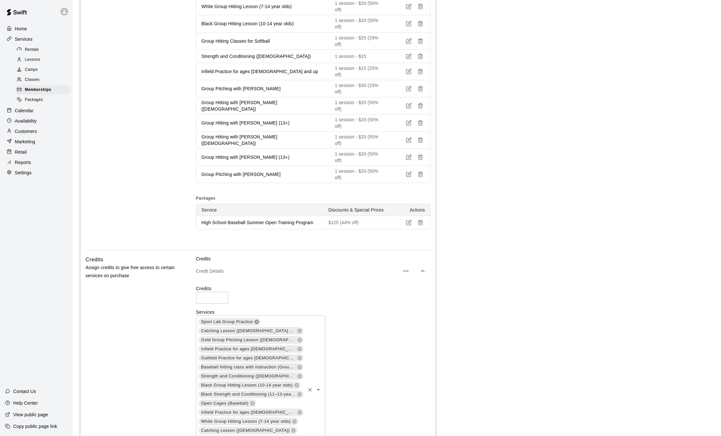
click at [256, 319] on icon at bounding box center [257, 321] width 4 height 4
click at [301, 328] on icon at bounding box center [300, 330] width 4 height 4
click at [300, 346] on icon at bounding box center [300, 348] width 4 height 4
click at [299, 410] on icon at bounding box center [300, 412] width 4 height 4
click at [302, 417] on input "text" at bounding box center [296, 421] width 16 height 8
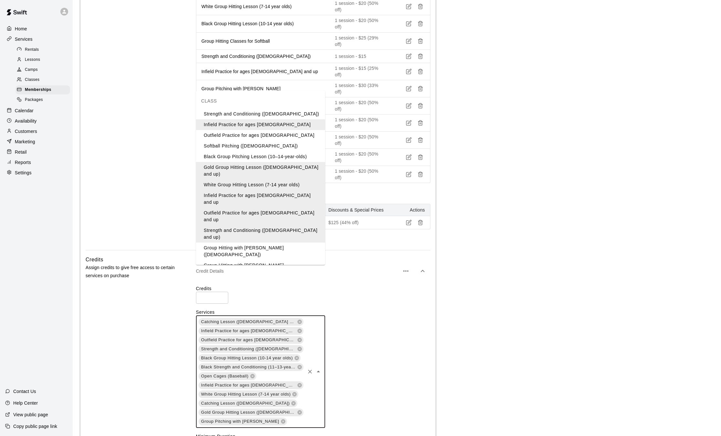
scroll to position [68, 0]
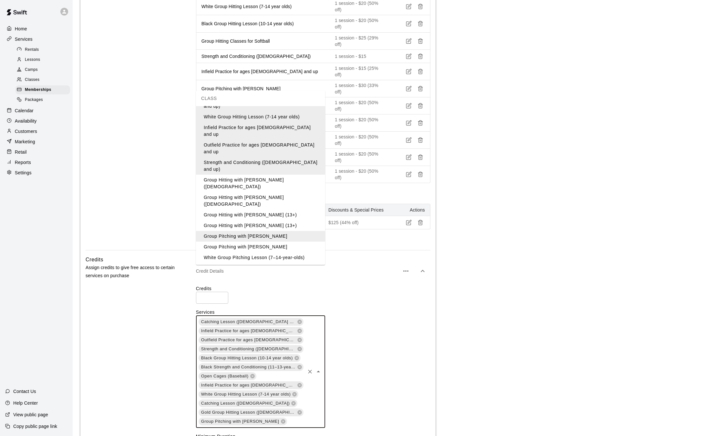
click at [276, 241] on li "Group Pitching with [PERSON_NAME]" at bounding box center [260, 246] width 129 height 11
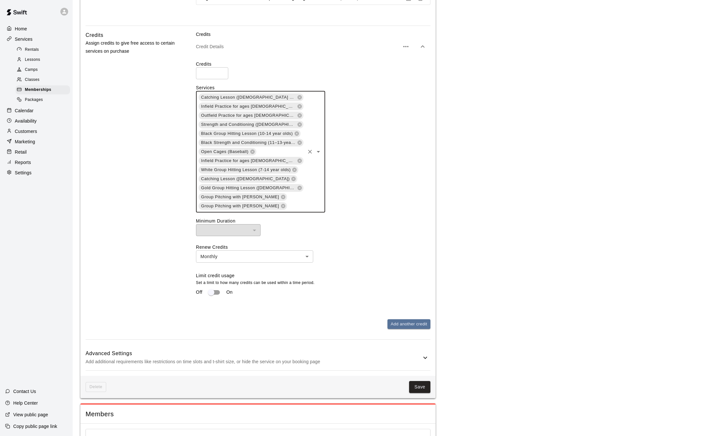
scroll to position [790, 0]
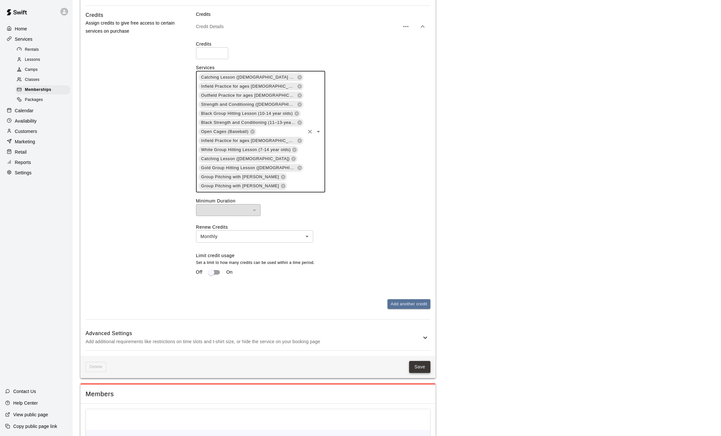
click at [423, 361] on button "Save" at bounding box center [419, 367] width 21 height 12
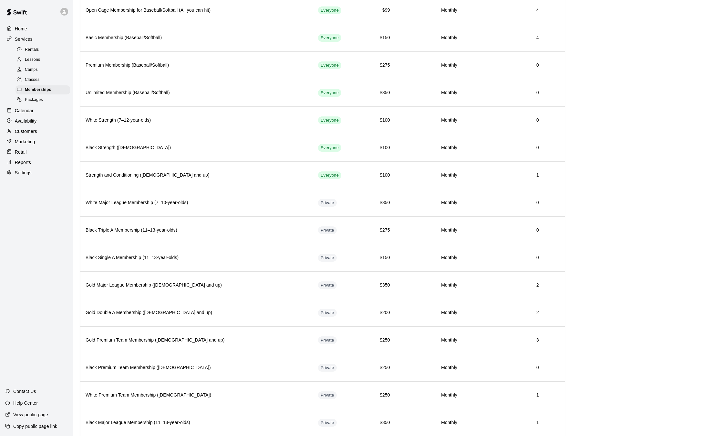
scroll to position [526, 0]
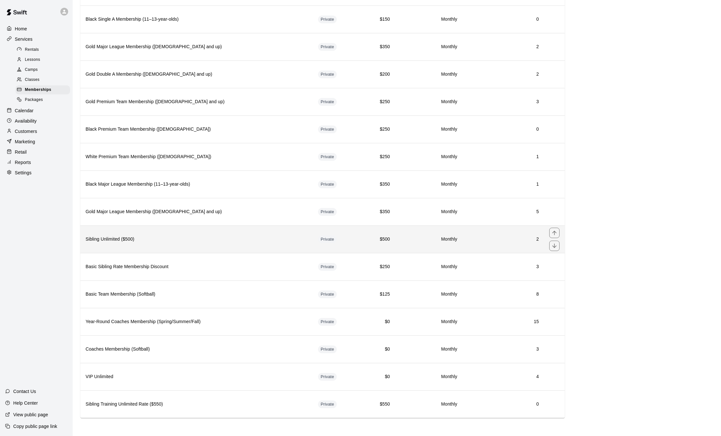
click at [182, 236] on h6 "Sibling Unlimited ($500)" at bounding box center [197, 239] width 222 height 7
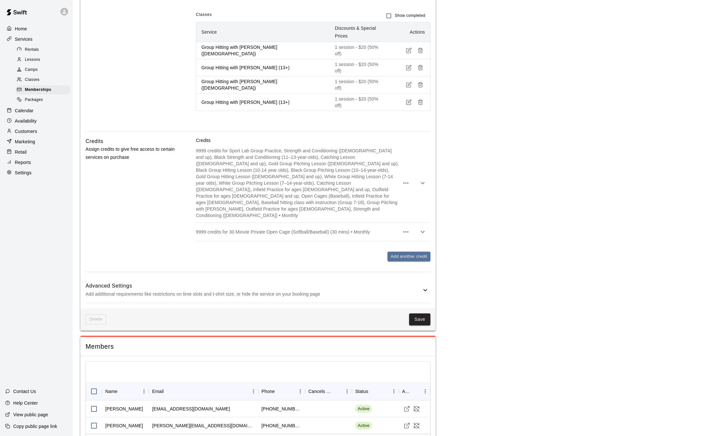
click at [314, 178] on p "9999 credits for Sport Lab Group Practice, Strength and Conditioning ([DEMOGRAP…" at bounding box center [298, 182] width 204 height 71
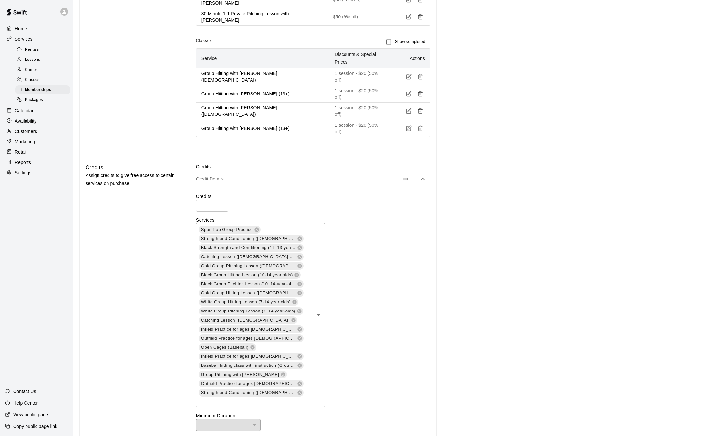
scroll to position [417, 0]
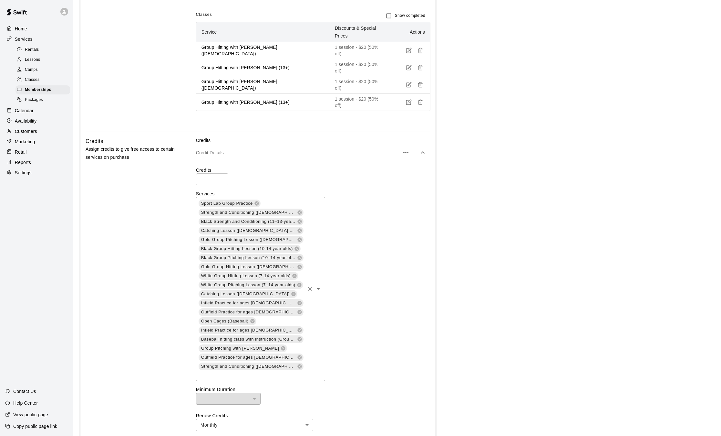
click at [297, 299] on div "Sport Lab Group Practice Strength and Conditioning ([DEMOGRAPHIC_DATA] and up) …" at bounding box center [260, 289] width 129 height 184
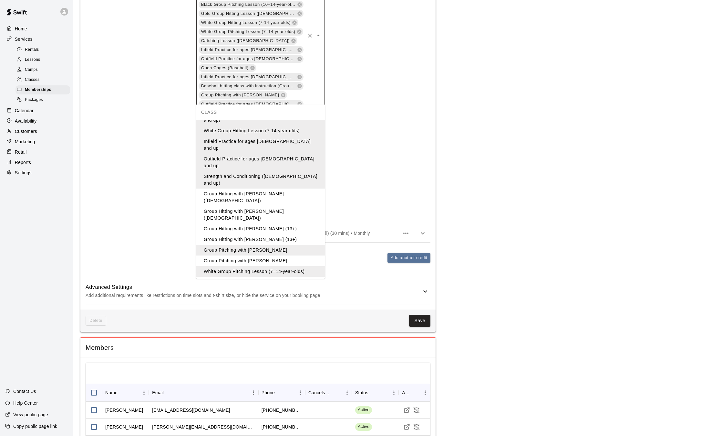
scroll to position [671, 0]
click at [281, 188] on li "Group Hitting with [PERSON_NAME] ([DEMOGRAPHIC_DATA])" at bounding box center [260, 196] width 129 height 17
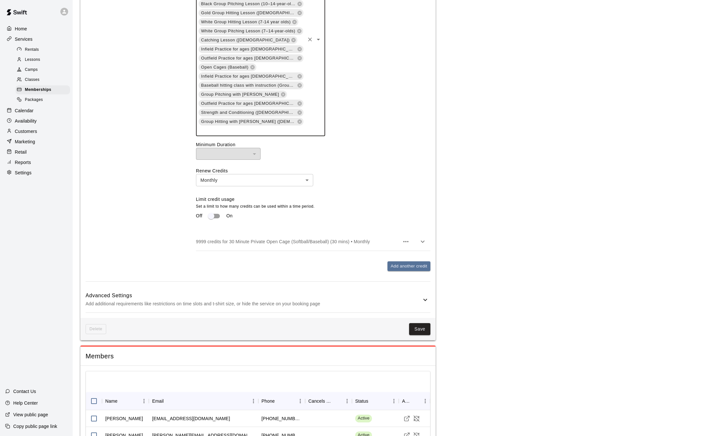
click at [263, 126] on input "text" at bounding box center [251, 130] width 106 height 8
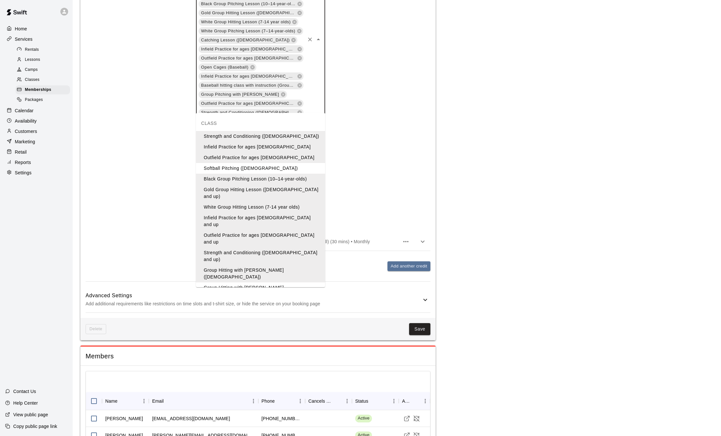
click at [262, 282] on li "Group Hitting with [PERSON_NAME] ([DEMOGRAPHIC_DATA])" at bounding box center [260, 290] width 129 height 17
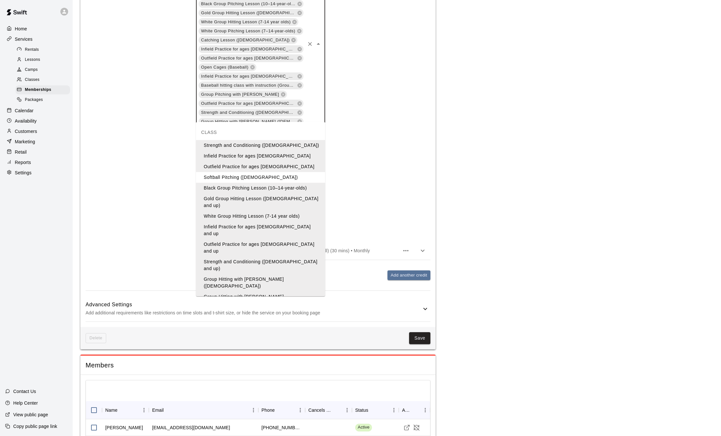
click at [278, 135] on input "text" at bounding box center [251, 139] width 106 height 8
click at [268, 309] on li "Group Hitting with [PERSON_NAME] (13+)" at bounding box center [260, 314] width 129 height 11
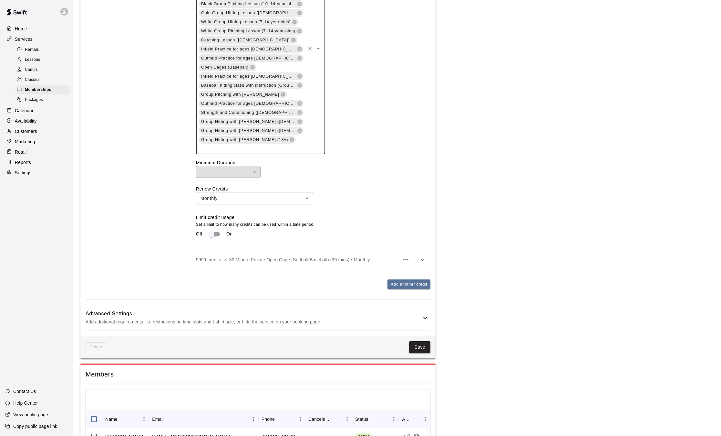
click at [299, 144] on input "text" at bounding box center [251, 148] width 106 height 8
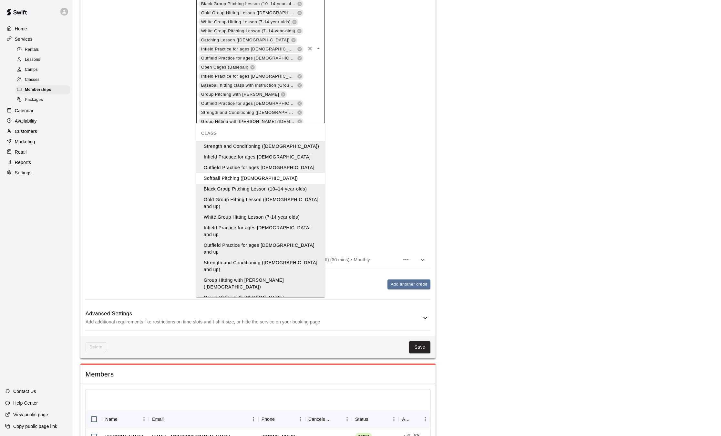
click at [272, 320] on li "Group Hitting with [PERSON_NAME] (13+)" at bounding box center [260, 325] width 129 height 11
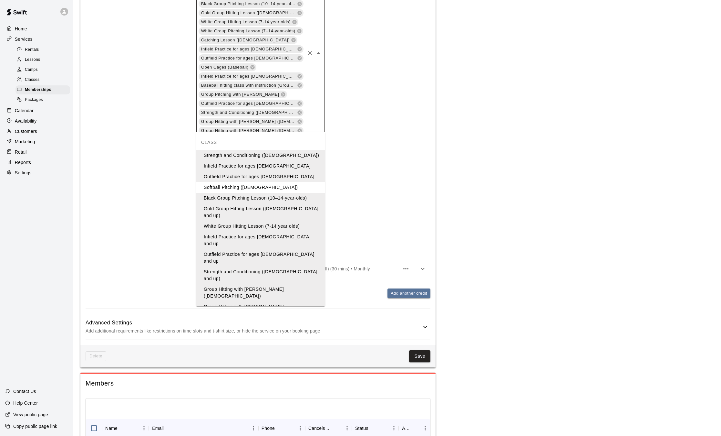
click at [302, 153] on input "text" at bounding box center [251, 157] width 106 height 8
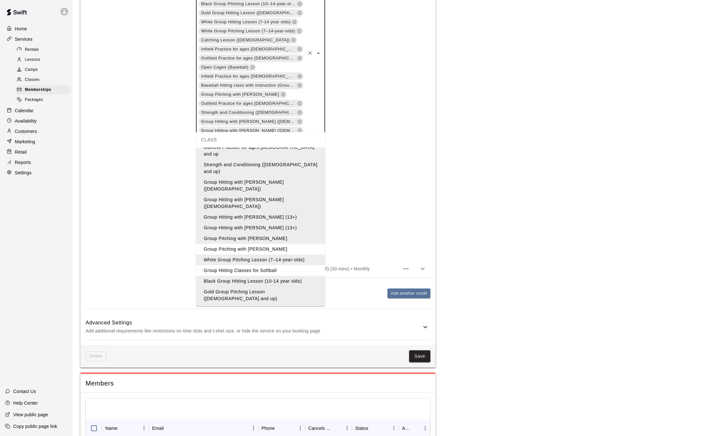
scroll to position [109, 0]
click at [262, 242] on li "Group Pitching with [PERSON_NAME]" at bounding box center [260, 247] width 129 height 11
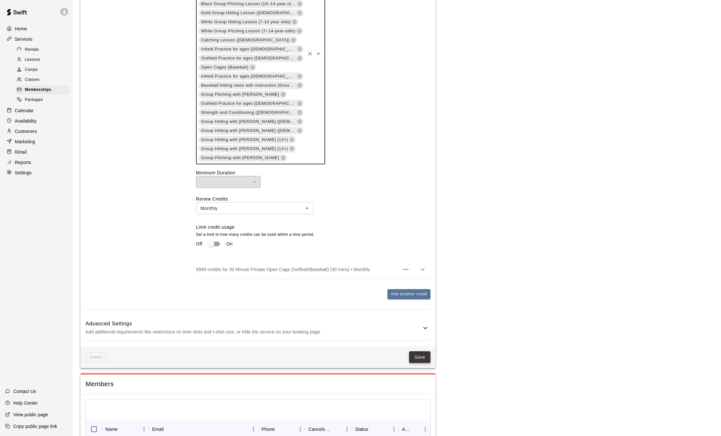
click at [423, 351] on button "Save" at bounding box center [419, 357] width 21 height 12
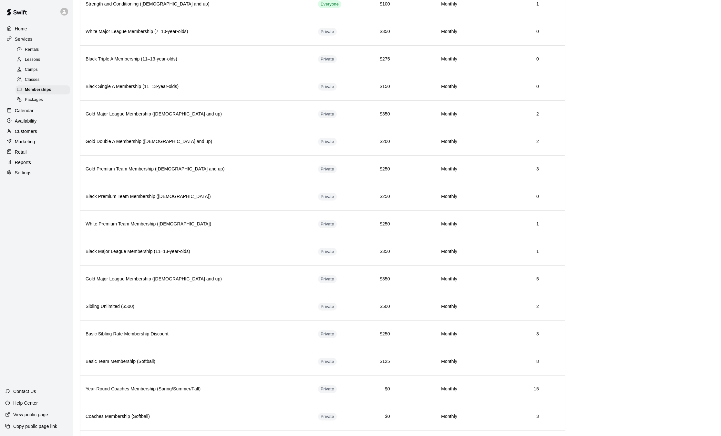
scroll to position [526, 0]
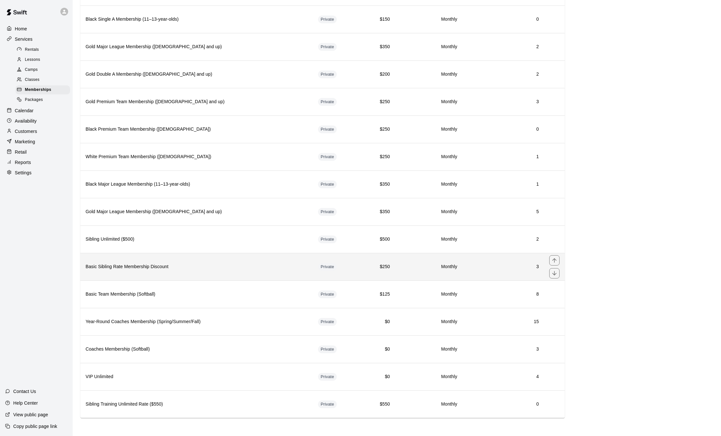
click at [229, 269] on h6 "Basic Sibling Rate Membership Discount" at bounding box center [197, 266] width 222 height 7
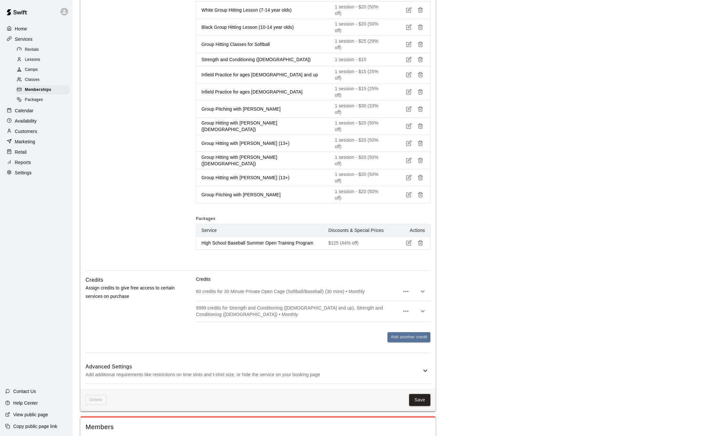
scroll to position [511, 0]
click at [421, 392] on button "Save" at bounding box center [419, 398] width 21 height 12
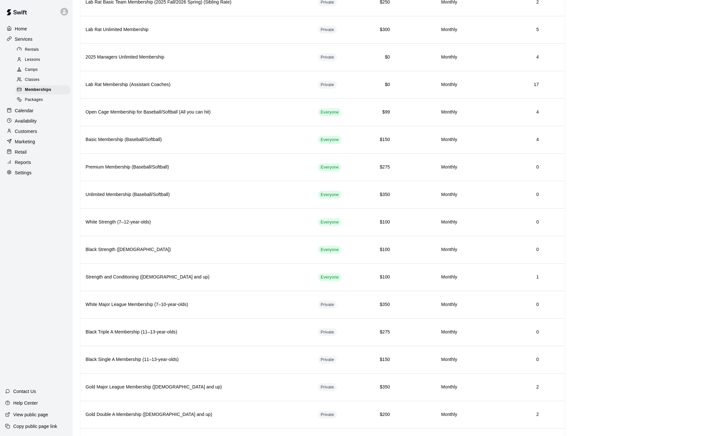
scroll to position [526, 0]
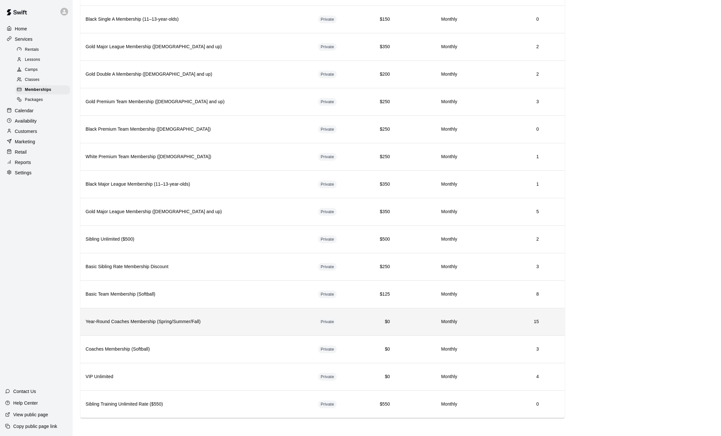
click at [271, 322] on h6 "Year-Round Coaches Membership (Spring/Summer/Fall)" at bounding box center [197, 321] width 222 height 7
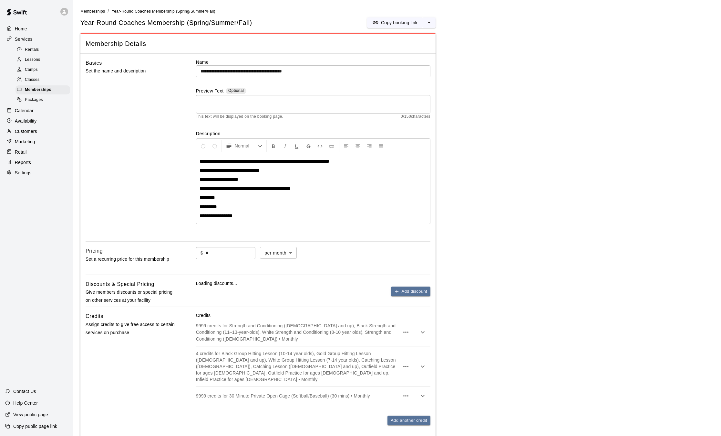
click at [592, 304] on main "**********" at bounding box center [396, 427] width 633 height 838
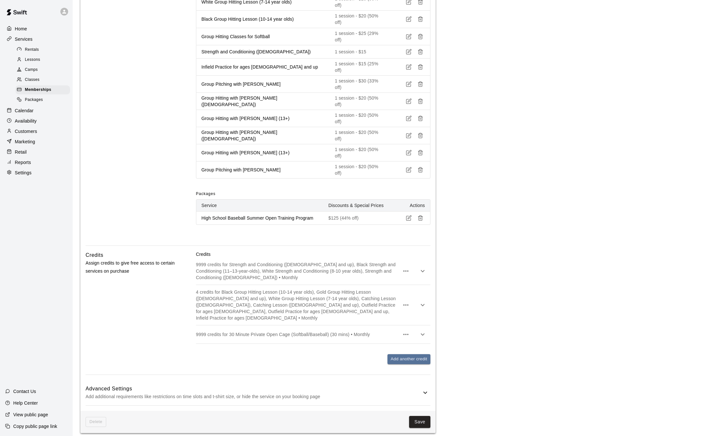
scroll to position [574, 0]
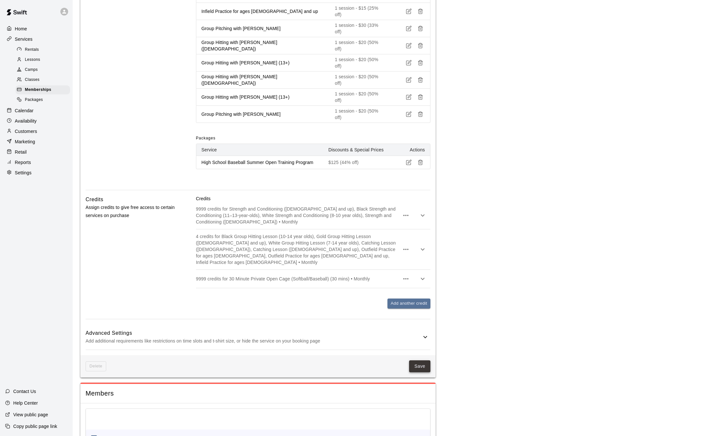
click at [425, 360] on button "Save" at bounding box center [419, 366] width 21 height 12
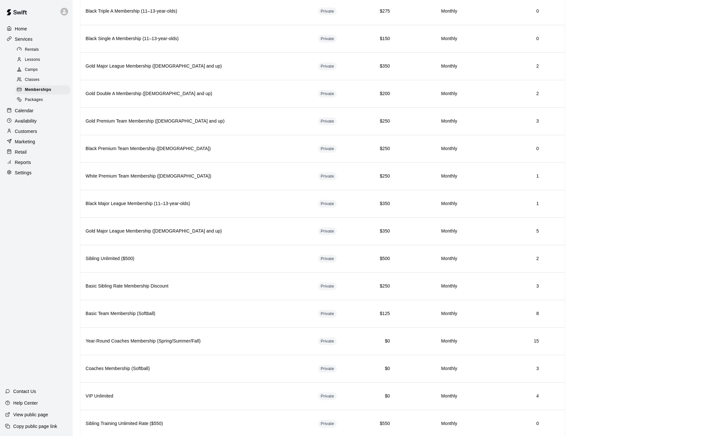
scroll to position [526, 0]
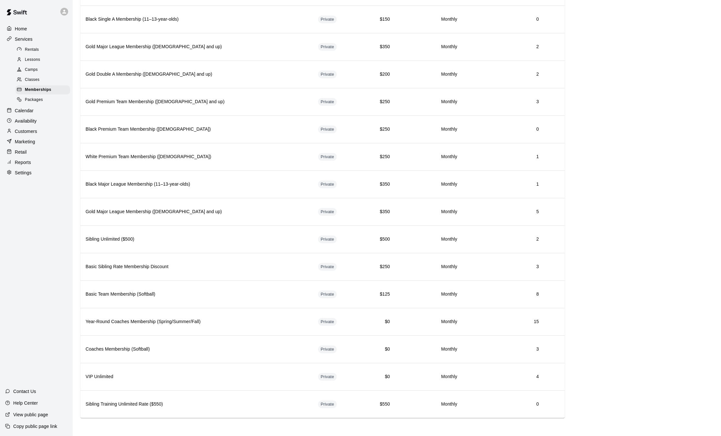
click at [25, 113] on p "Calendar" at bounding box center [24, 110] width 19 height 6
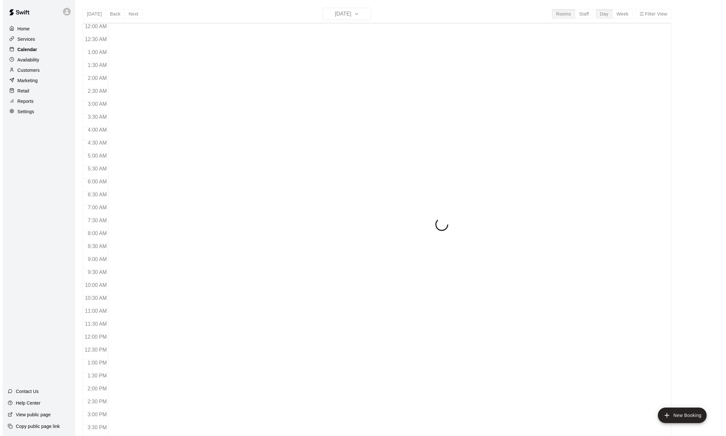
scroll to position [201, 0]
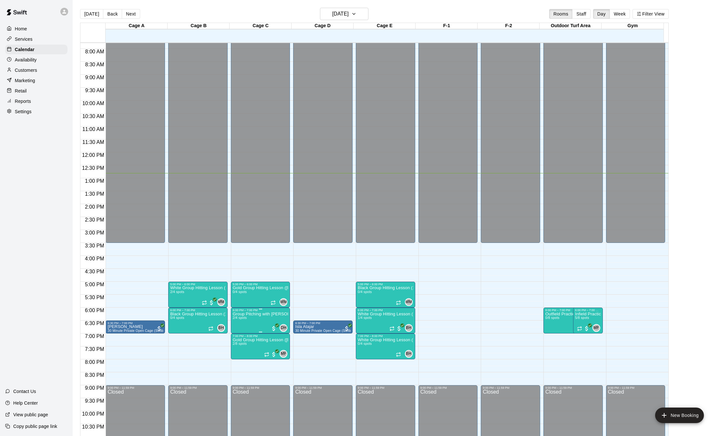
click at [240, 333] on img "edit" at bounding box center [238, 334] width 7 height 7
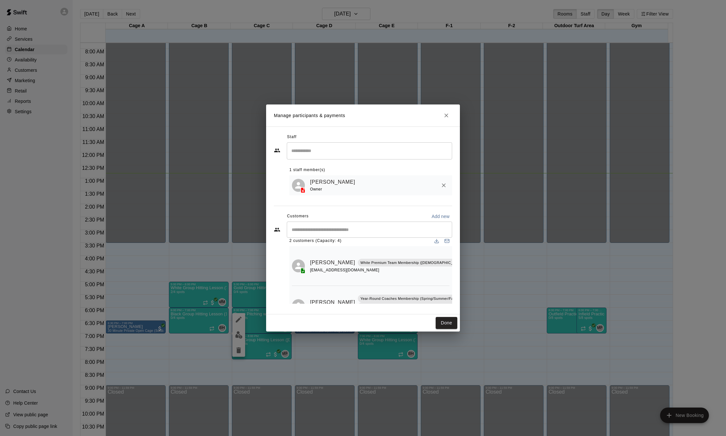
scroll to position [0, 0]
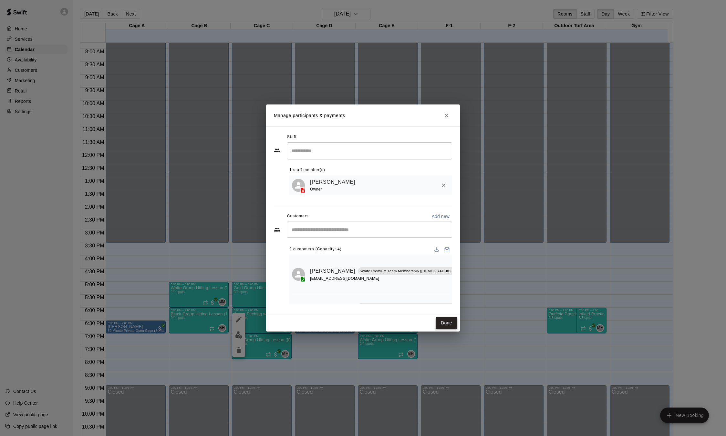
click at [444, 326] on button "Done" at bounding box center [447, 323] width 22 height 12
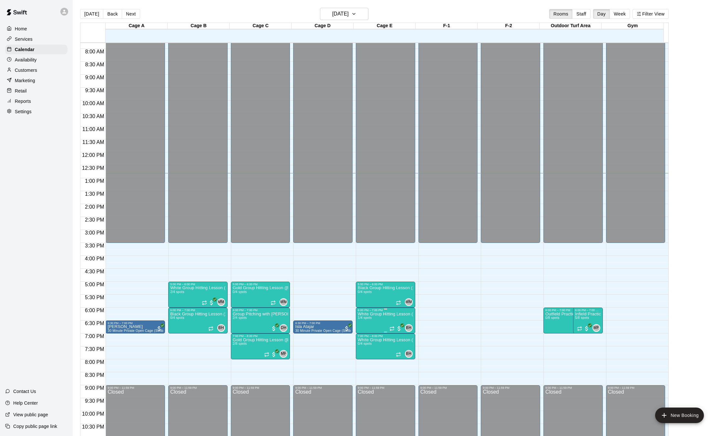
click at [364, 334] on img "edit" at bounding box center [363, 334] width 7 height 7
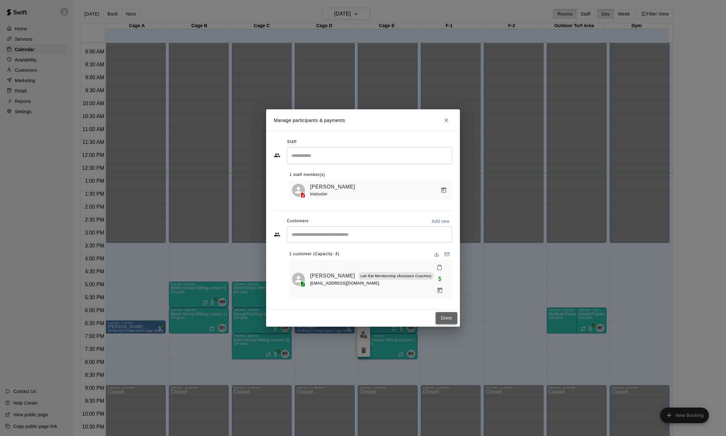
click at [442, 312] on button "Done" at bounding box center [447, 318] width 22 height 12
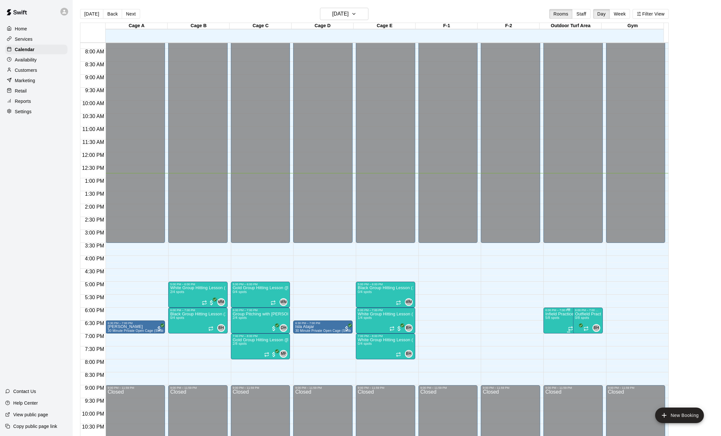
click at [551, 335] on img "edit" at bounding box center [551, 334] width 7 height 7
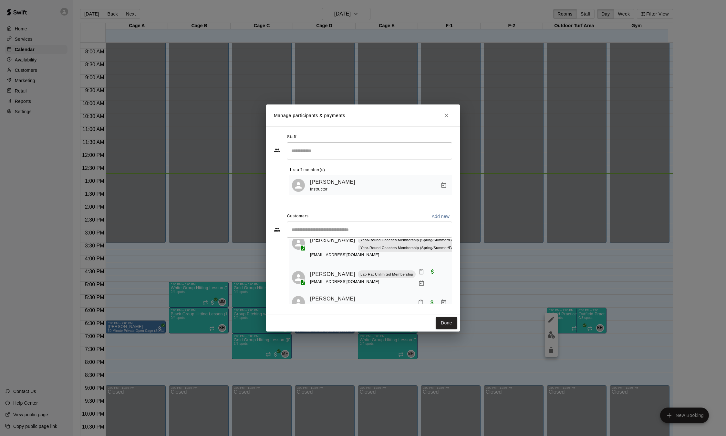
scroll to position [40, 0]
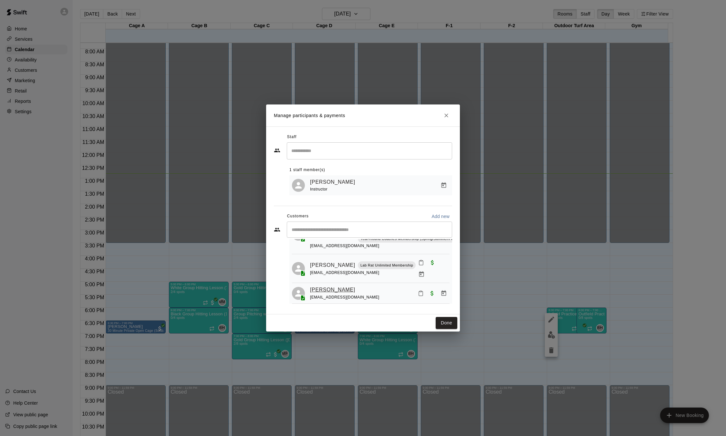
click at [330, 285] on link "[PERSON_NAME]" at bounding box center [332, 289] width 45 height 8
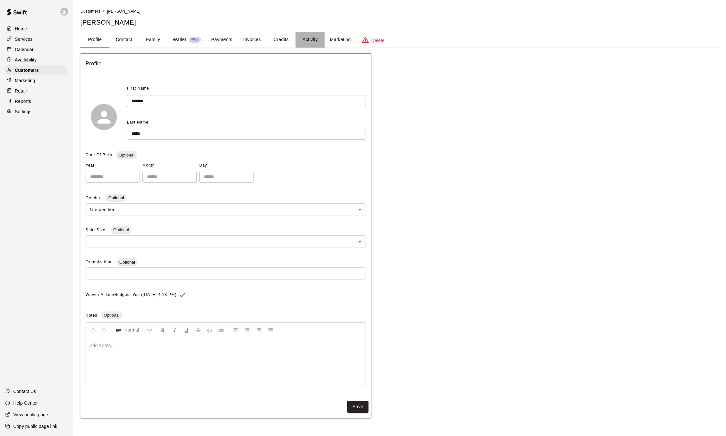
click at [319, 38] on button "Activity" at bounding box center [310, 40] width 29 height 16
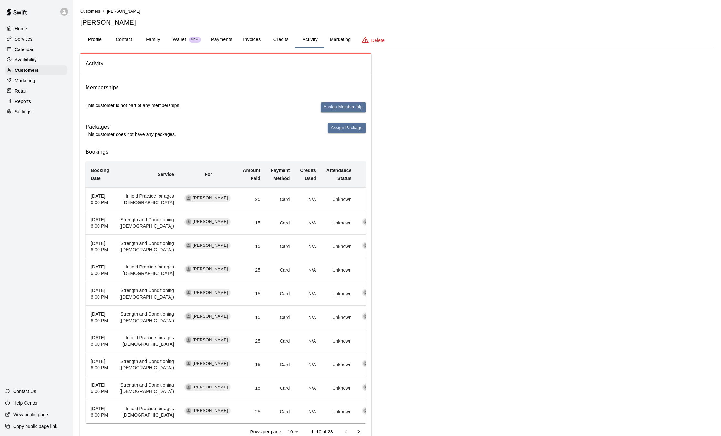
click at [218, 37] on button "Payments" at bounding box center [221, 40] width 31 height 16
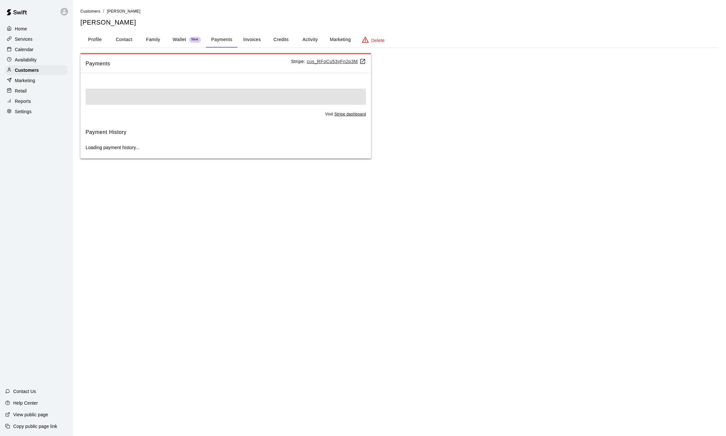
click at [315, 43] on button "Activity" at bounding box center [310, 40] width 29 height 16
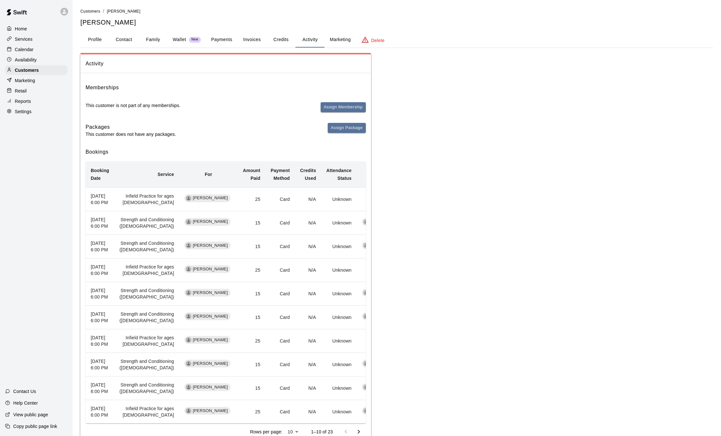
click at [222, 38] on button "Payments" at bounding box center [221, 40] width 31 height 16
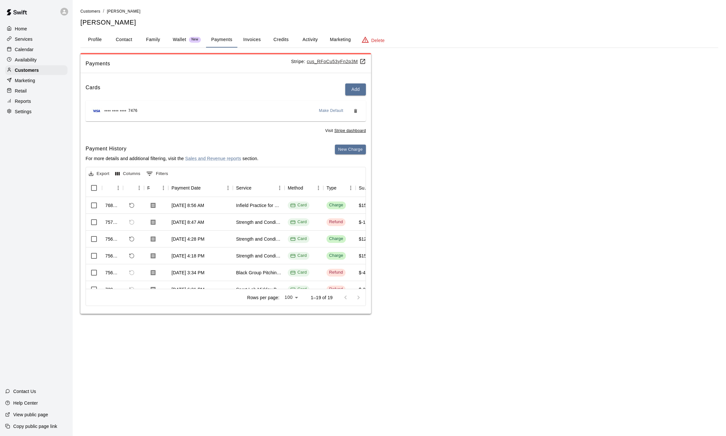
click at [22, 42] on p "Services" at bounding box center [24, 39] width 18 height 6
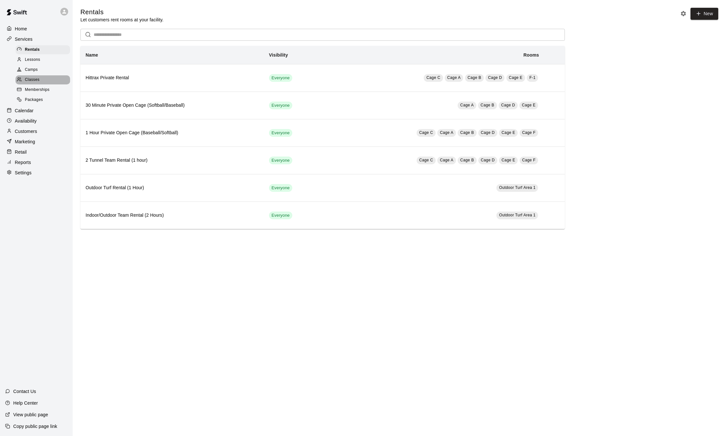
click at [33, 80] on span "Classes" at bounding box center [32, 80] width 15 height 6
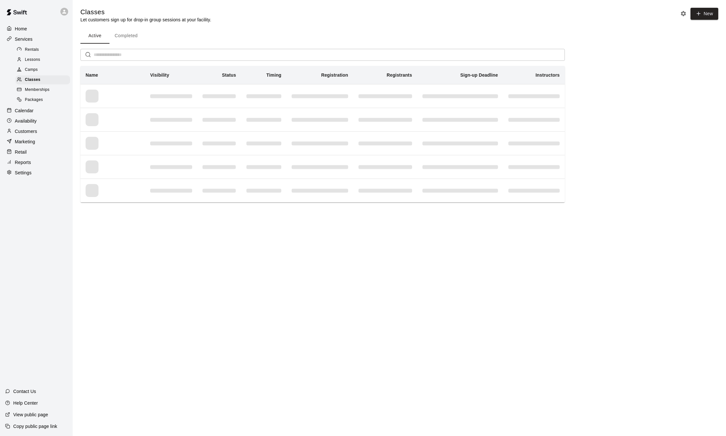
click at [27, 134] on p "Customers" at bounding box center [26, 131] width 22 height 6
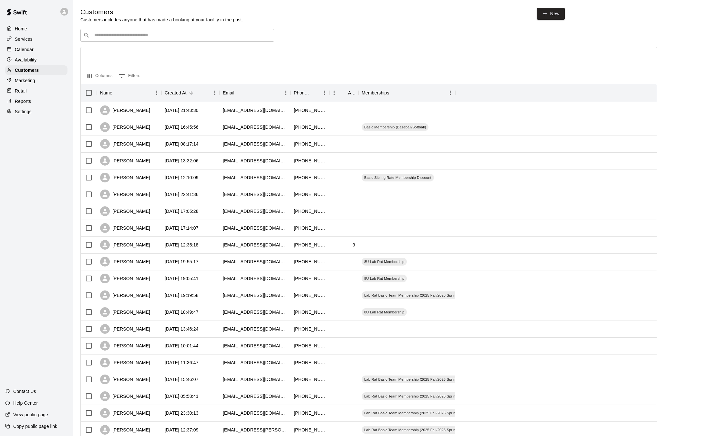
click at [143, 38] on input "Search customers by name or email" at bounding box center [181, 35] width 179 height 6
type input "*****"
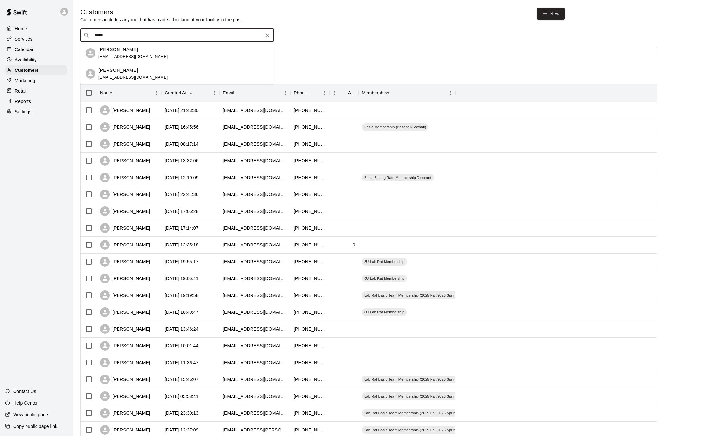
click at [159, 51] on div "[PERSON_NAME] [EMAIL_ADDRESS][DOMAIN_NAME]" at bounding box center [184, 53] width 171 height 14
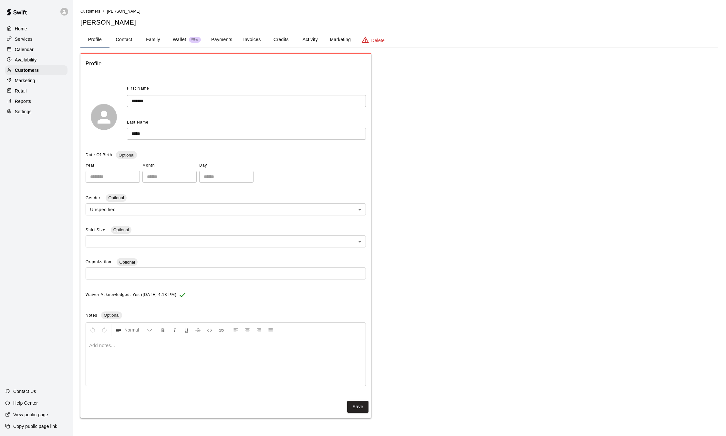
click at [154, 39] on button "Family" at bounding box center [153, 40] width 29 height 16
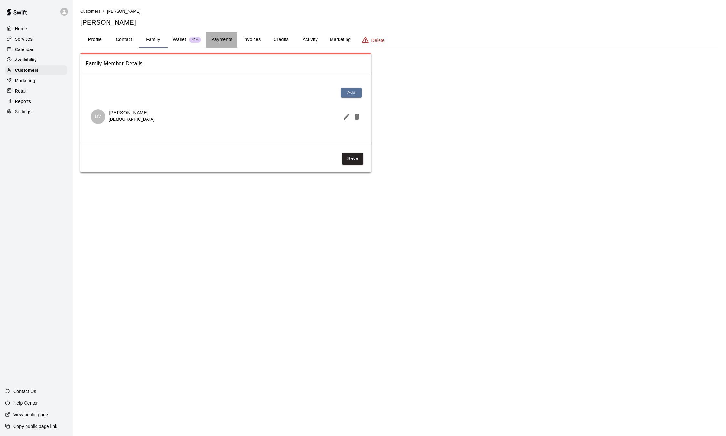
click at [218, 34] on button "Payments" at bounding box center [221, 40] width 31 height 16
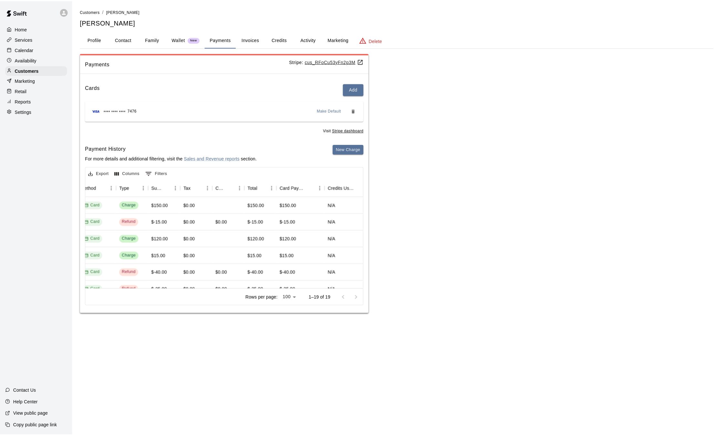
scroll to position [0, 204]
click at [284, 37] on button "Credits" at bounding box center [281, 40] width 29 height 16
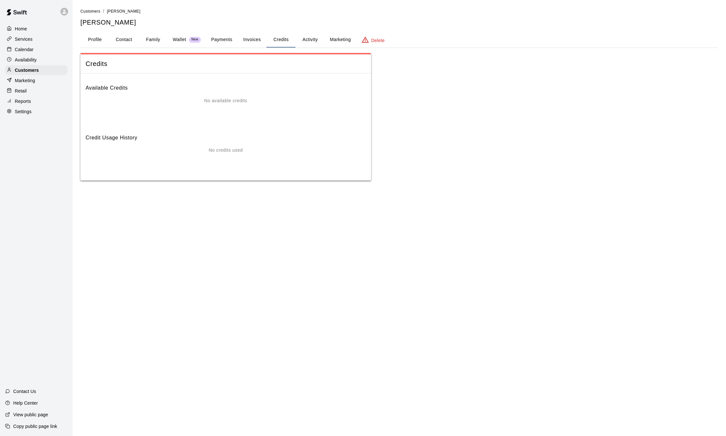
click at [315, 39] on button "Activity" at bounding box center [310, 40] width 29 height 16
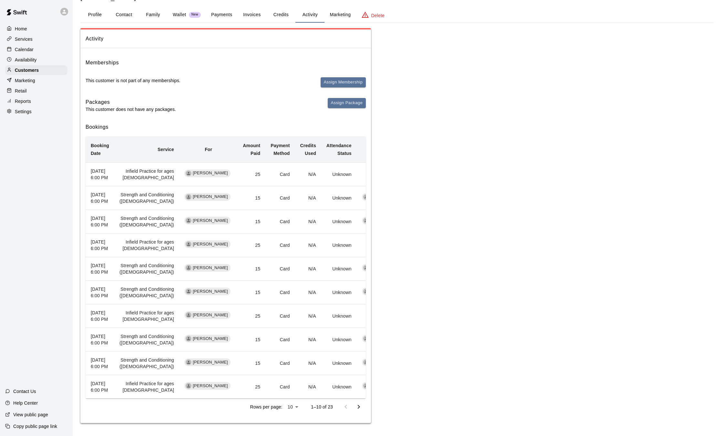
scroll to position [160, 0]
click at [359, 410] on icon "Go to next page" at bounding box center [359, 407] width 8 height 8
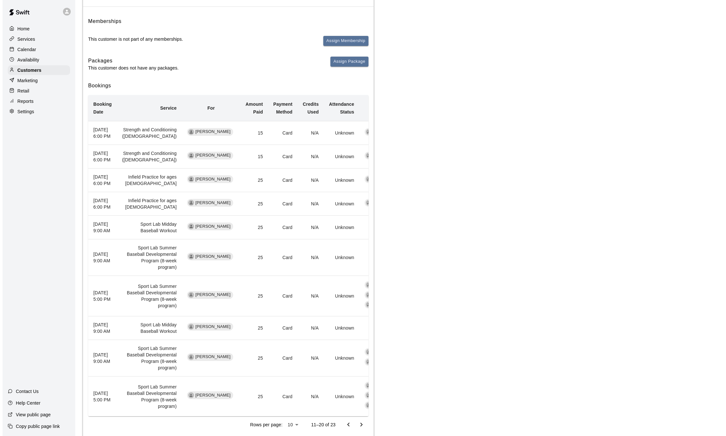
scroll to position [0, 0]
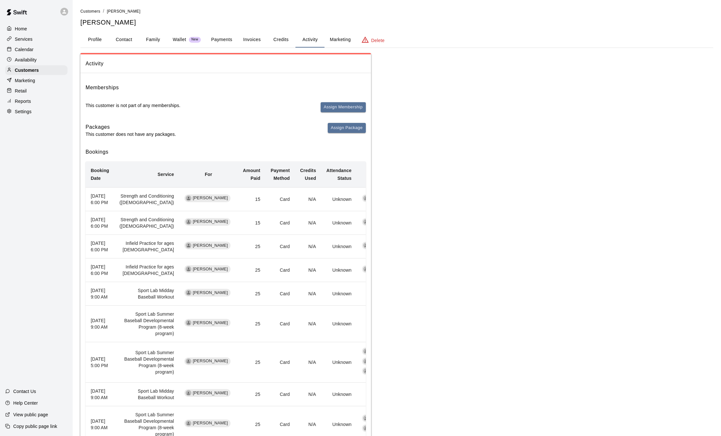
click at [220, 46] on button "Payments" at bounding box center [221, 40] width 31 height 16
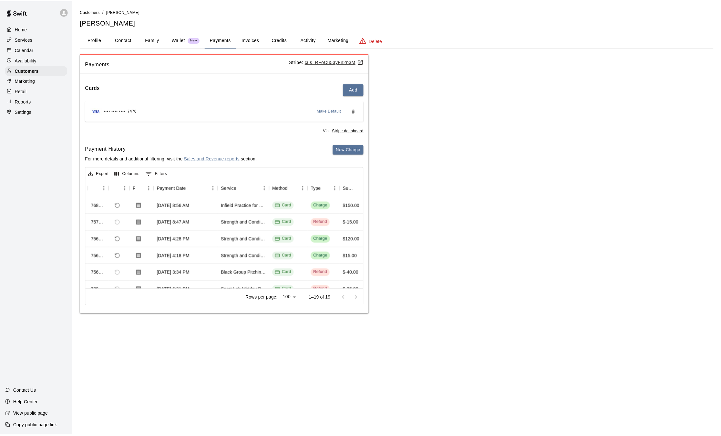
scroll to position [0, 192]
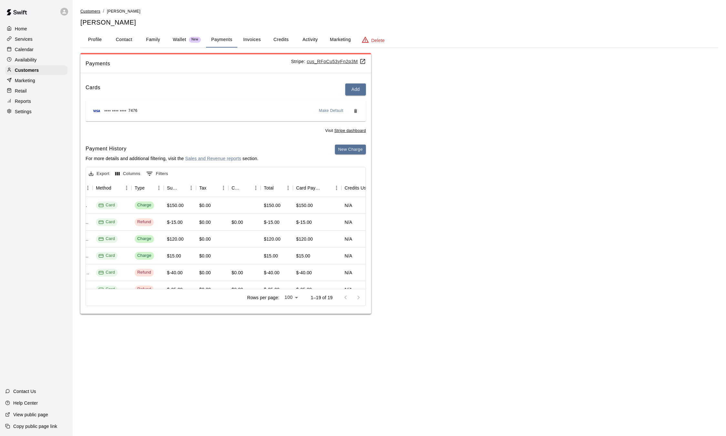
click at [97, 12] on span "Customers" at bounding box center [90, 11] width 20 height 5
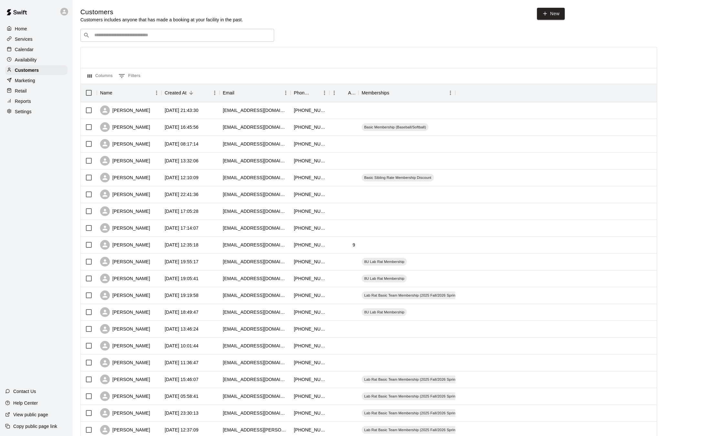
click at [26, 50] on p "Calendar" at bounding box center [24, 49] width 19 height 6
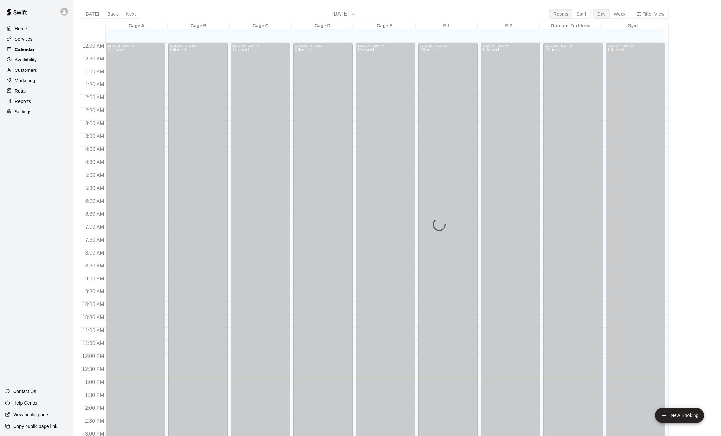
scroll to position [201, 0]
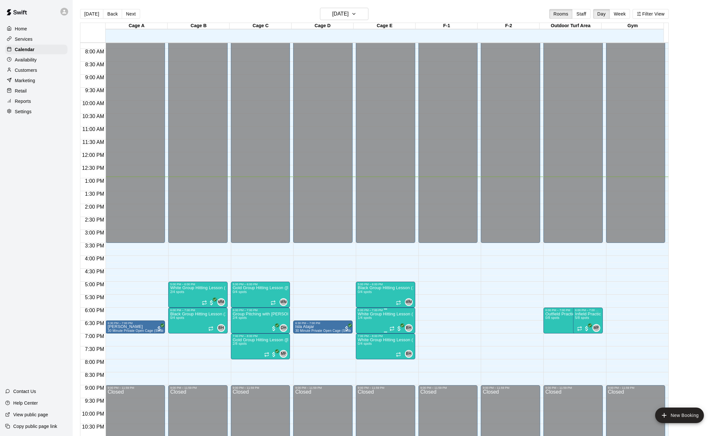
click at [366, 333] on img "edit" at bounding box center [363, 334] width 7 height 7
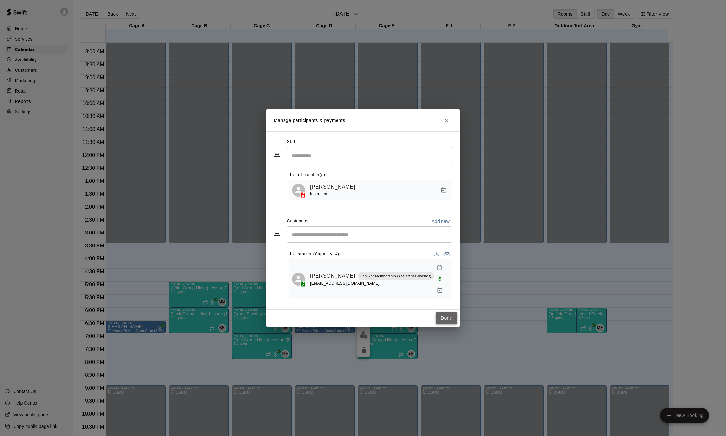
click at [447, 313] on button "Done" at bounding box center [447, 318] width 22 height 12
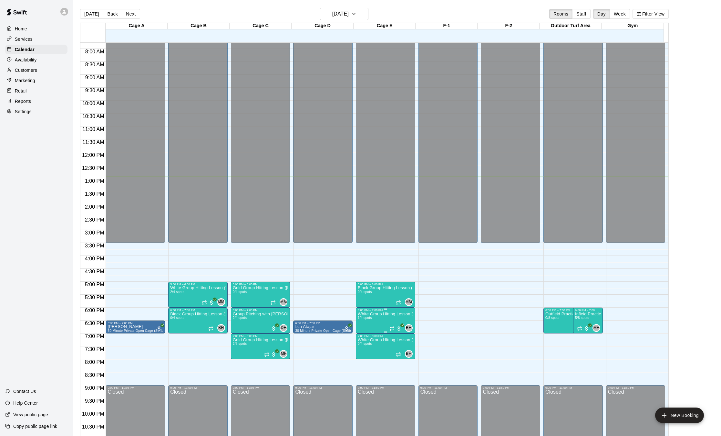
click at [388, 314] on p "White Group Hitting Lesson (7-14 year olds)" at bounding box center [386, 314] width 56 height 0
click at [363, 339] on img "edit" at bounding box center [363, 336] width 7 height 7
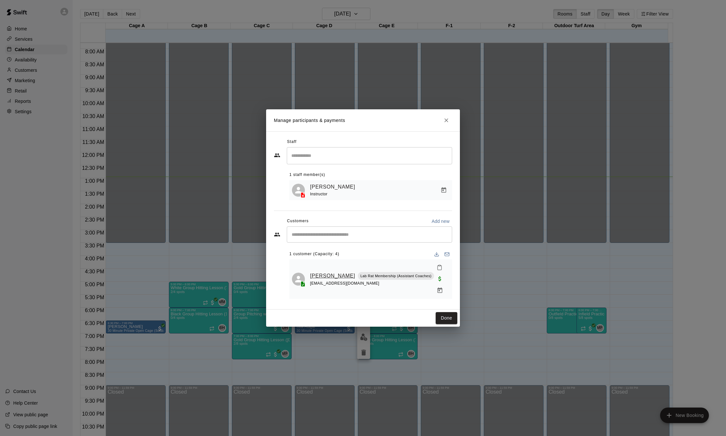
click at [319, 279] on link "[PERSON_NAME]" at bounding box center [332, 275] width 45 height 8
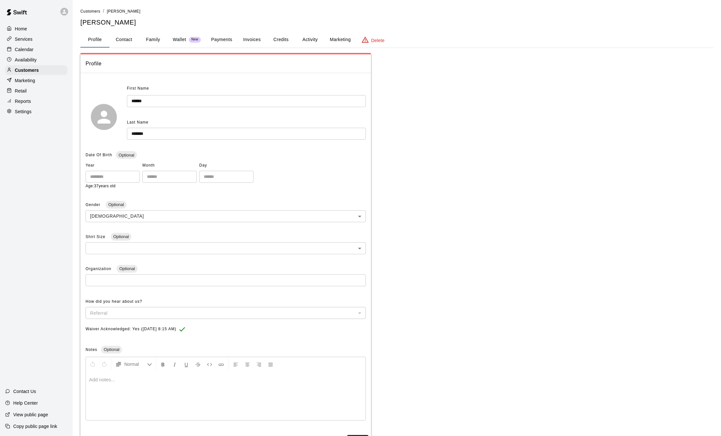
click at [287, 41] on button "Credits" at bounding box center [281, 40] width 29 height 16
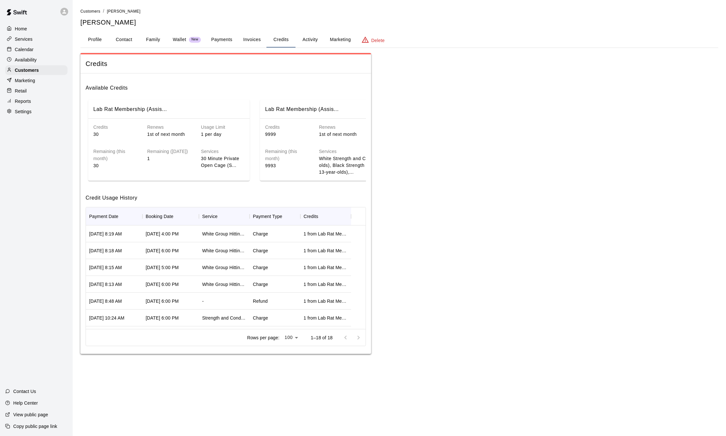
click at [227, 44] on button "Payments" at bounding box center [221, 40] width 31 height 16
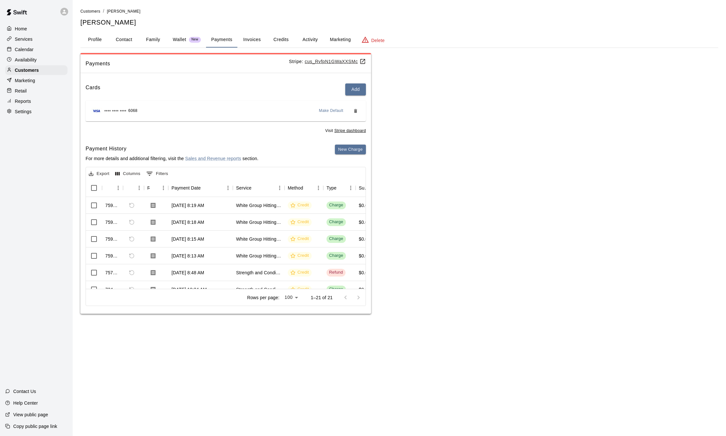
click at [25, 49] on p "Calendar" at bounding box center [24, 49] width 19 height 6
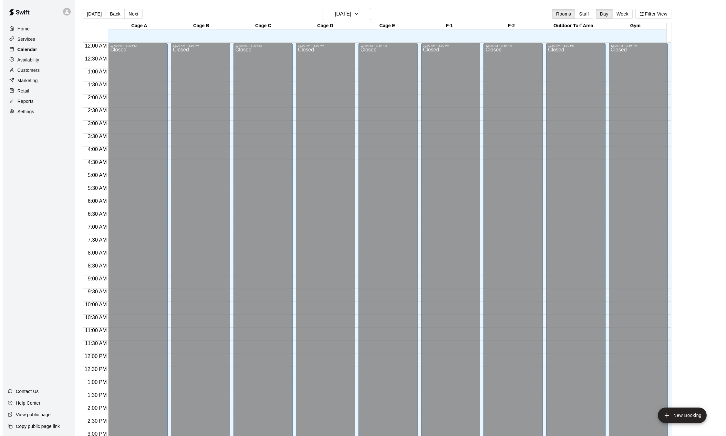
scroll to position [201, 0]
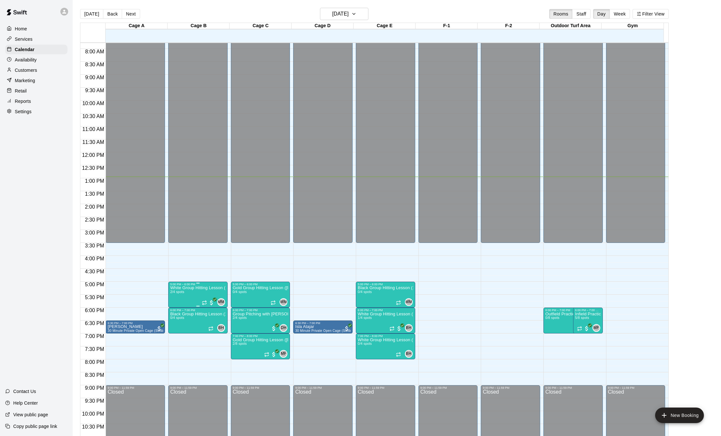
click at [208, 12] on div at bounding box center [363, 218] width 726 height 436
click at [127, 14] on button "Next" at bounding box center [131, 14] width 18 height 10
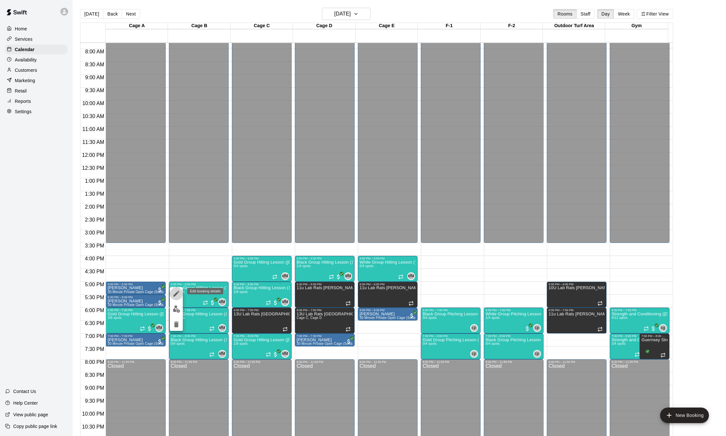
click at [178, 294] on icon "edit" at bounding box center [177, 293] width 8 height 8
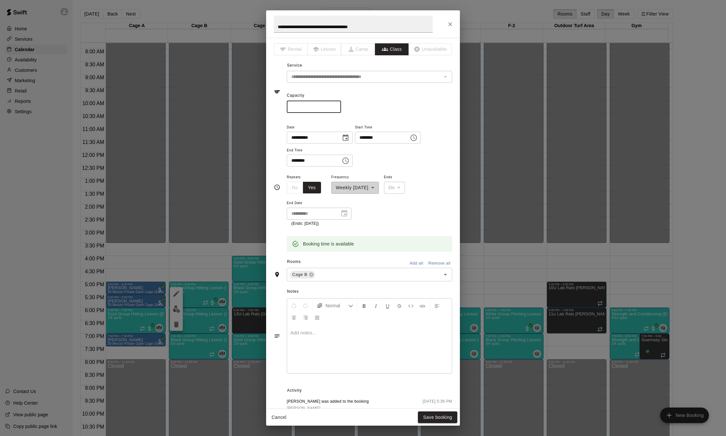
click at [311, 108] on input "*" at bounding box center [314, 107] width 54 height 12
type input "*"
click at [437, 419] on button "Save booking" at bounding box center [437, 417] width 39 height 12
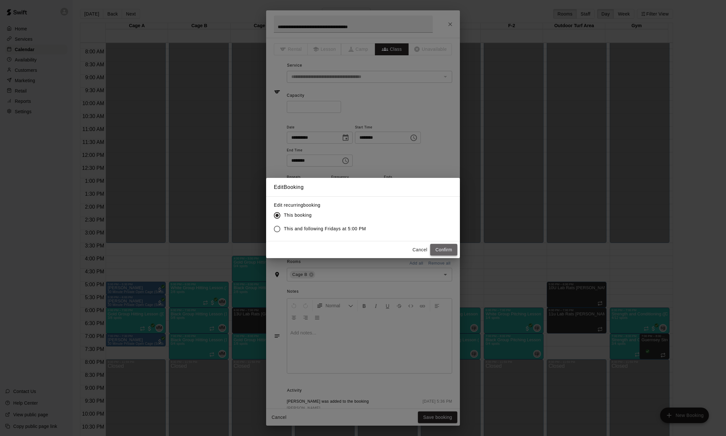
click at [439, 250] on button "Confirm" at bounding box center [443, 250] width 27 height 12
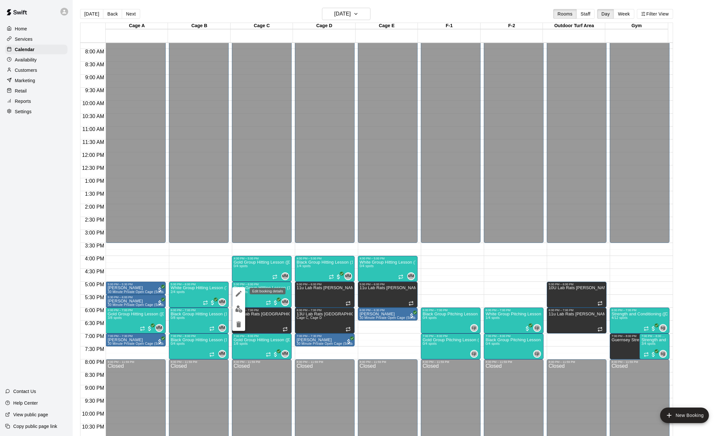
click at [239, 292] on icon "edit" at bounding box center [239, 293] width 8 height 8
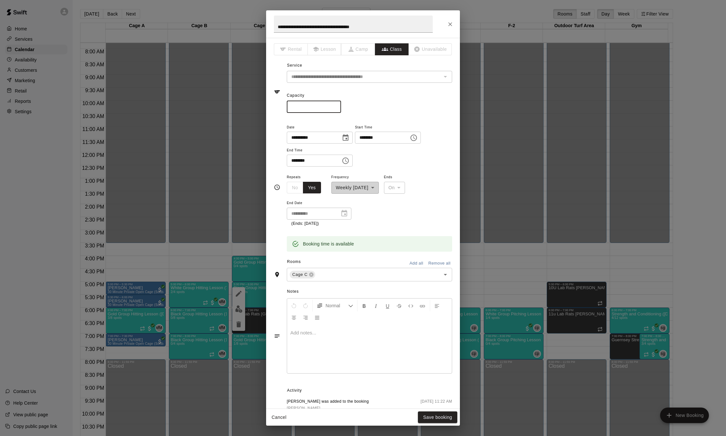
click at [314, 110] on input "*" at bounding box center [314, 107] width 54 height 12
type input "*"
click at [436, 419] on button "Save booking" at bounding box center [437, 417] width 39 height 12
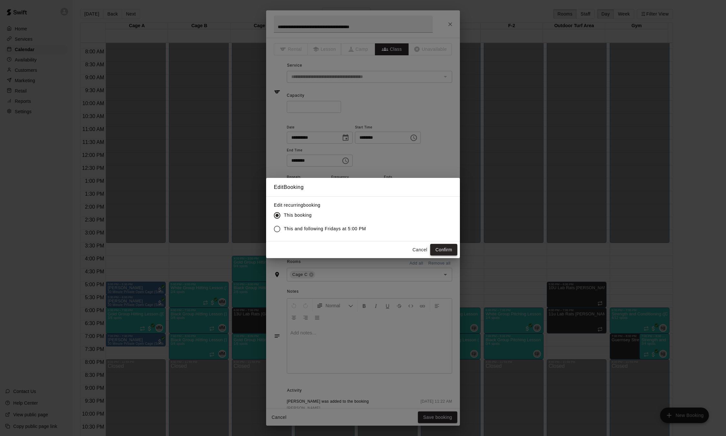
click at [452, 249] on button "Confirm" at bounding box center [443, 250] width 27 height 12
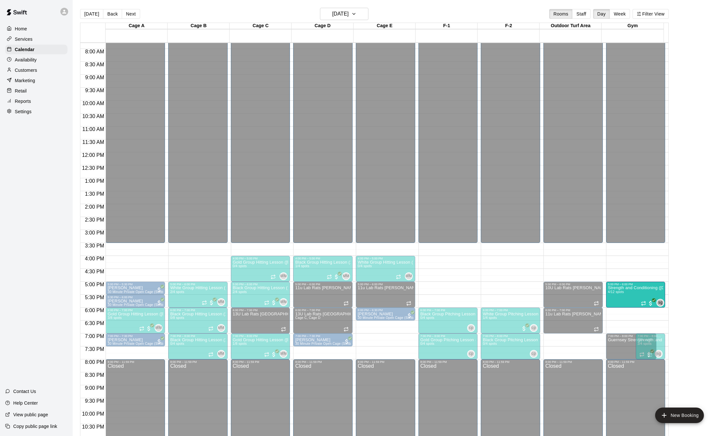
drag, startPoint x: 637, startPoint y: 319, endPoint x: 632, endPoint y: 295, distance: 24.3
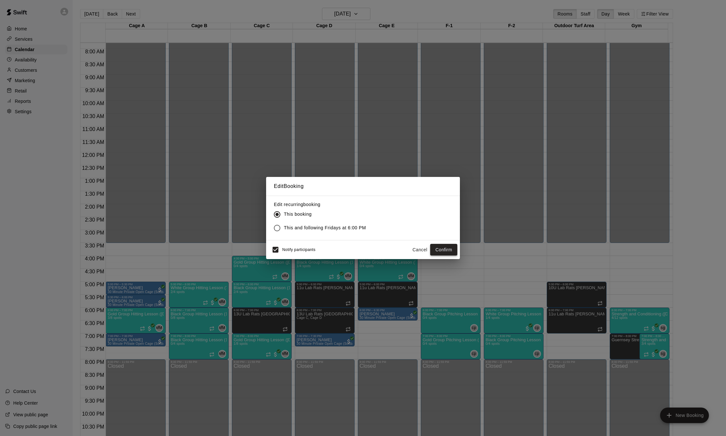
click at [443, 249] on button "Confirm" at bounding box center [443, 250] width 27 height 12
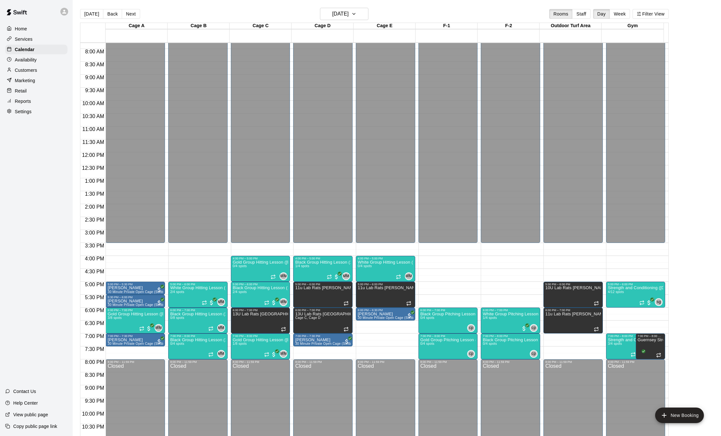
drag, startPoint x: 623, startPoint y: 350, endPoint x: 622, endPoint y: 314, distance: 35.9
drag, startPoint x: 622, startPoint y: 314, endPoint x: 622, endPoint y: 349, distance: 34.9
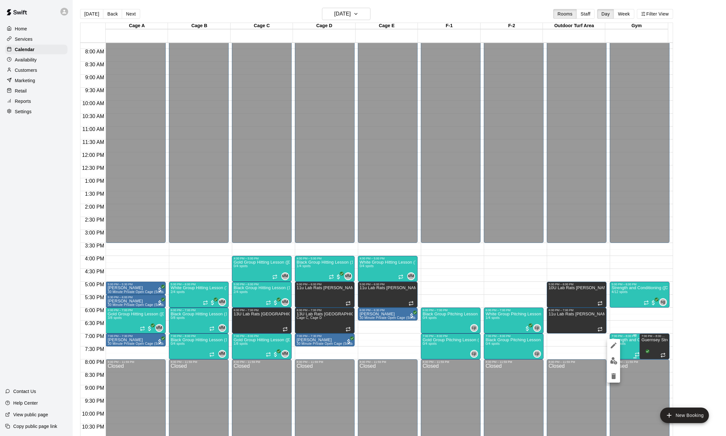
click at [622, 349] on div at bounding box center [363, 218] width 726 height 436
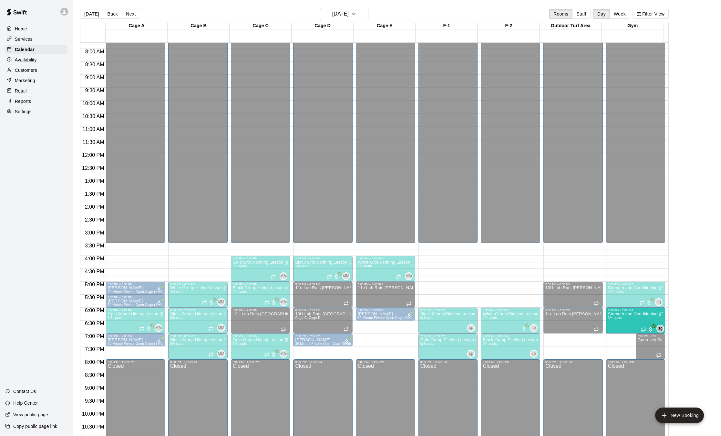
drag, startPoint x: 622, startPoint y: 349, endPoint x: 617, endPoint y: 328, distance: 21.8
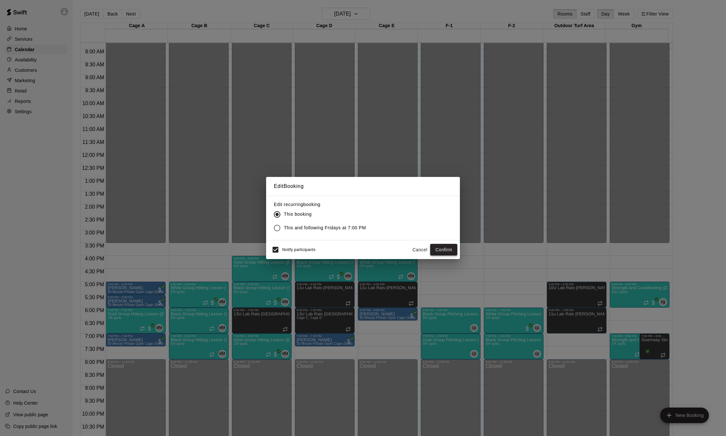
click at [445, 249] on button "Confirm" at bounding box center [443, 250] width 27 height 12
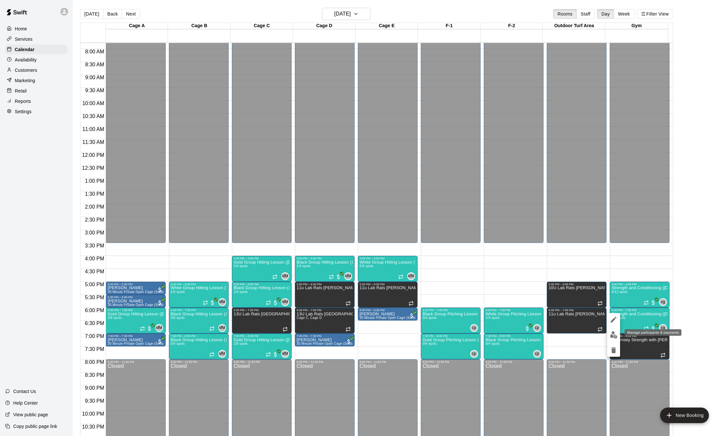
click at [614, 336] on img "edit" at bounding box center [613, 334] width 7 height 7
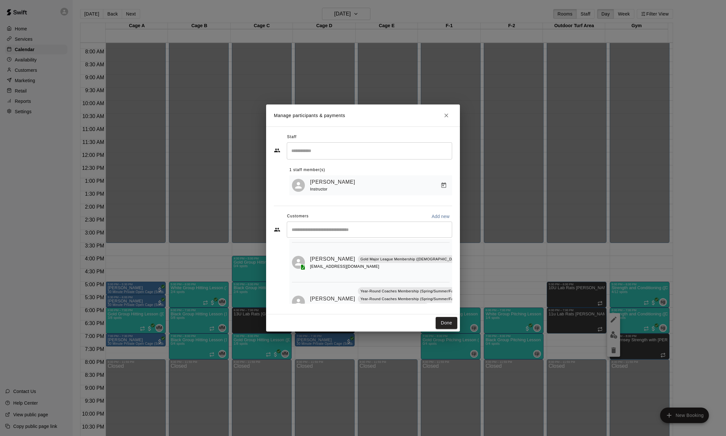
scroll to position [78, 0]
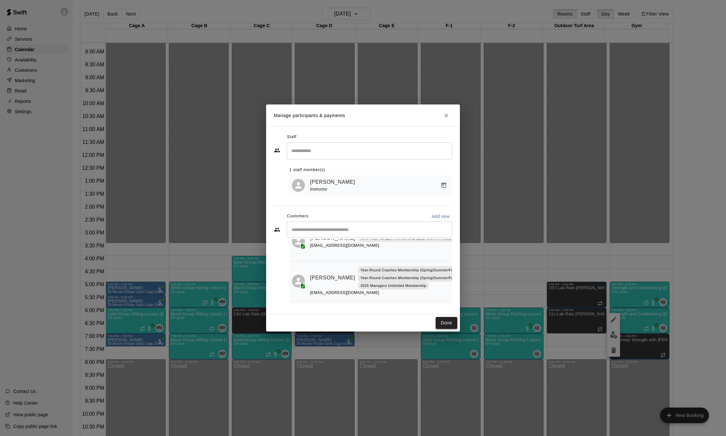
click at [449, 321] on button "Done" at bounding box center [447, 323] width 22 height 12
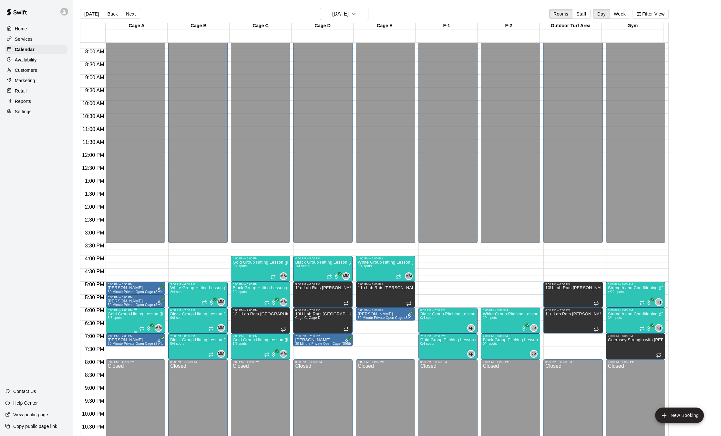
click at [113, 314] on p "Gold Group Hitting Lesson ([DEMOGRAPHIC_DATA] and up)" at bounding box center [136, 314] width 56 height 0
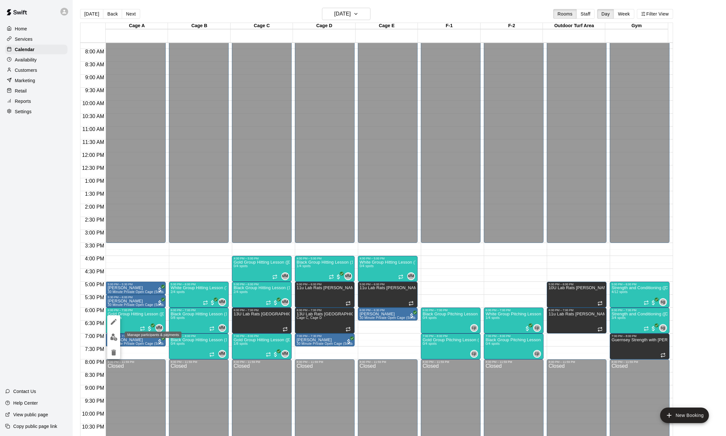
click at [115, 337] on img "edit" at bounding box center [113, 336] width 7 height 7
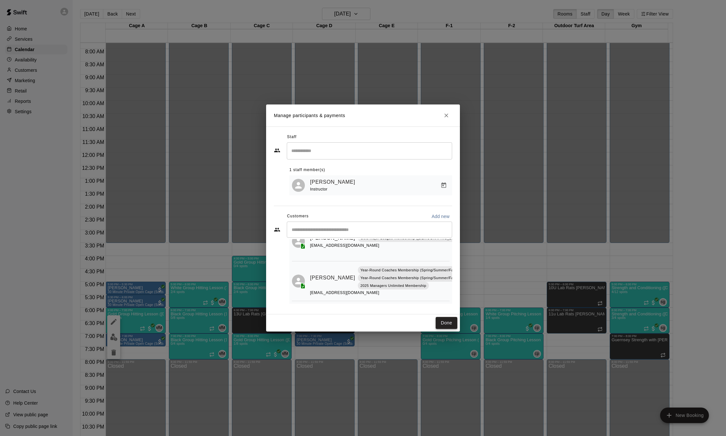
click at [444, 321] on button "Done" at bounding box center [447, 323] width 22 height 12
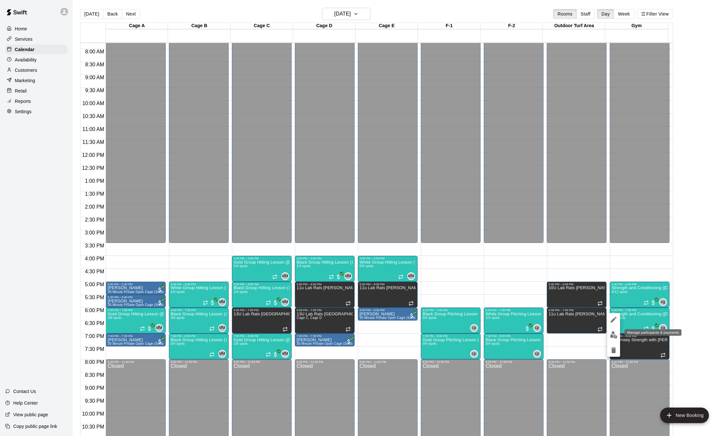
click at [614, 334] on img "edit" at bounding box center [613, 334] width 7 height 7
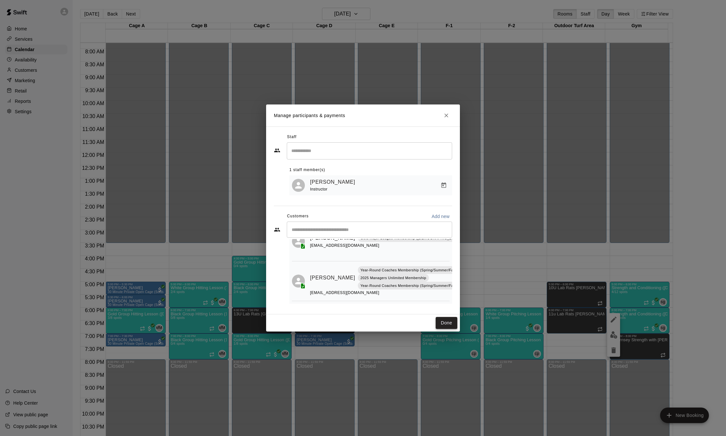
click at [443, 324] on button "Done" at bounding box center [447, 323] width 22 height 12
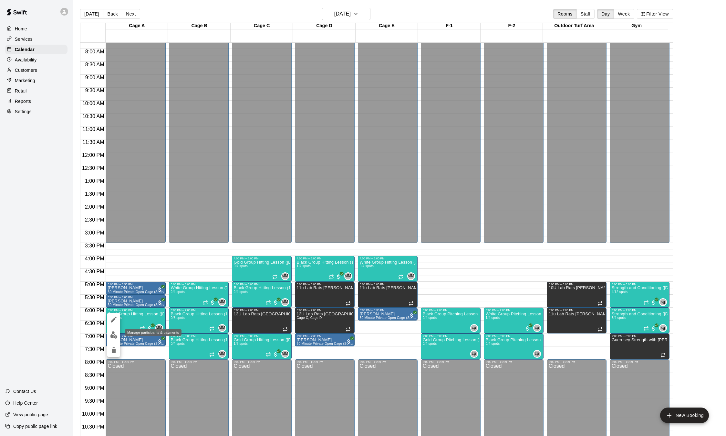
click at [117, 336] on img "edit" at bounding box center [113, 334] width 7 height 7
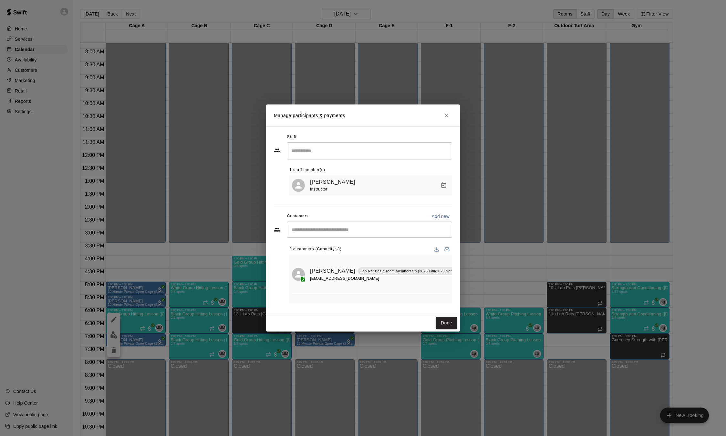
click at [318, 271] on link "[PERSON_NAME]" at bounding box center [332, 271] width 45 height 8
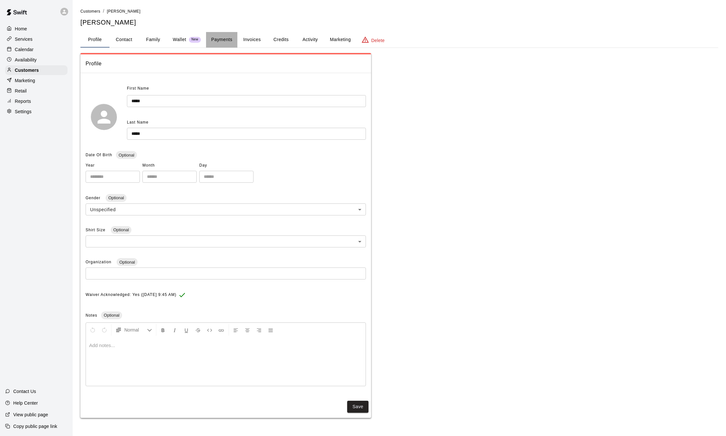
click at [224, 38] on button "Payments" at bounding box center [221, 40] width 31 height 16
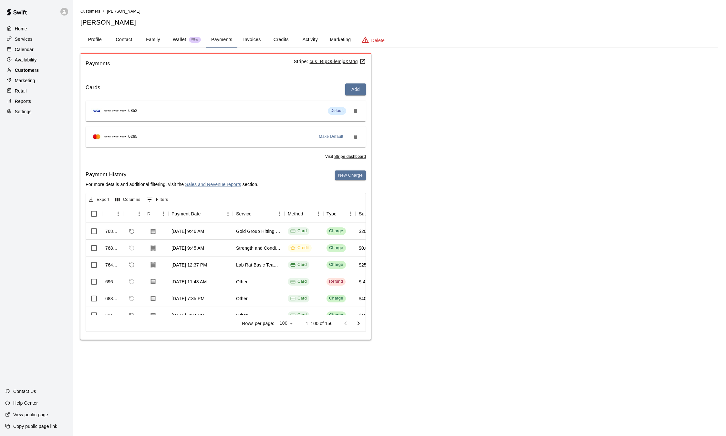
click at [31, 73] on p "Customers" at bounding box center [27, 70] width 24 height 6
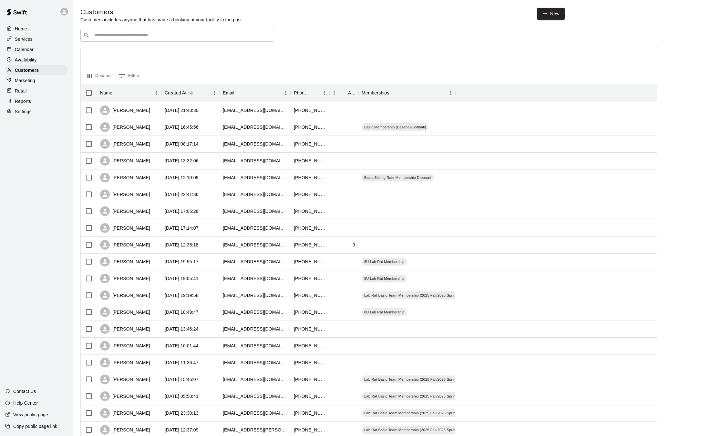
click at [27, 39] on p "Services" at bounding box center [24, 39] width 18 height 6
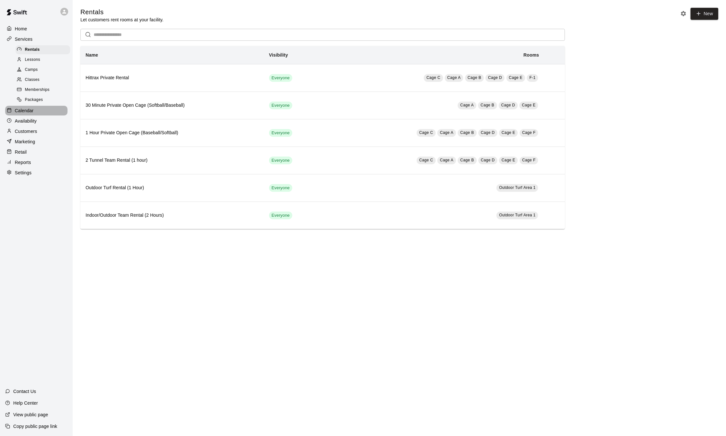
click at [29, 113] on p "Calendar" at bounding box center [24, 110] width 19 height 6
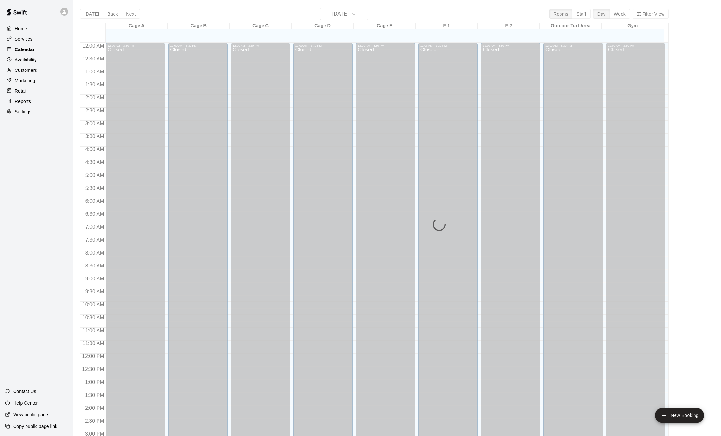
scroll to position [201, 0]
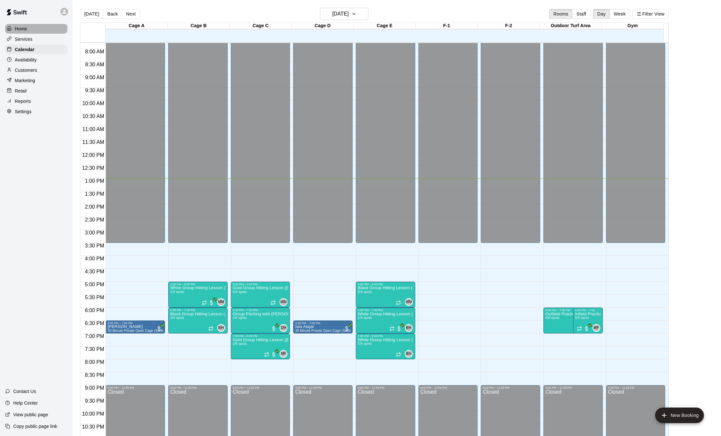
click at [21, 26] on p "Home" at bounding box center [21, 29] width 12 height 6
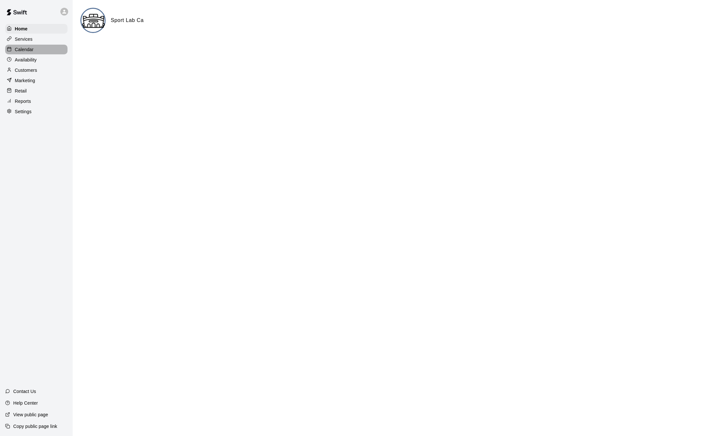
click at [18, 49] on p "Calendar" at bounding box center [24, 49] width 19 height 6
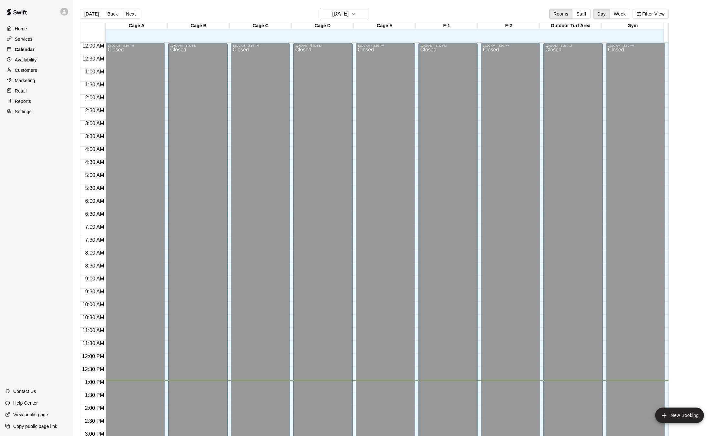
scroll to position [201, 0]
